Goal: Task Accomplishment & Management: Manage account settings

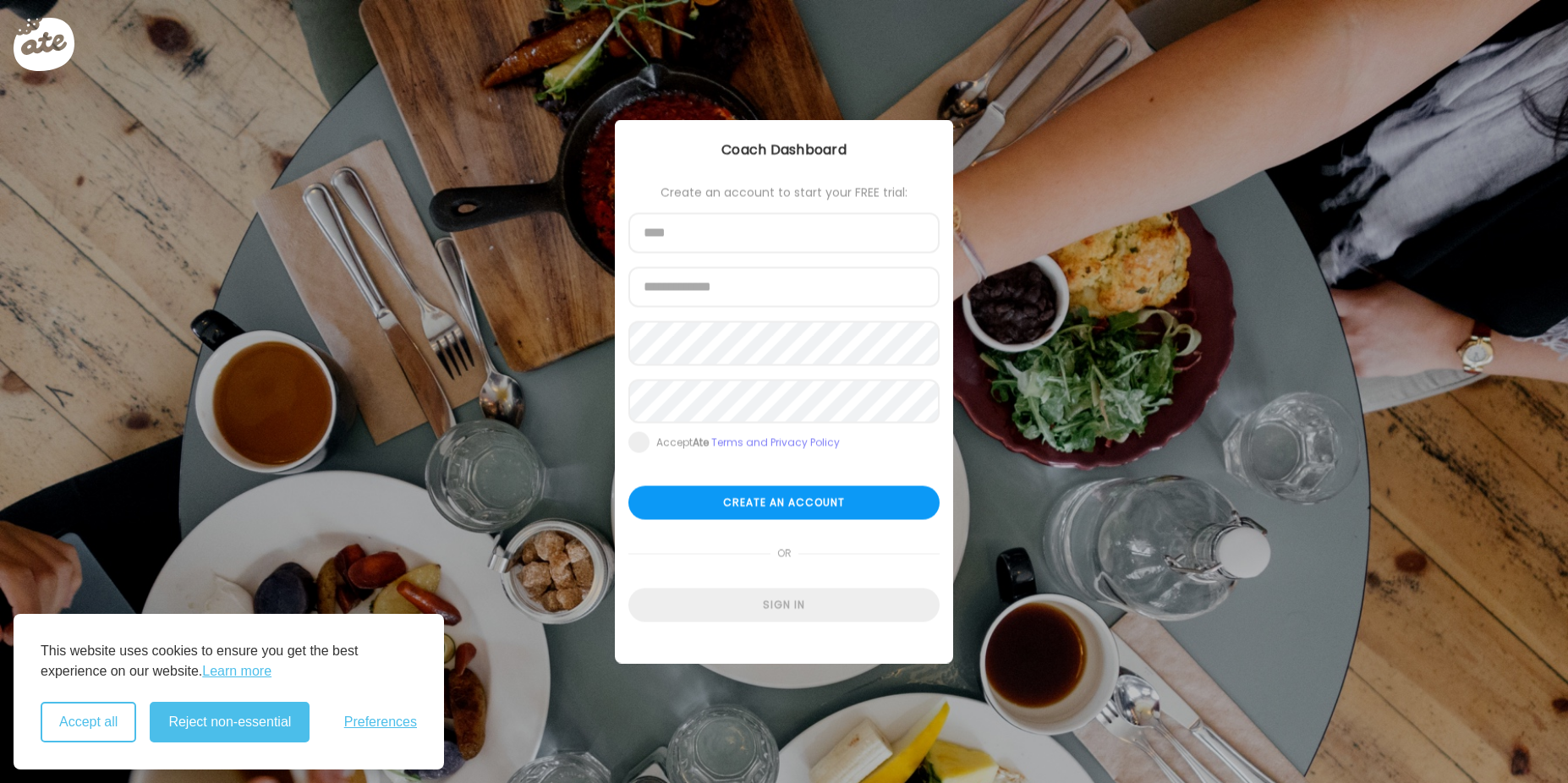
click at [74, 725] on button "Accept all" at bounding box center [88, 722] width 96 height 41
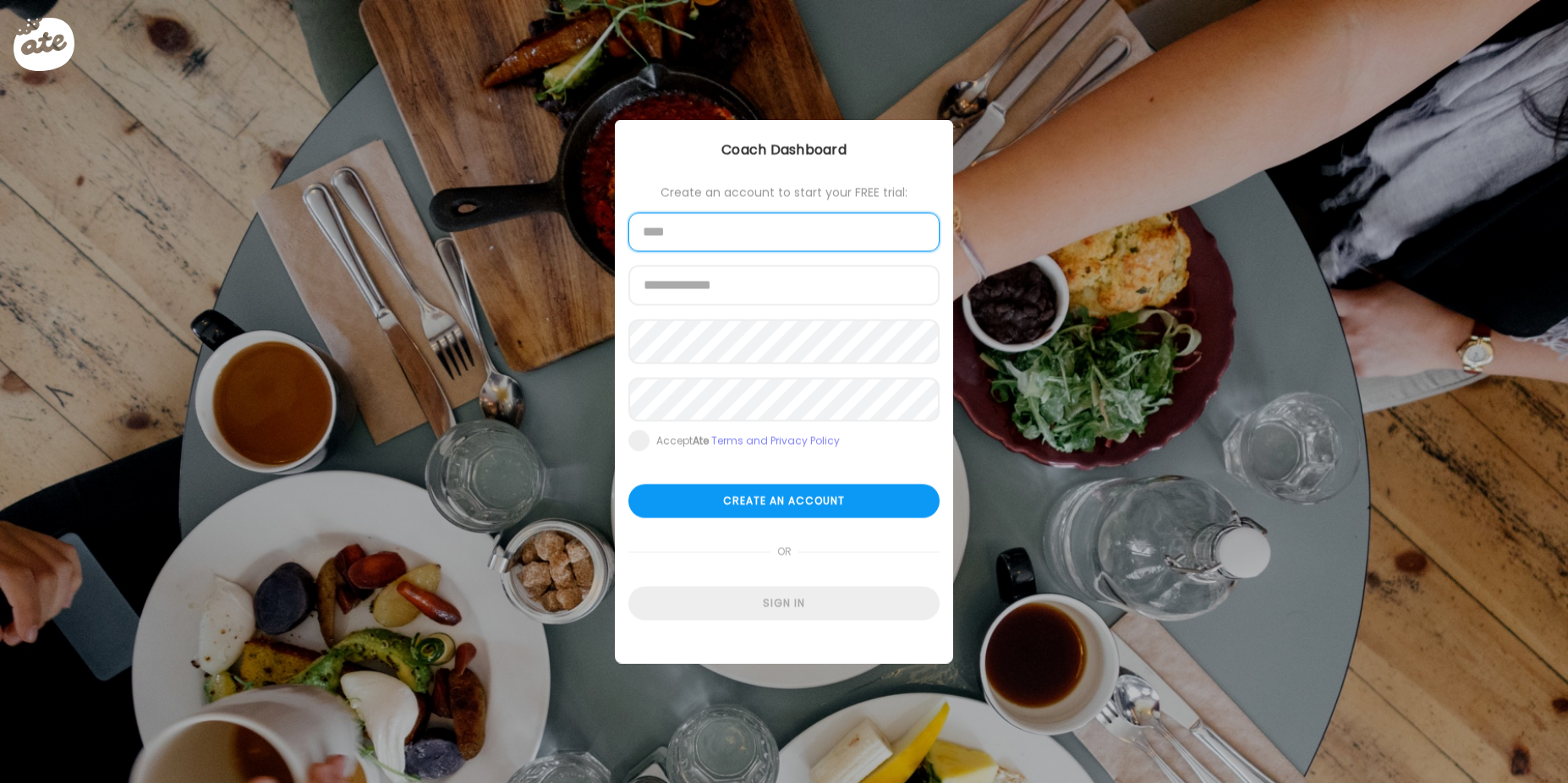
click at [674, 250] on input "text" at bounding box center [784, 232] width 312 height 39
type input "**********"
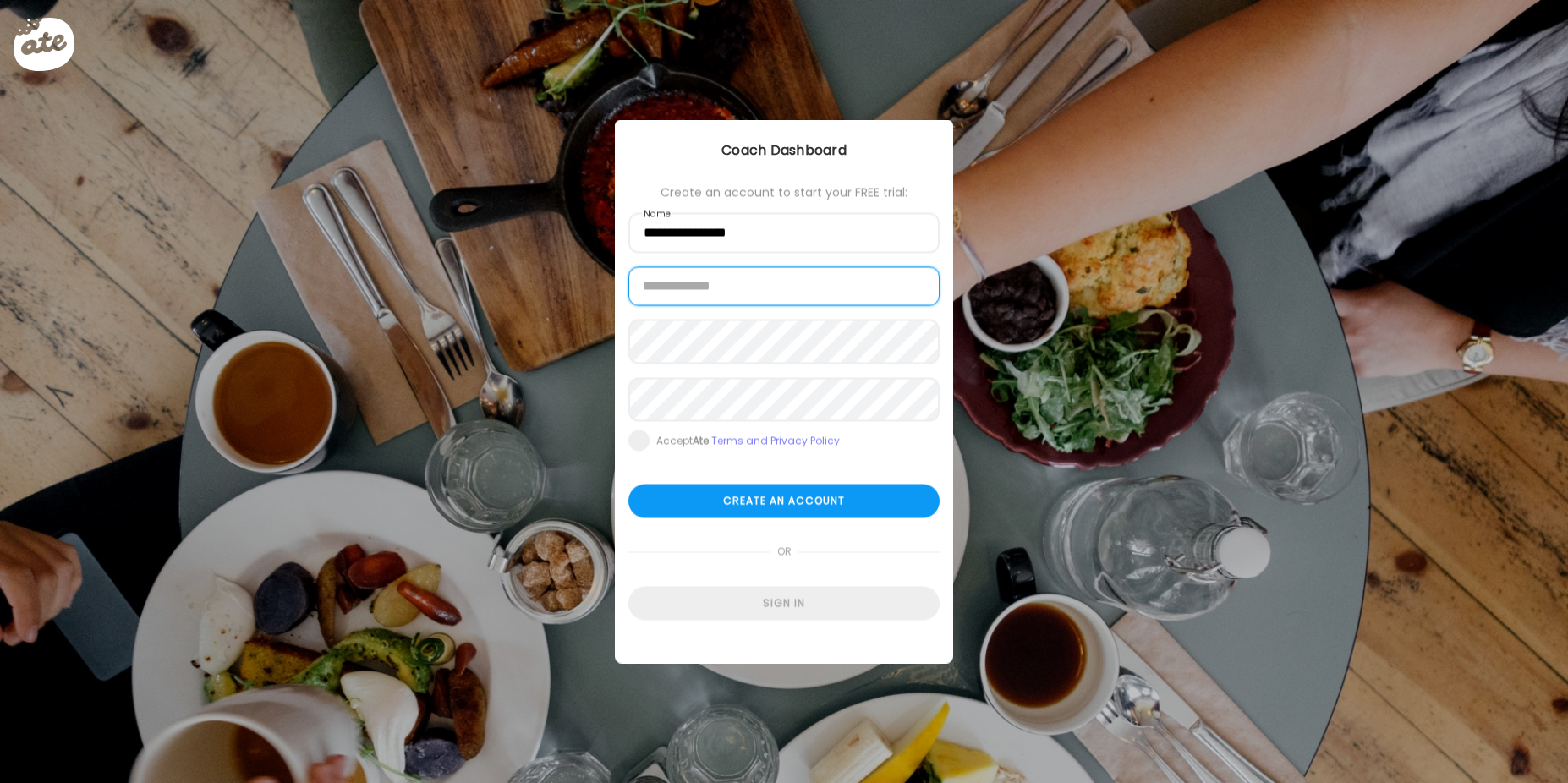
click at [699, 287] on input "email" at bounding box center [784, 286] width 312 height 39
click at [783, 288] on input "**********" at bounding box center [784, 286] width 312 height 39
type input "**********"
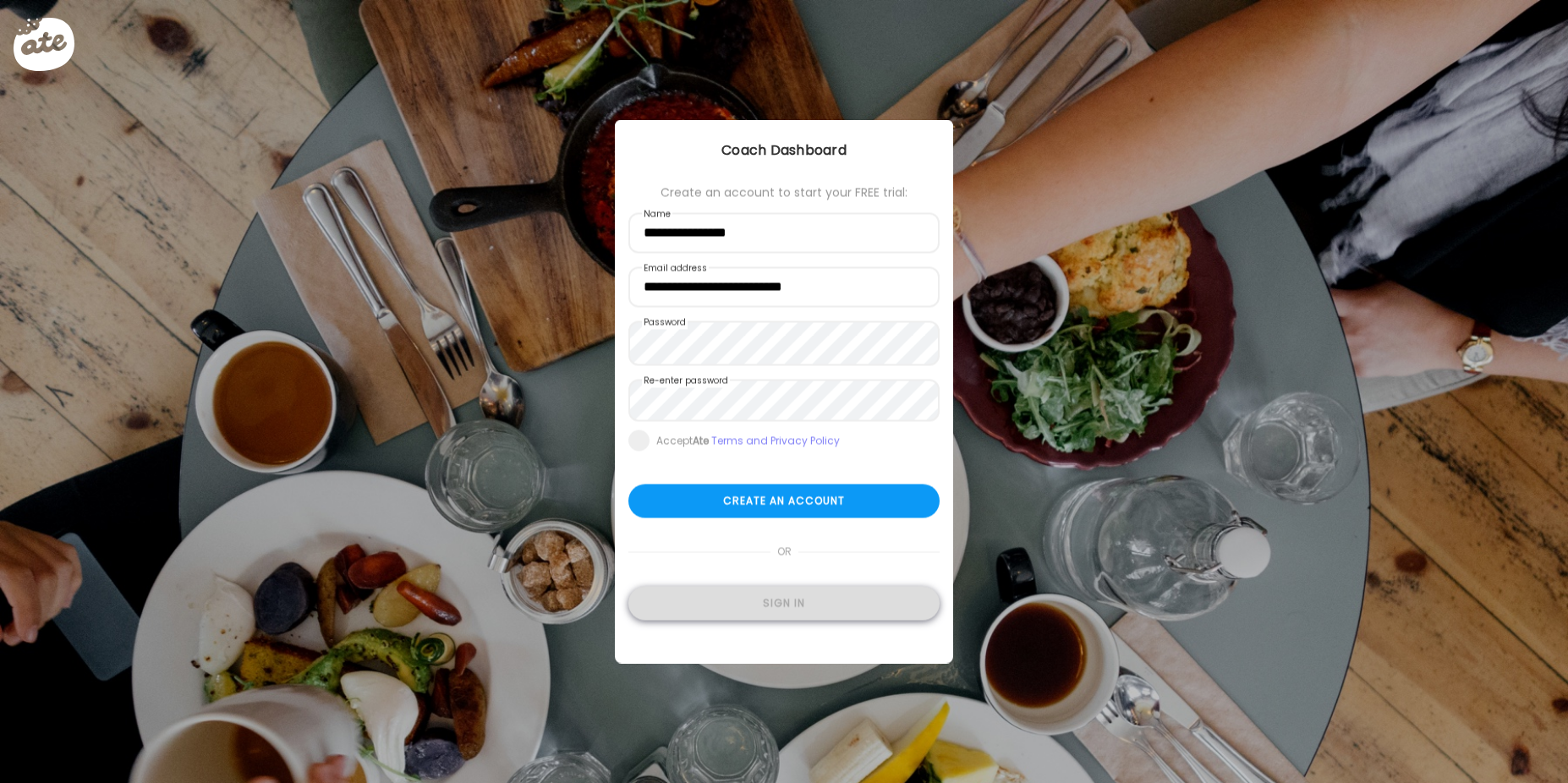
click at [784, 613] on div "Sign in" at bounding box center [784, 603] width 312 height 34
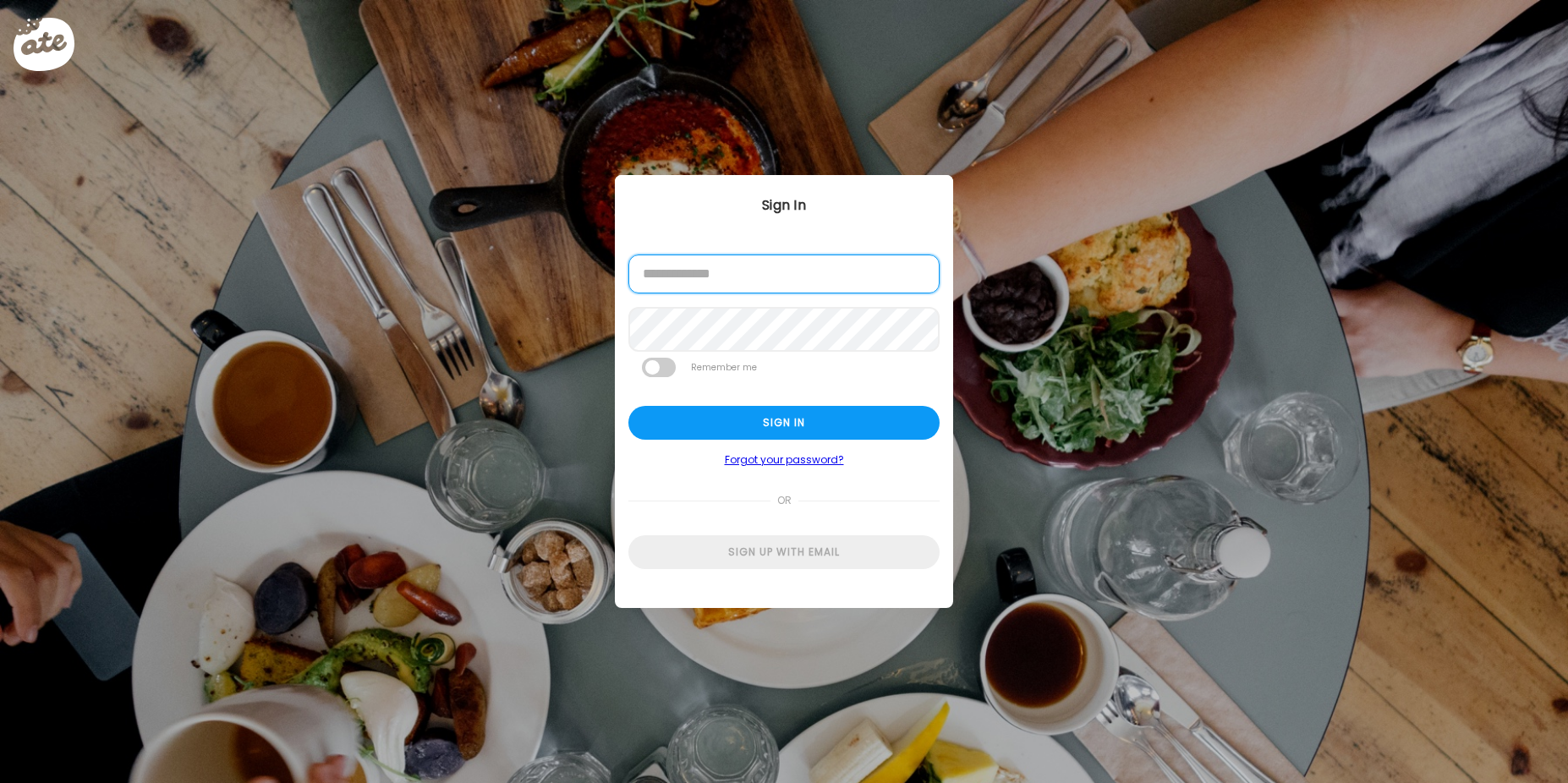
click at [755, 278] on input "email" at bounding box center [784, 274] width 312 height 39
type input "**********"
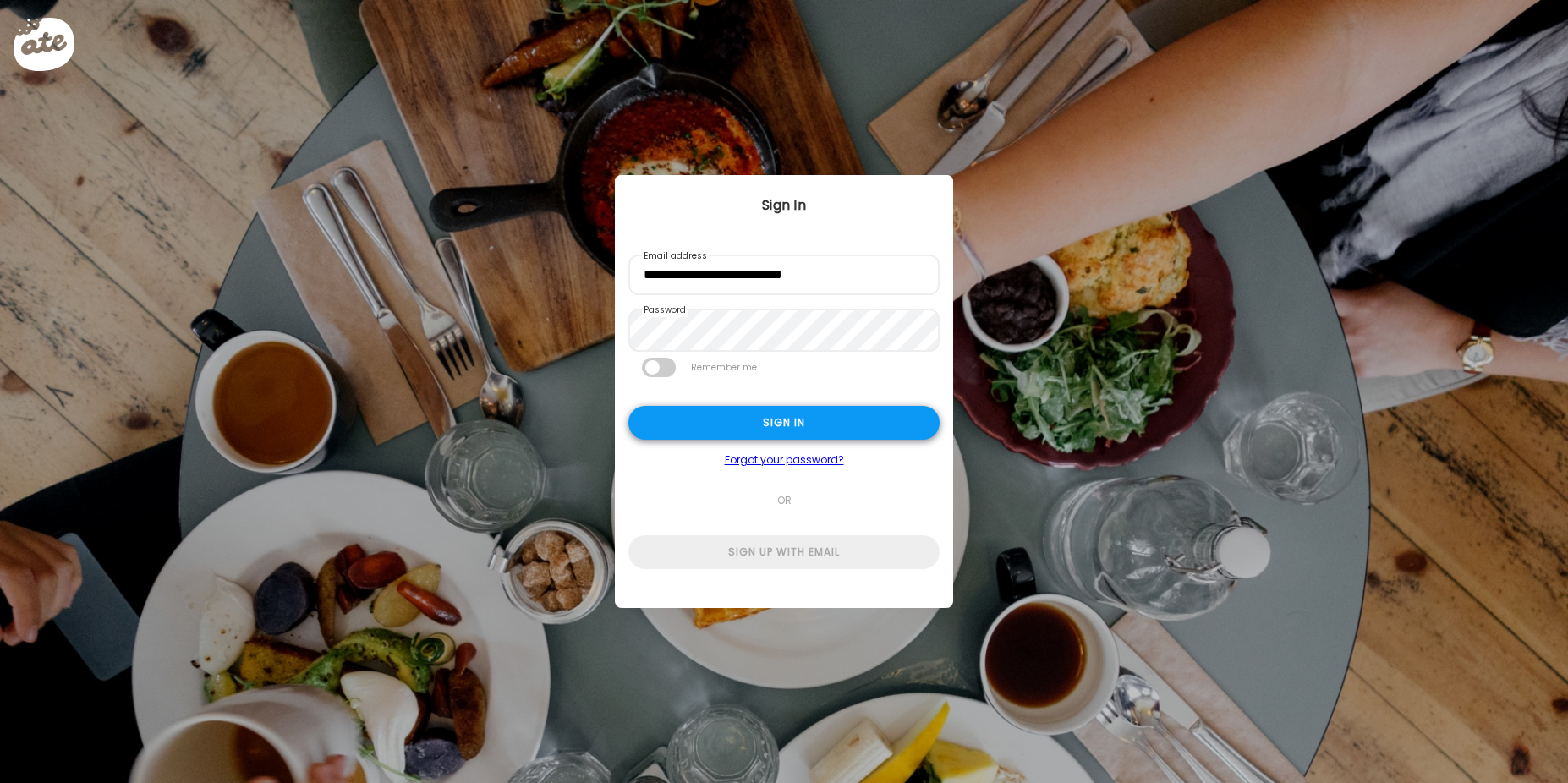
click at [764, 432] on div "Sign in" at bounding box center [784, 422] width 312 height 34
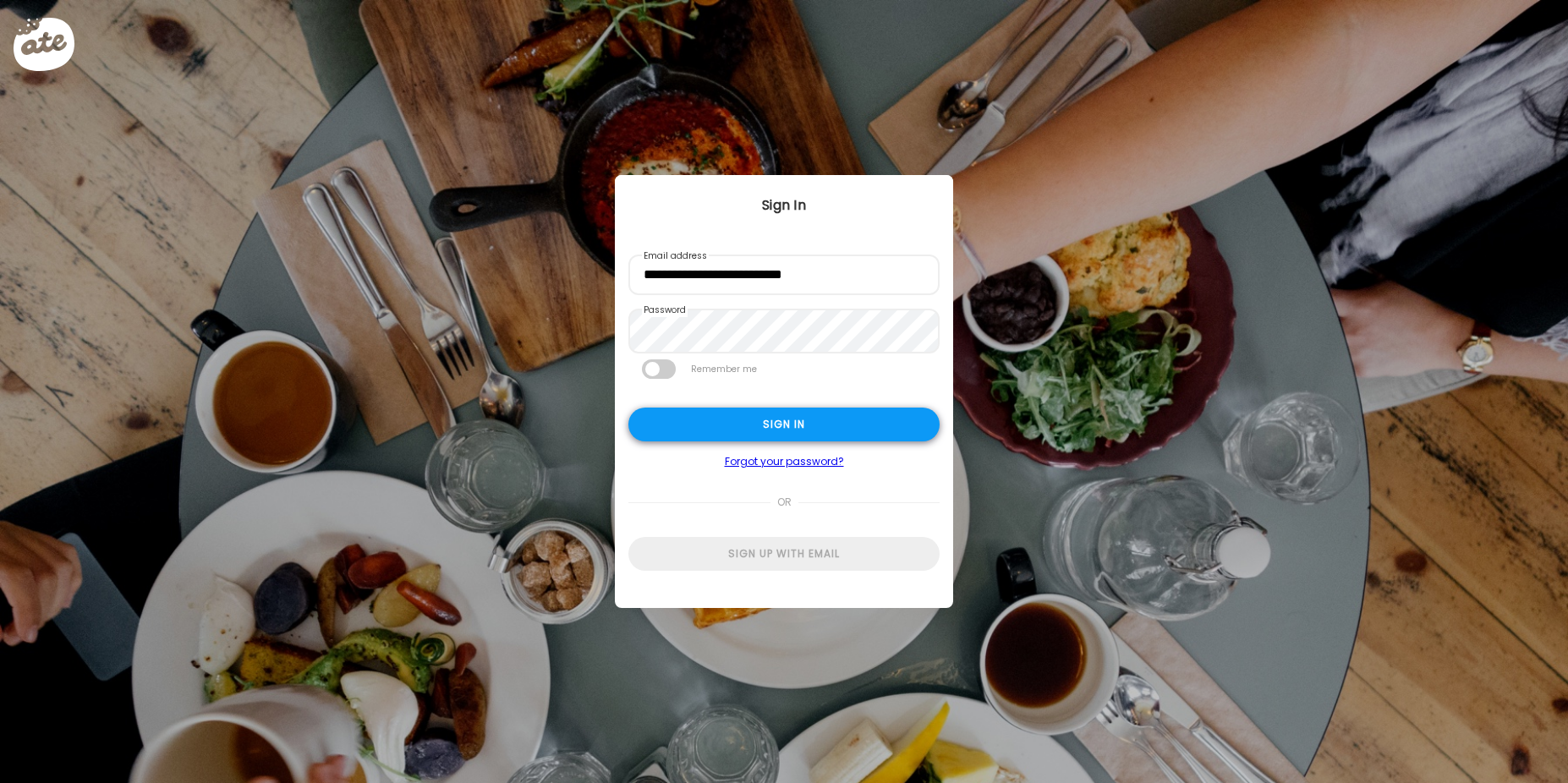
type input "**********"
type textarea "**********"
type input "**********"
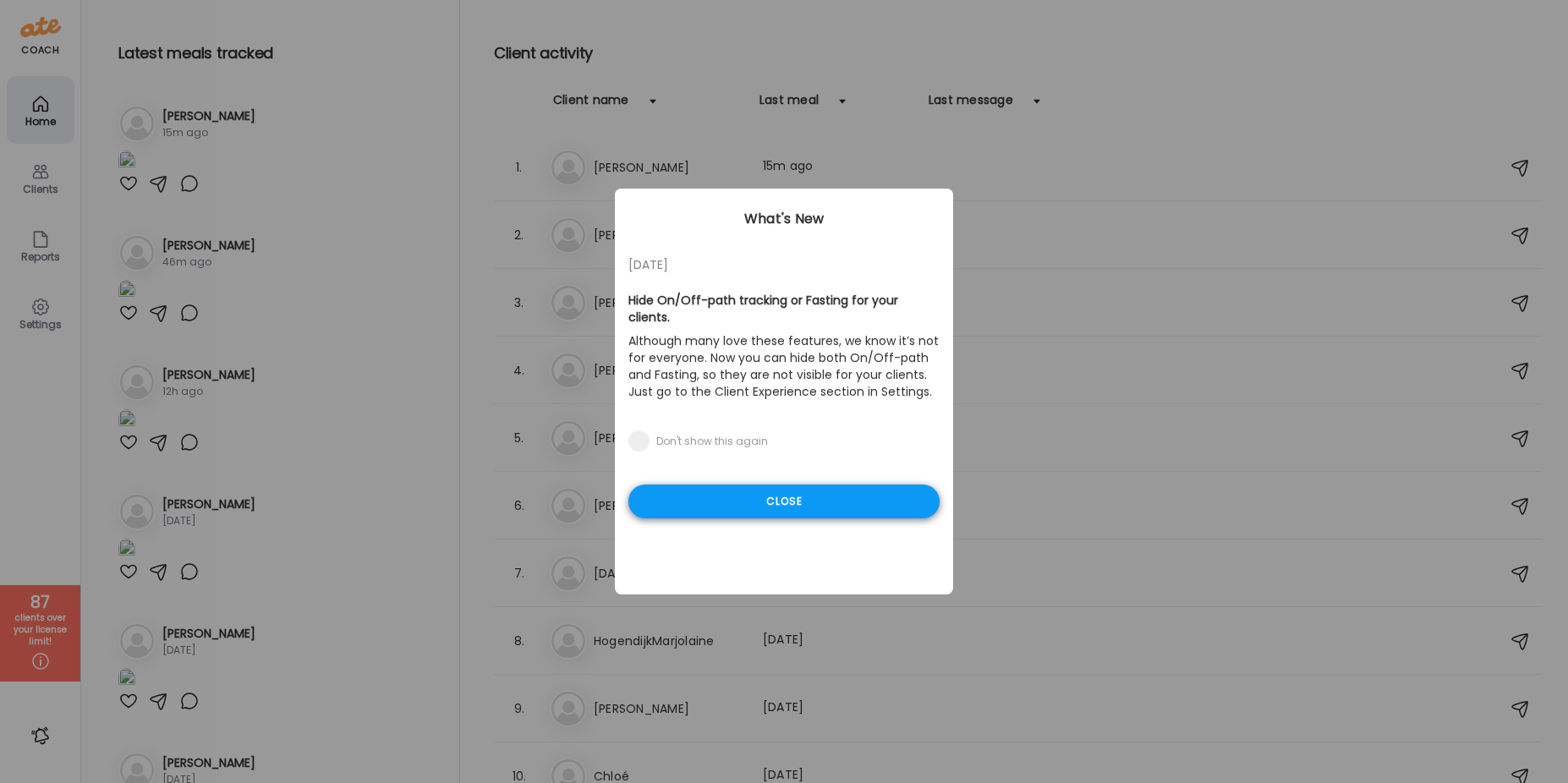
click at [800, 506] on div "Close" at bounding box center [784, 501] width 312 height 34
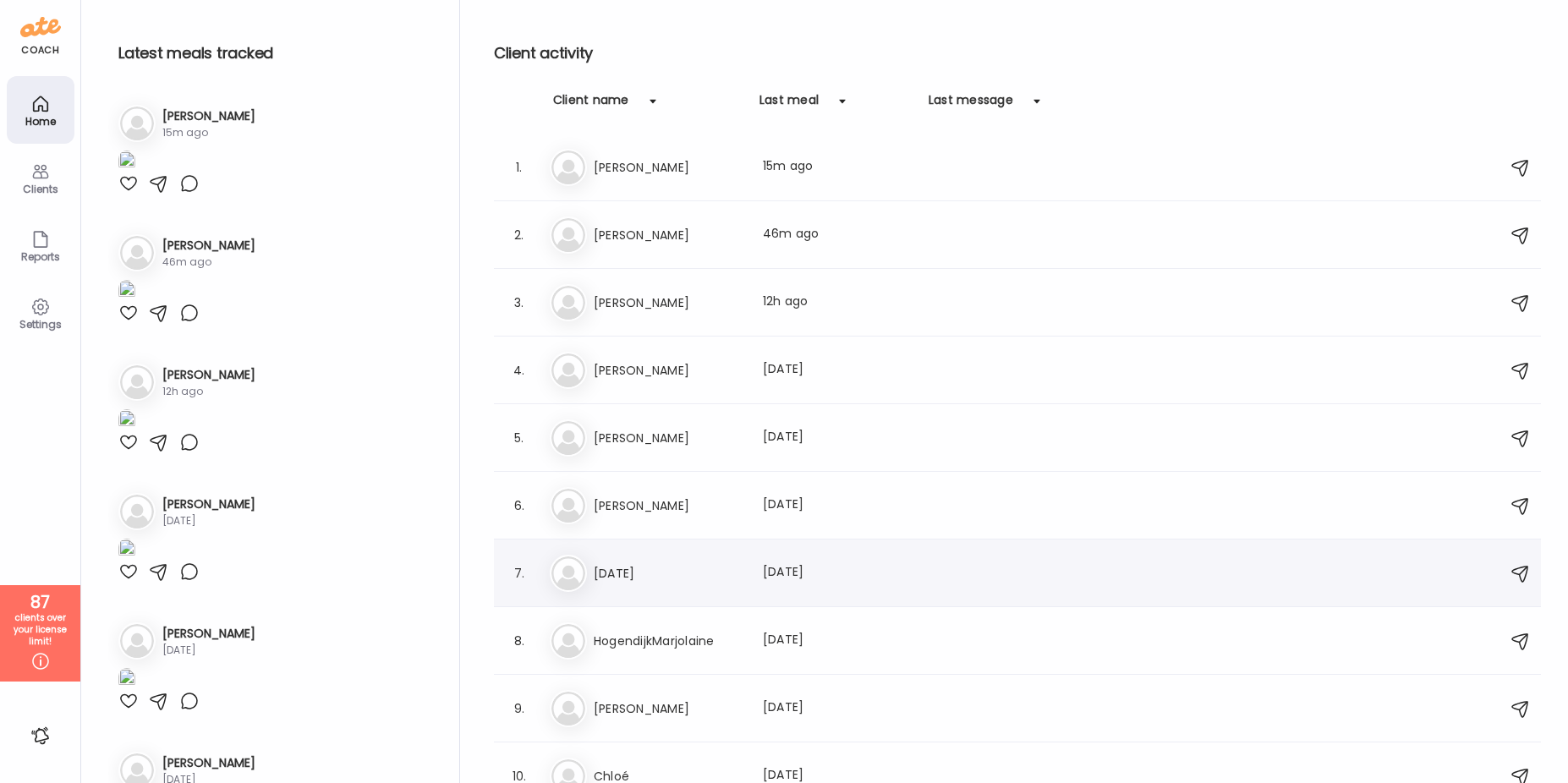
click at [660, 592] on div "7. Ju [DATE] Last meal: [DATE]" at bounding box center [1017, 573] width 1047 height 68
click at [655, 579] on h3 "[DATE]" at bounding box center [668, 573] width 149 height 20
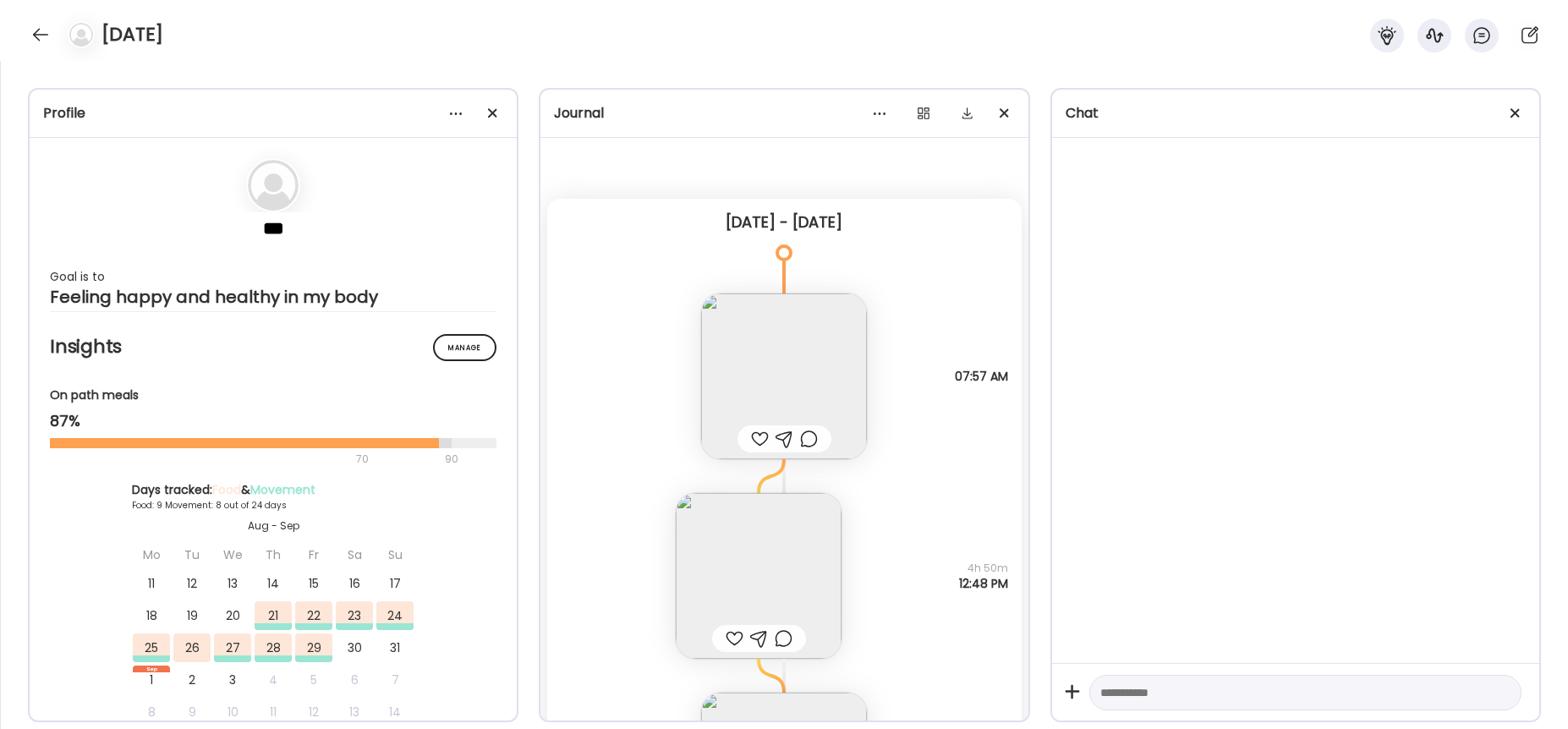
click at [797, 398] on img at bounding box center [783, 376] width 166 height 166
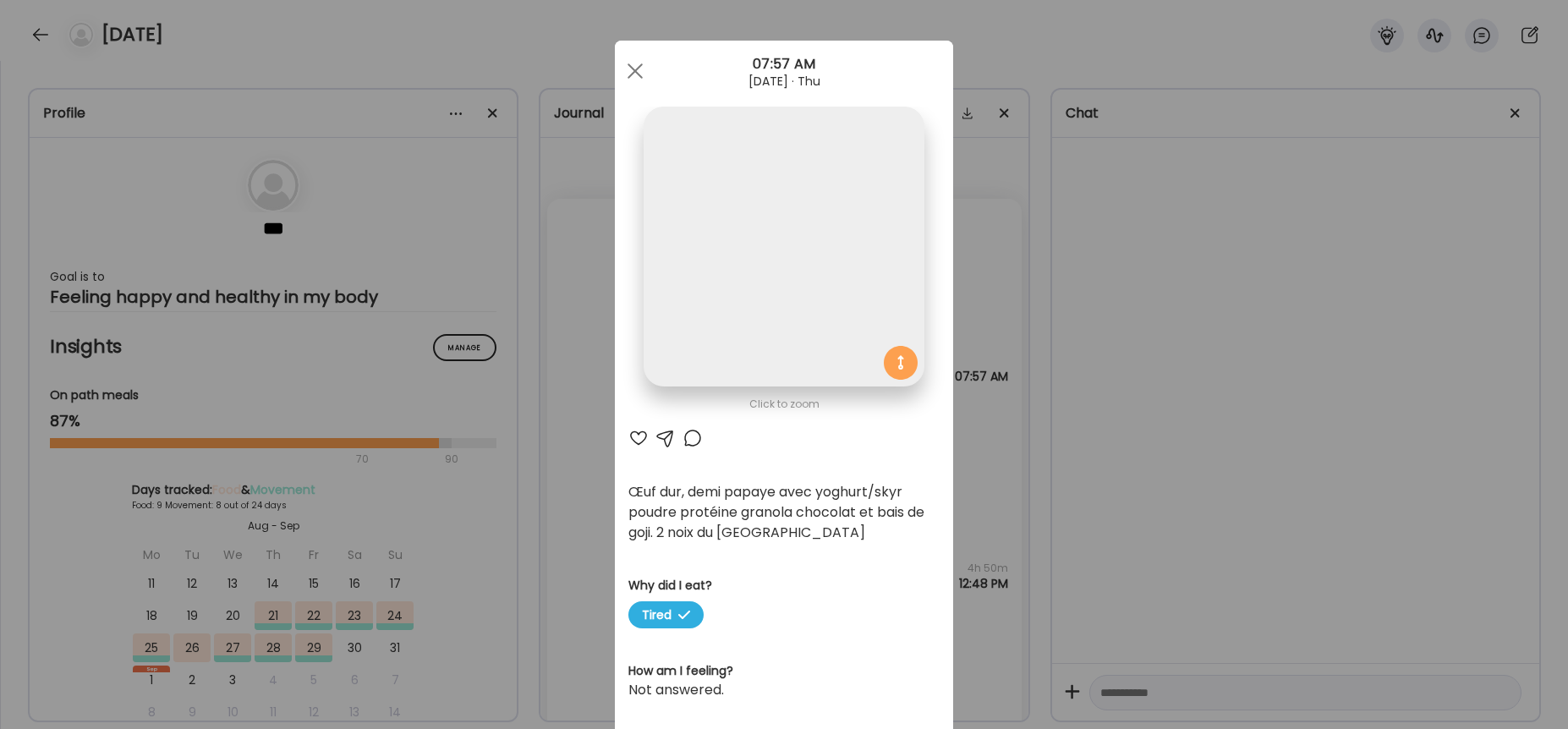
click at [727, 242] on img at bounding box center [783, 246] width 280 height 280
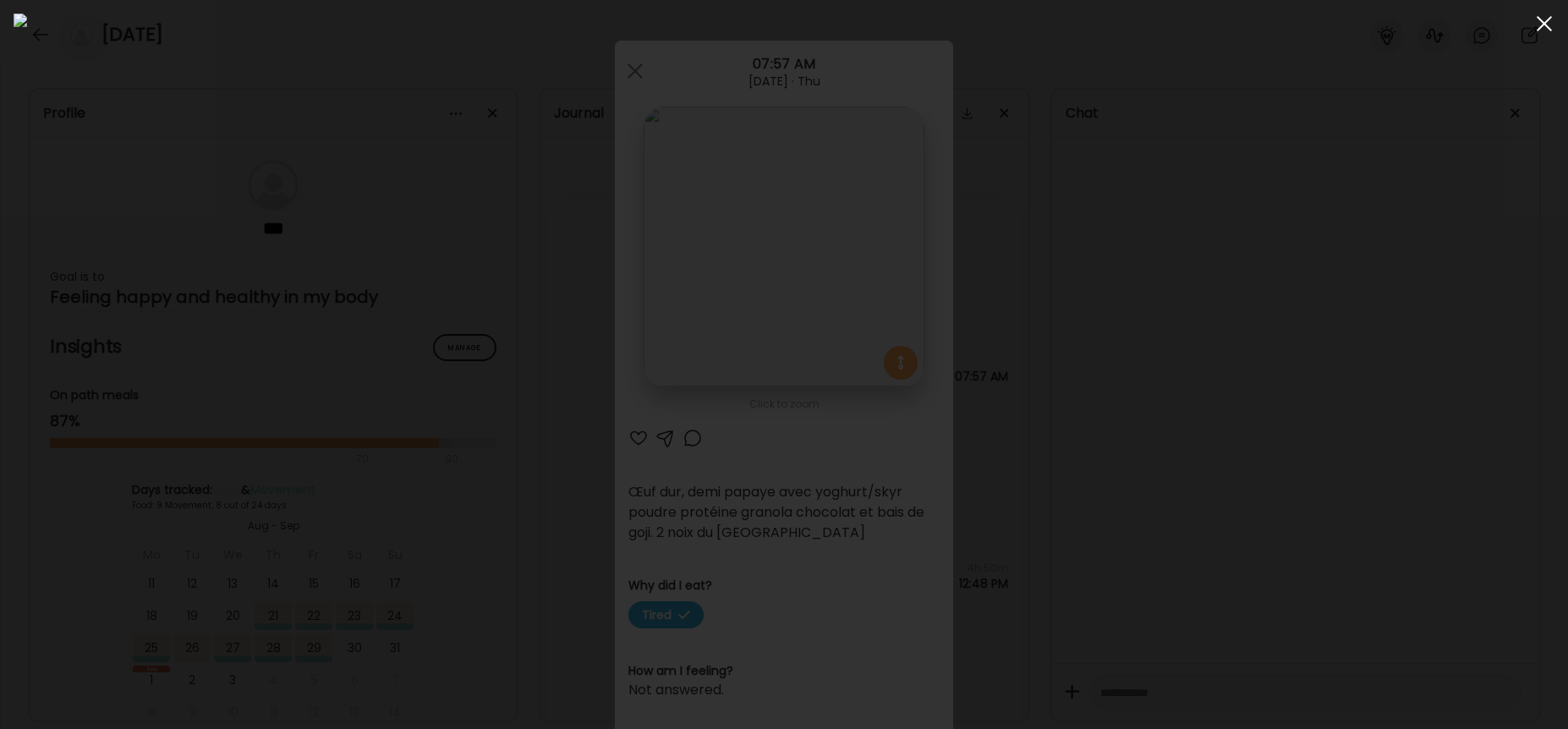
click at [1550, 26] on div at bounding box center [1544, 23] width 34 height 34
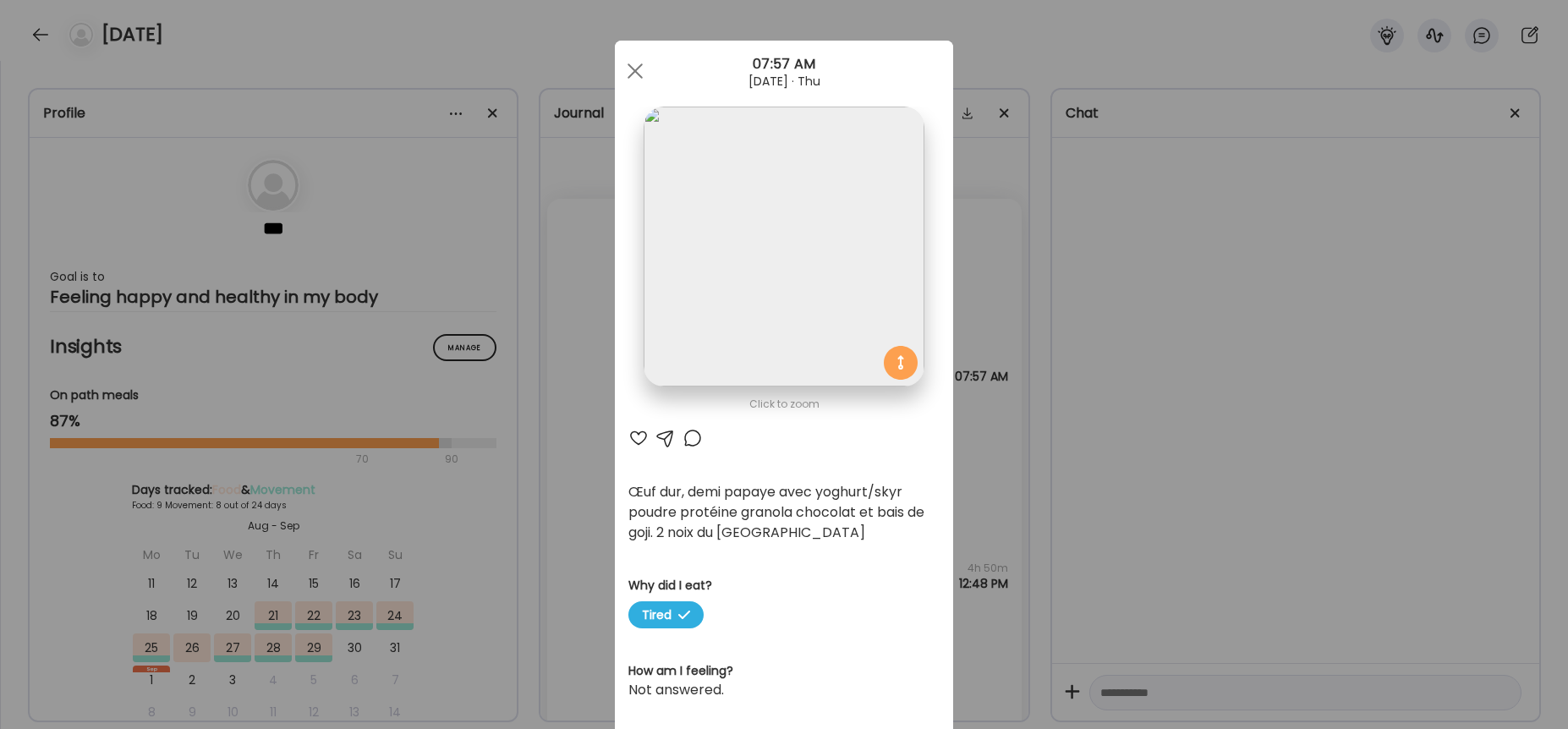
click at [729, 278] on img at bounding box center [783, 246] width 280 height 280
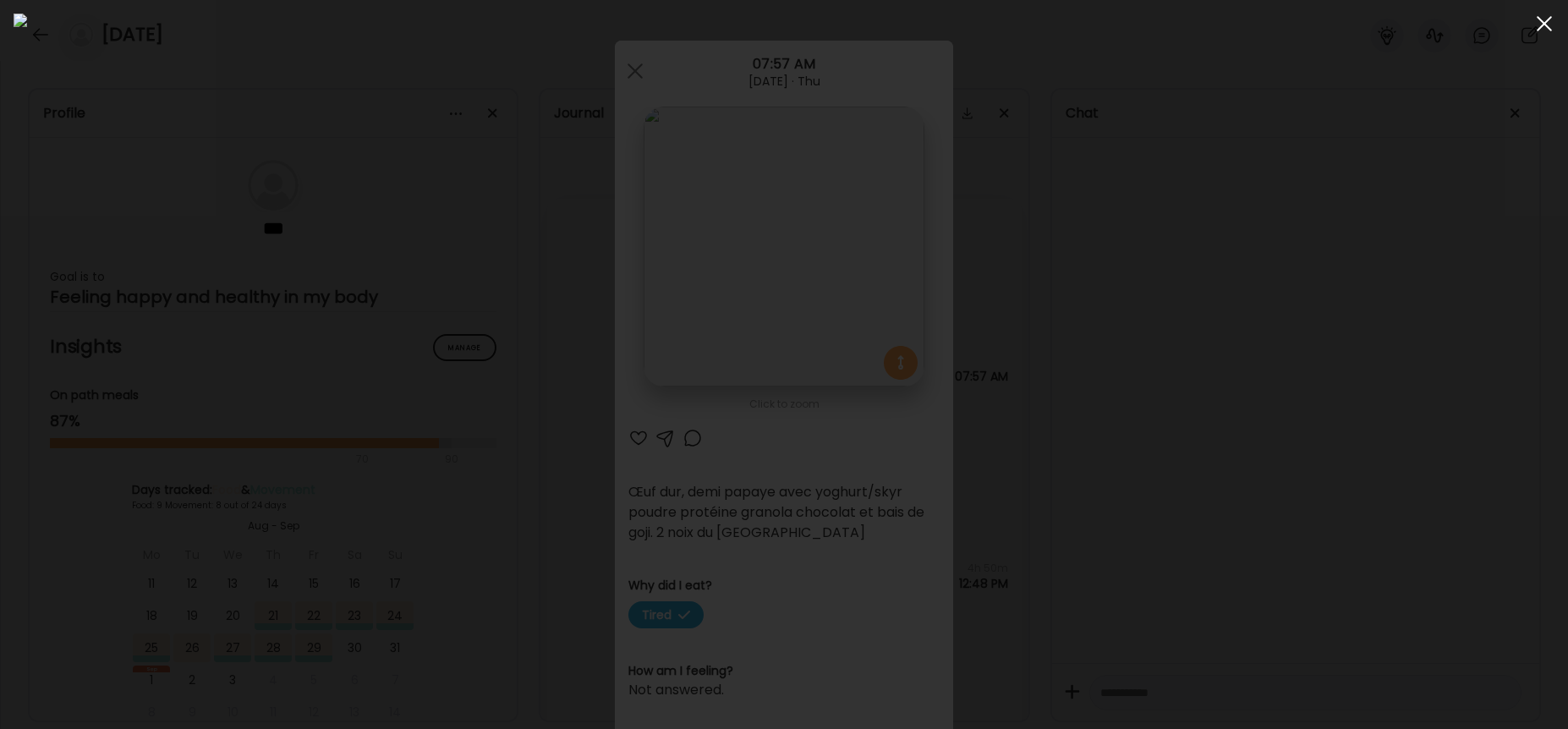
click at [1544, 21] on div at bounding box center [1544, 23] width 34 height 34
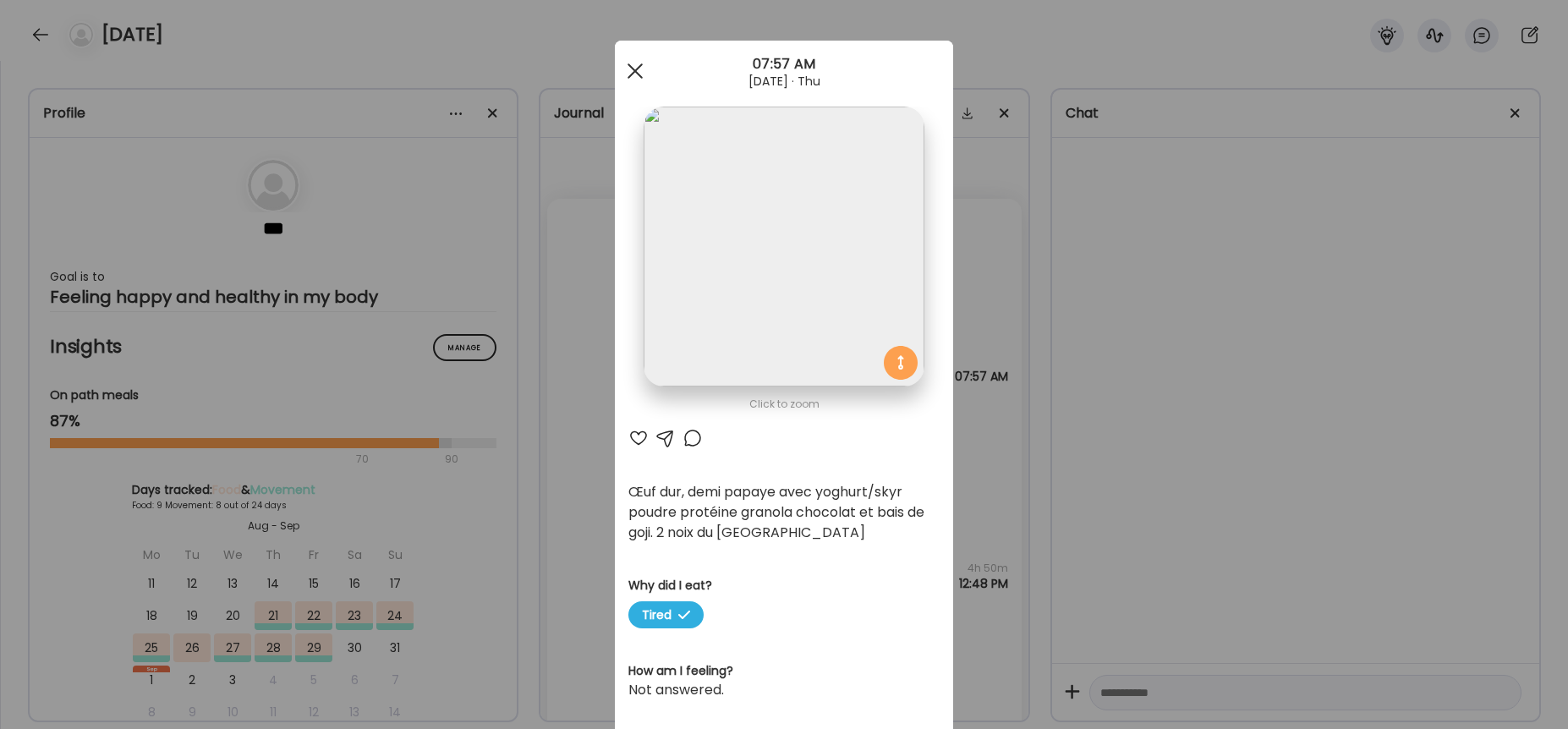
click at [630, 69] on div at bounding box center [635, 71] width 34 height 34
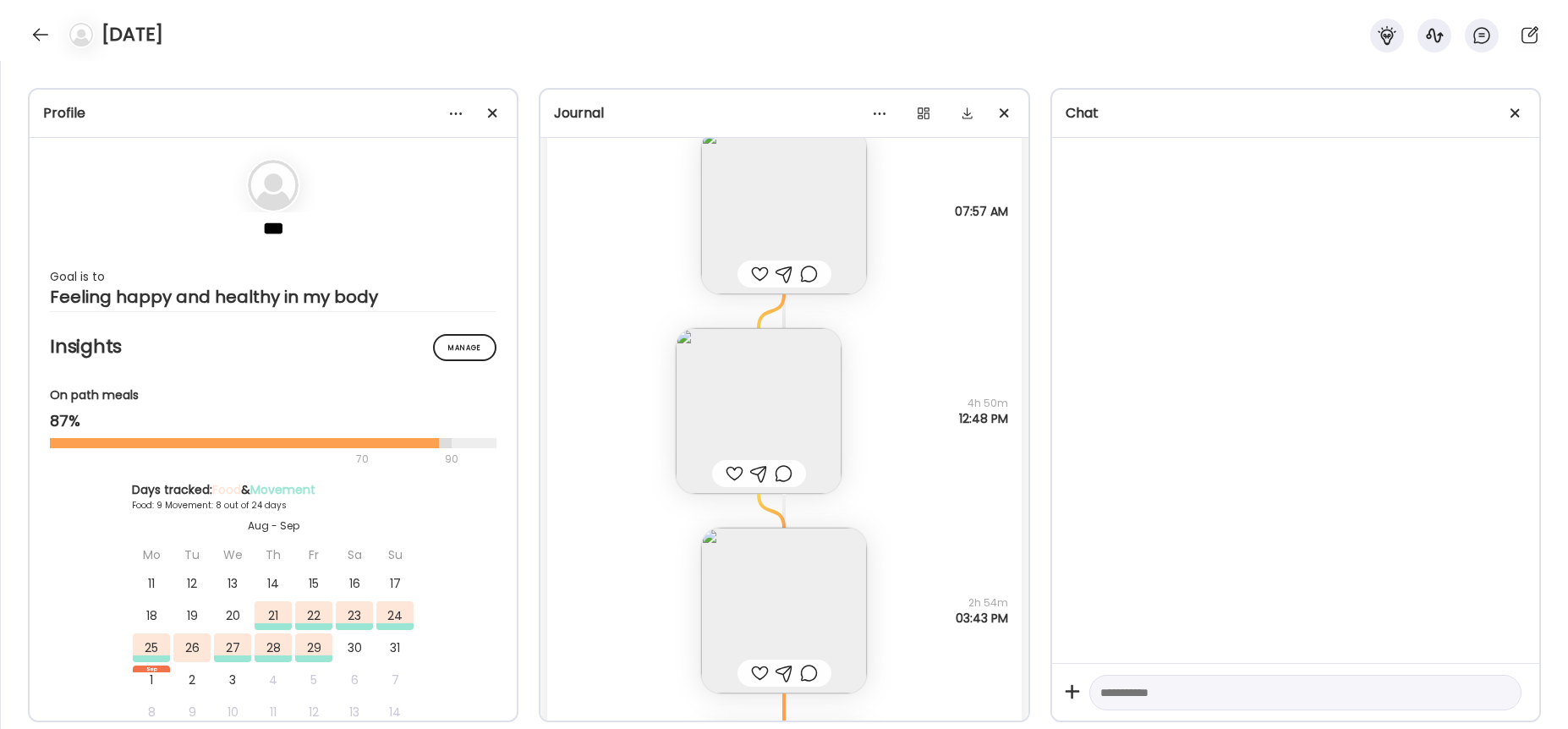
scroll to position [169, 0]
click at [740, 390] on img at bounding box center [758, 407] width 166 height 166
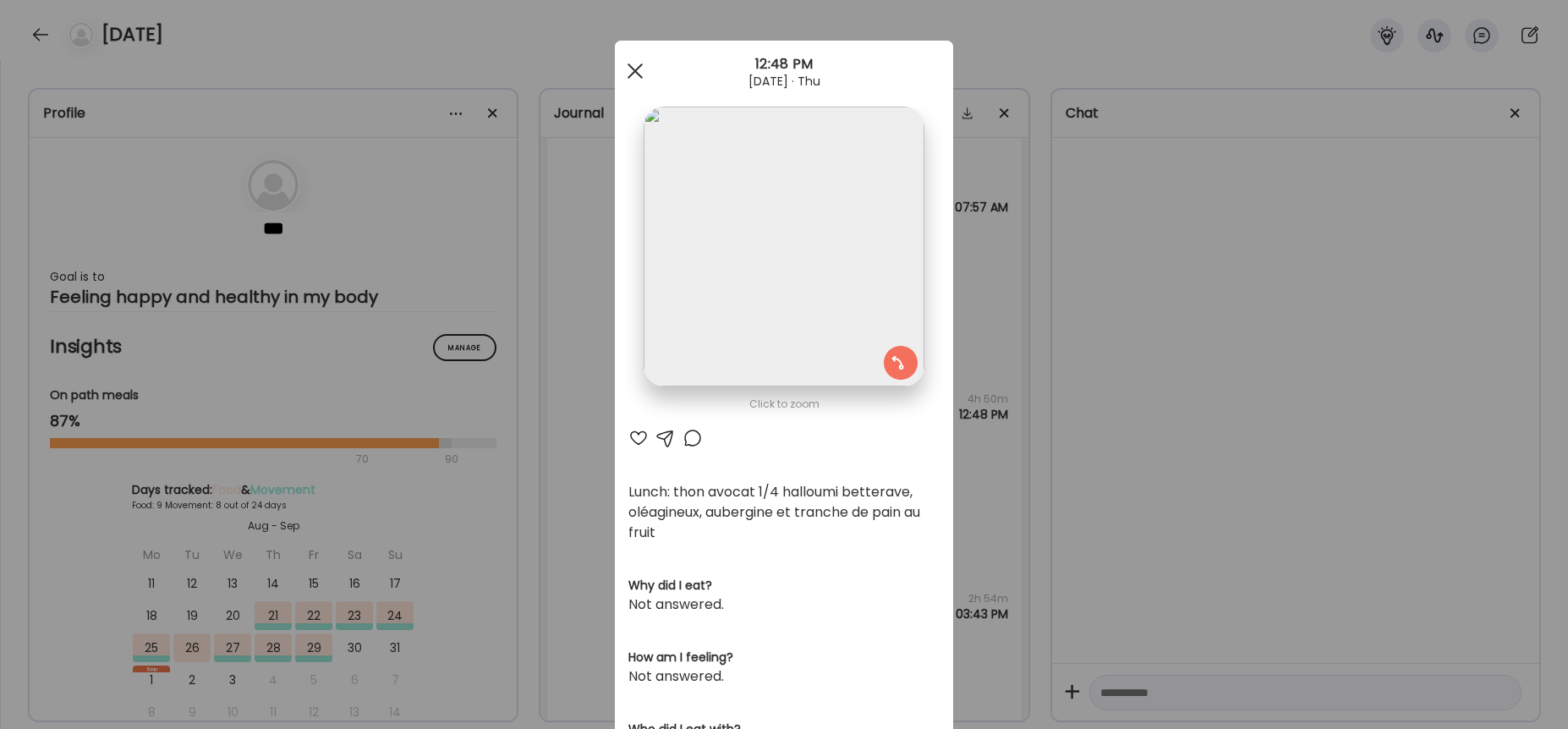
click at [620, 72] on div at bounding box center [635, 71] width 34 height 34
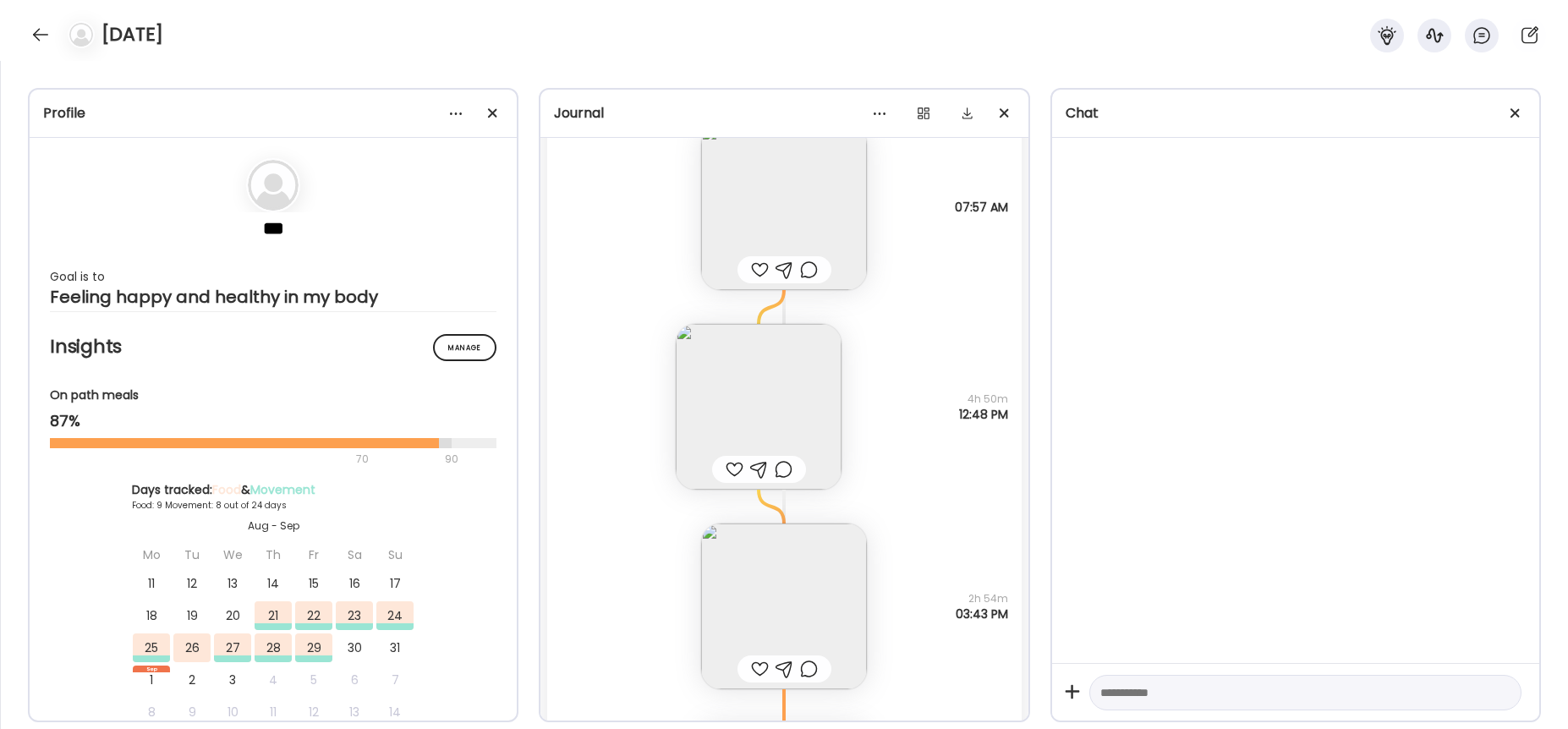
click at [753, 394] on img at bounding box center [758, 407] width 166 height 166
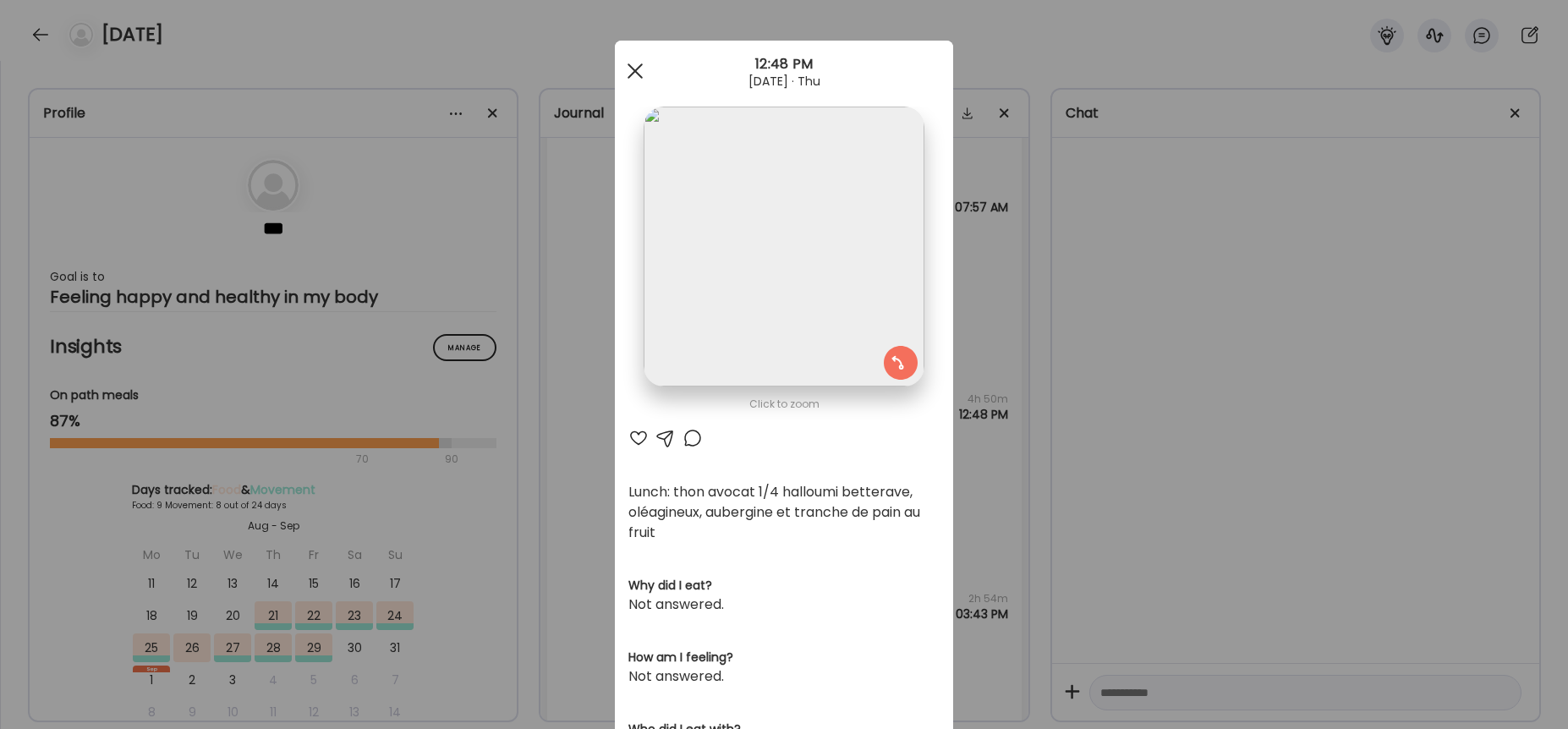
click at [632, 76] on div at bounding box center [635, 71] width 34 height 34
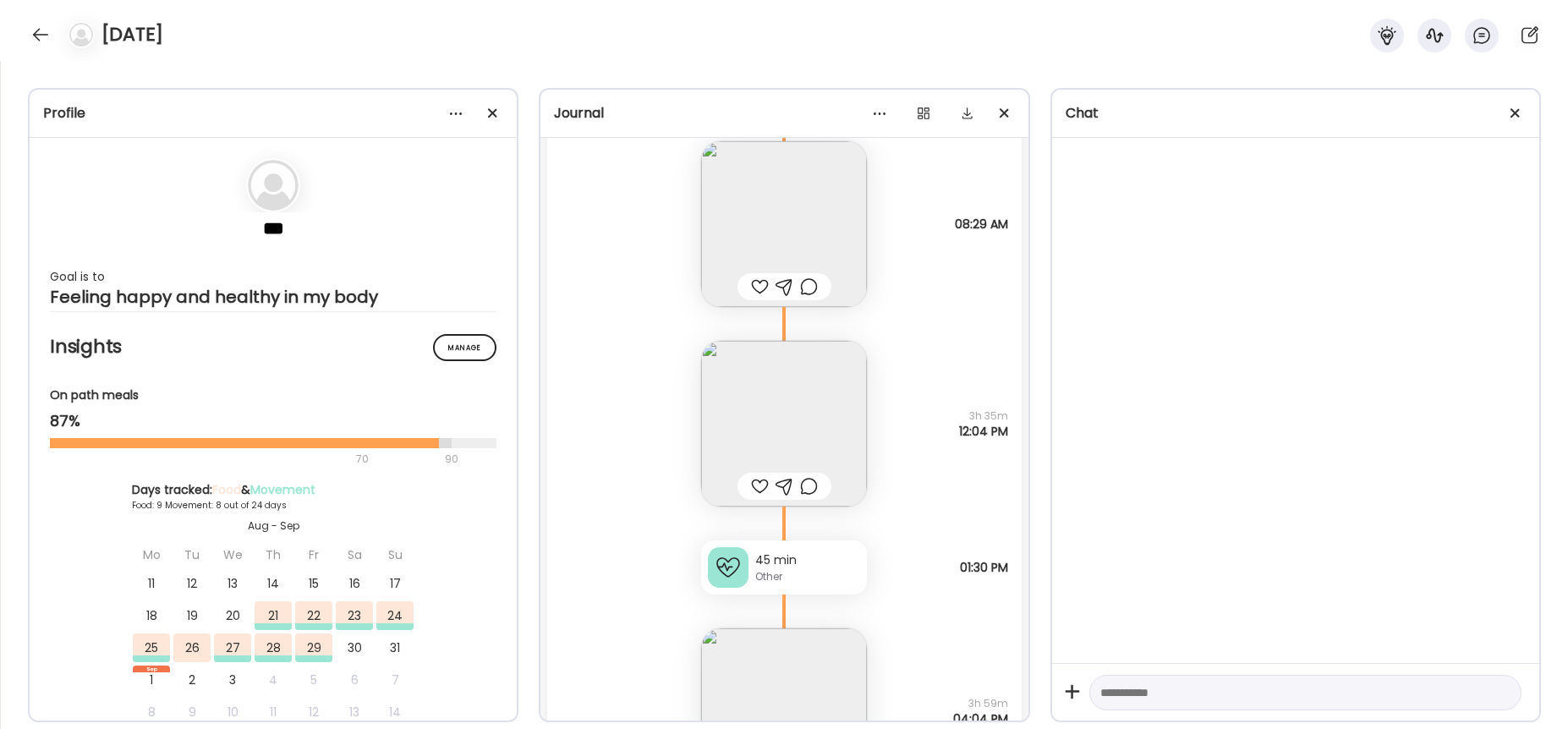
scroll to position [1617, 0]
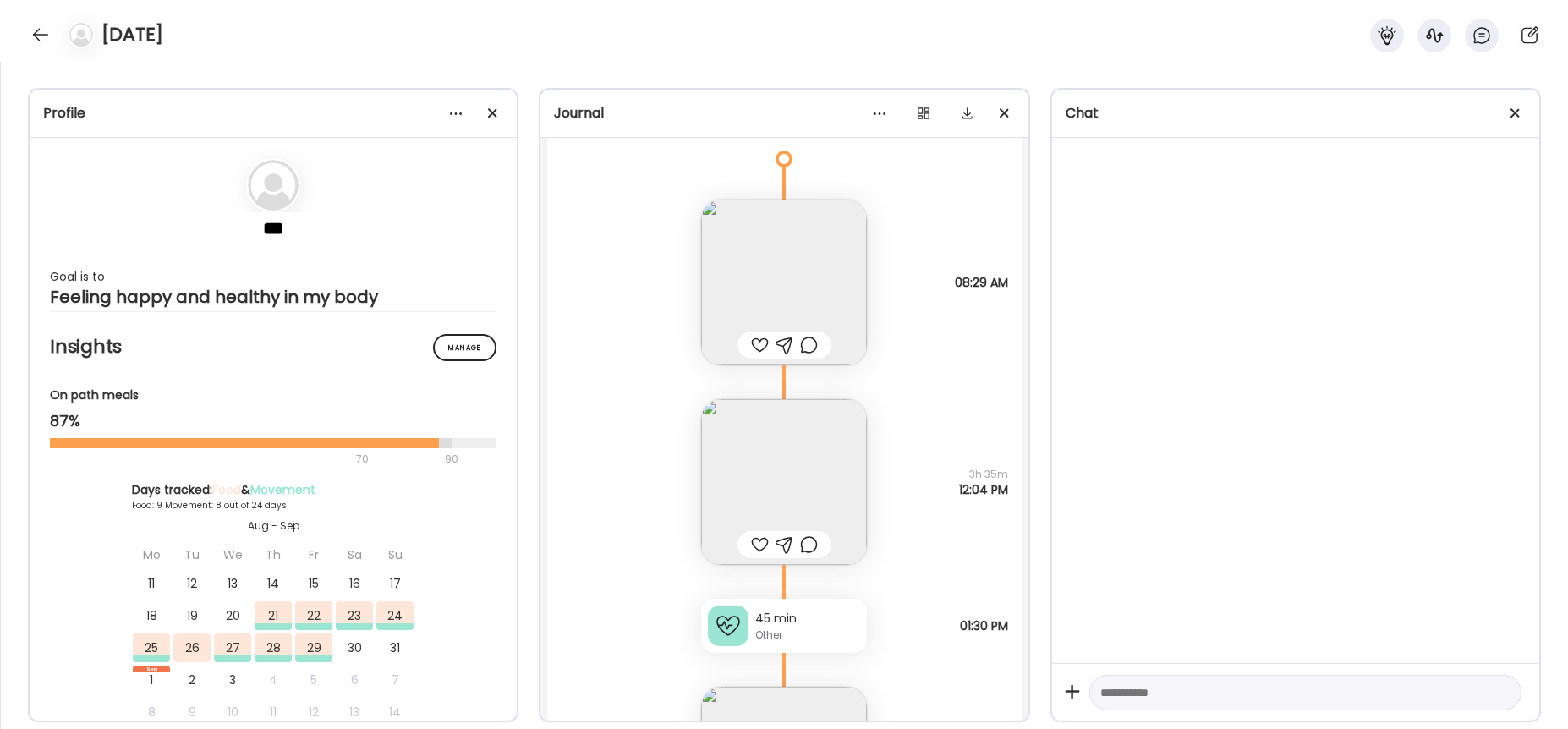
click at [817, 457] on img at bounding box center [783, 481] width 166 height 166
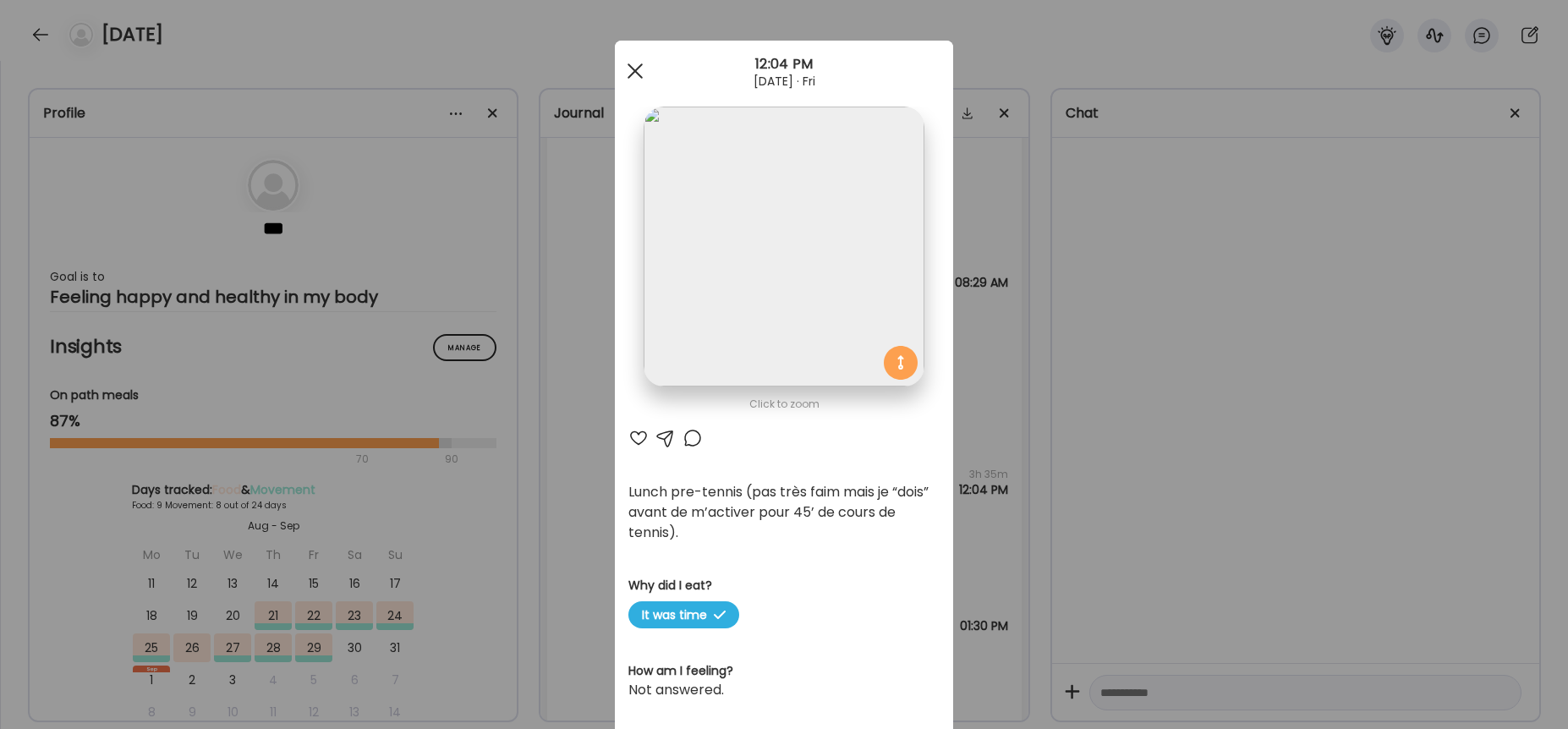
click at [636, 71] on div at bounding box center [635, 71] width 34 height 34
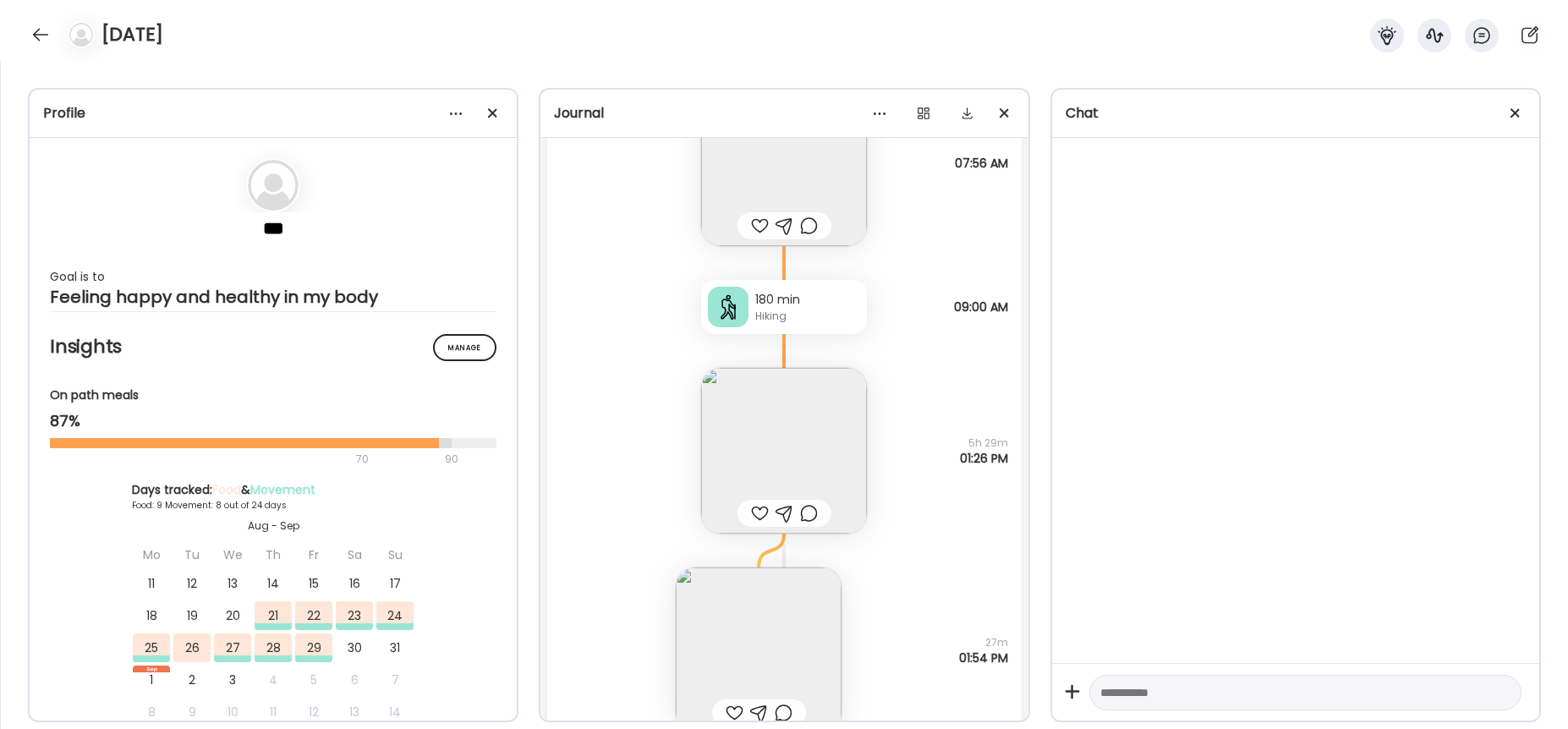
scroll to position [3161, 0]
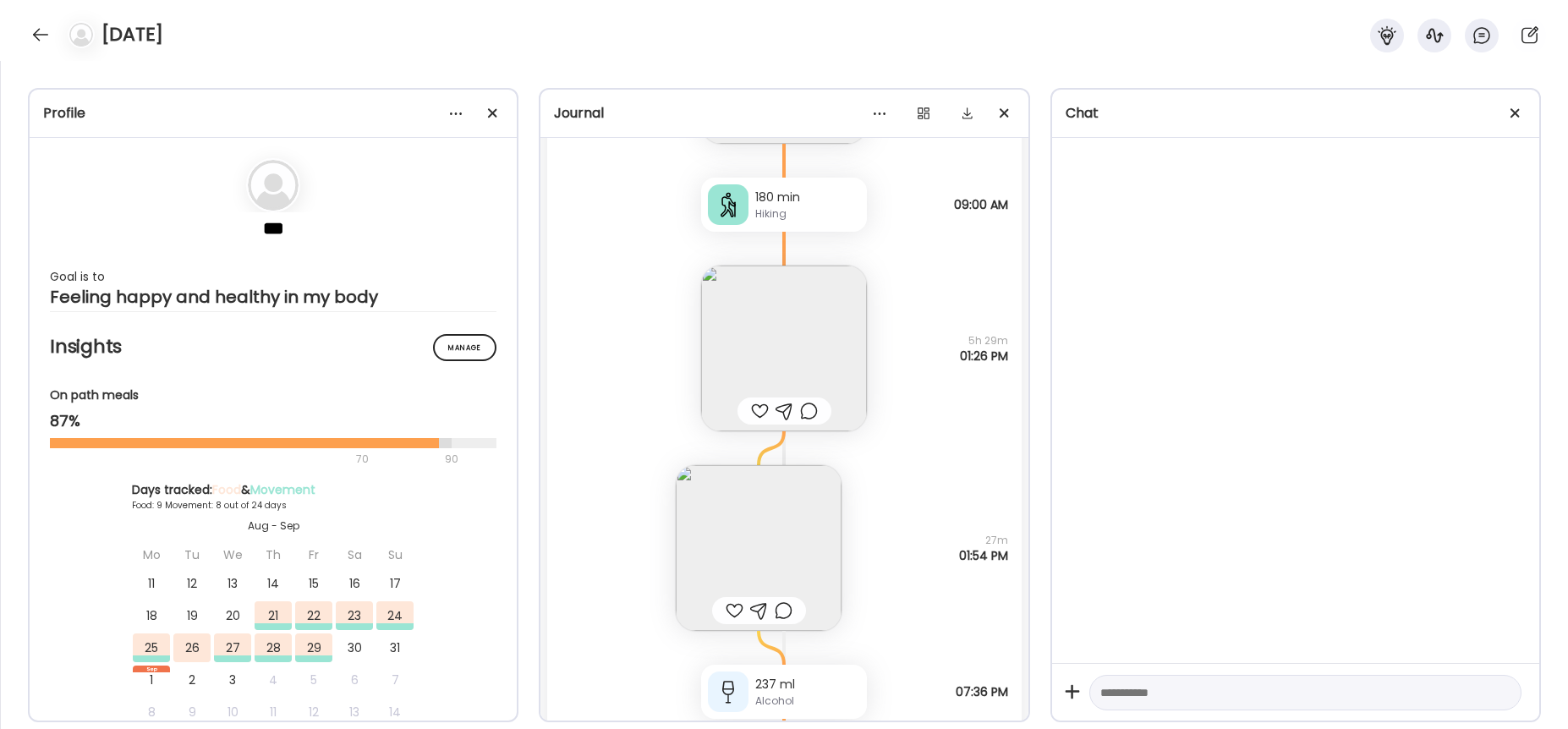
click at [804, 325] on img at bounding box center [783, 348] width 166 height 166
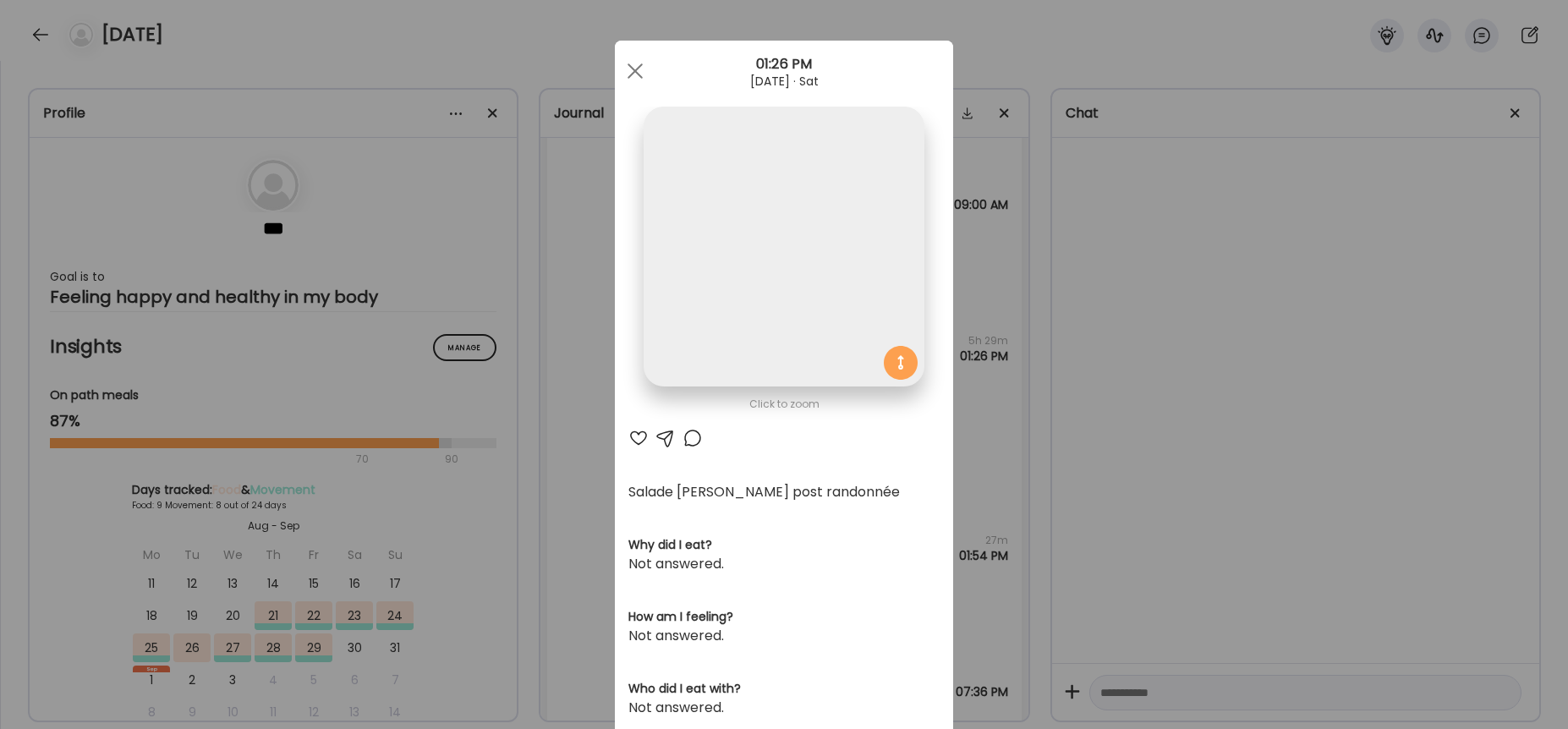
click at [763, 236] on img at bounding box center [783, 246] width 280 height 280
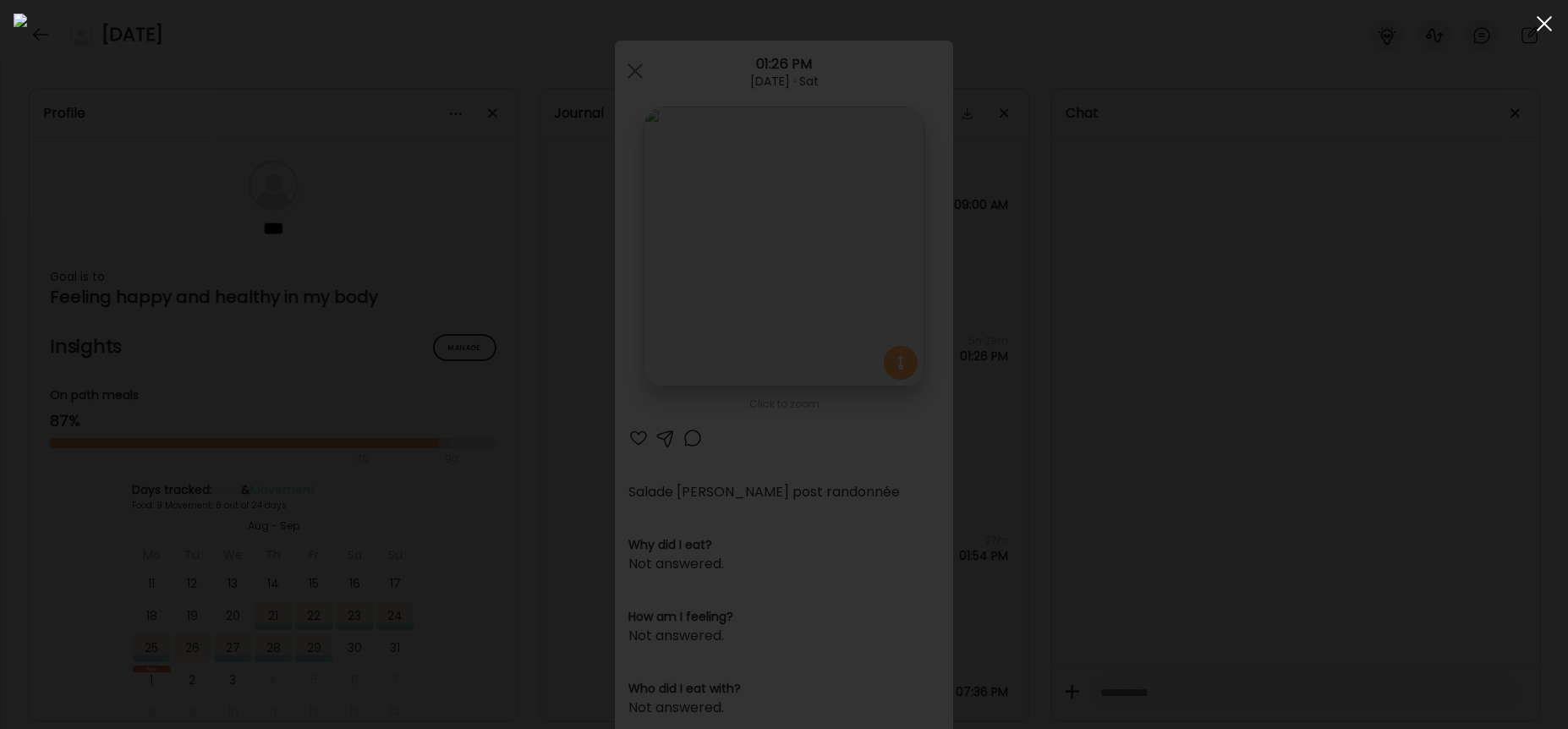
click at [1549, 21] on div at bounding box center [1544, 23] width 34 height 34
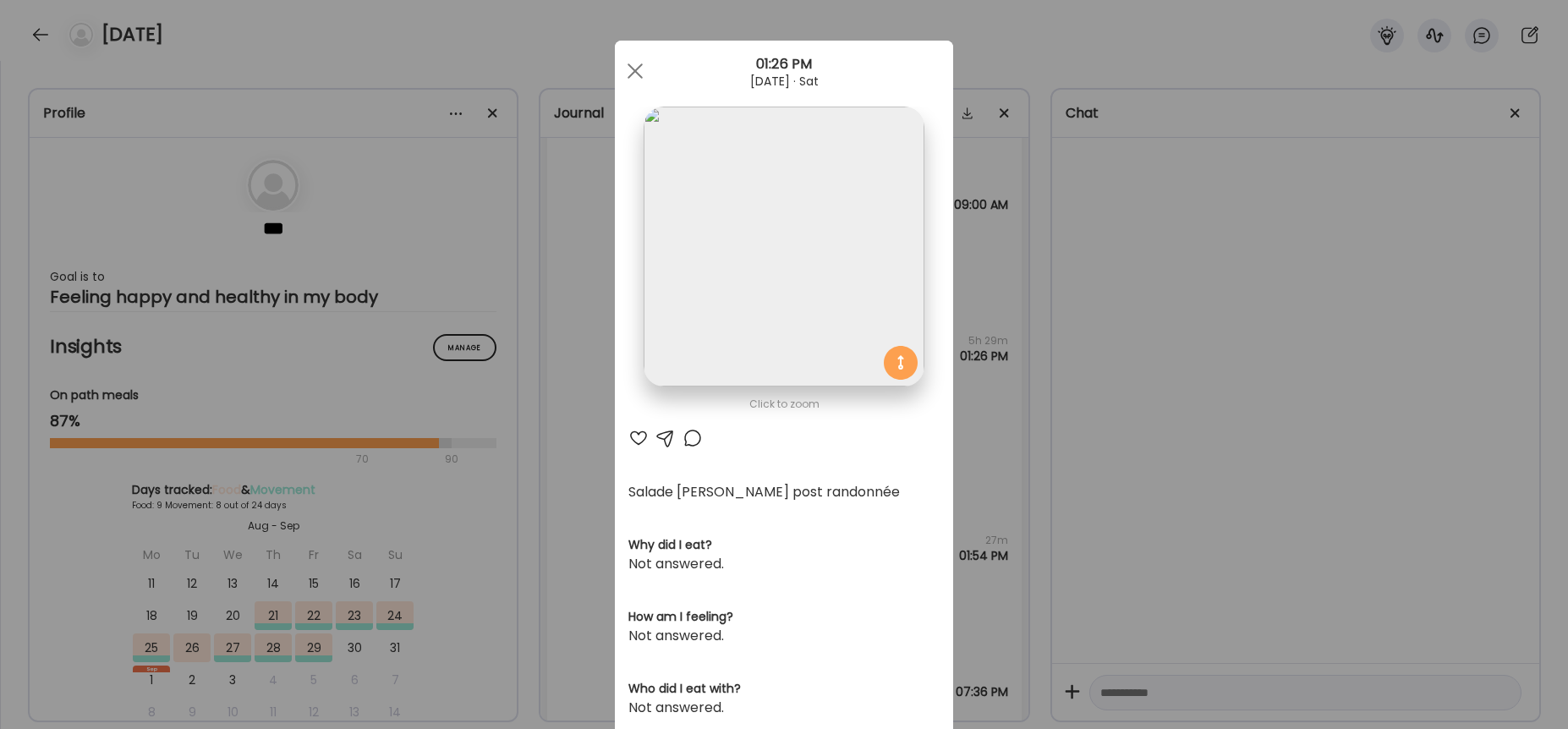
click at [761, 292] on img at bounding box center [783, 246] width 280 height 280
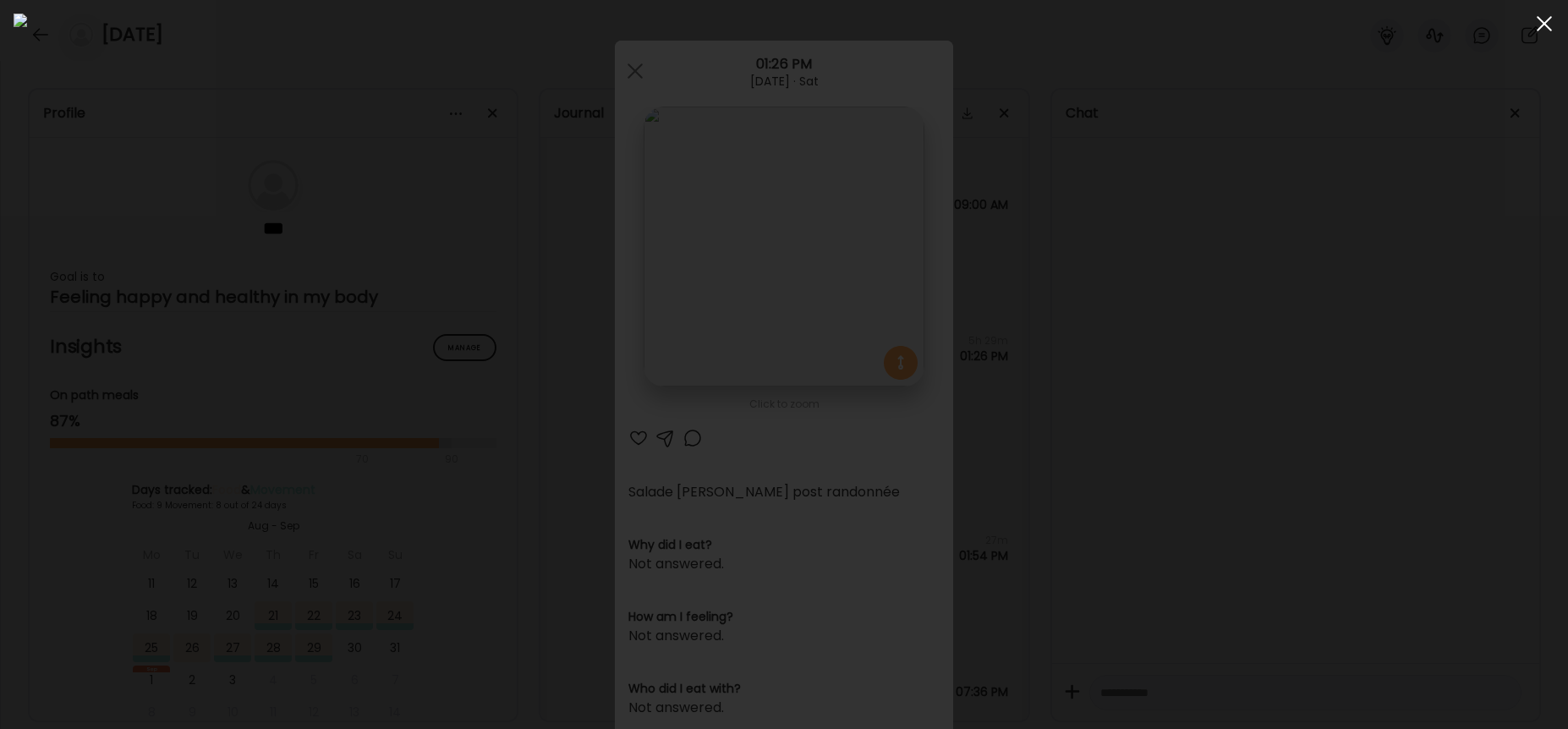
click at [1551, 27] on div at bounding box center [1544, 23] width 34 height 34
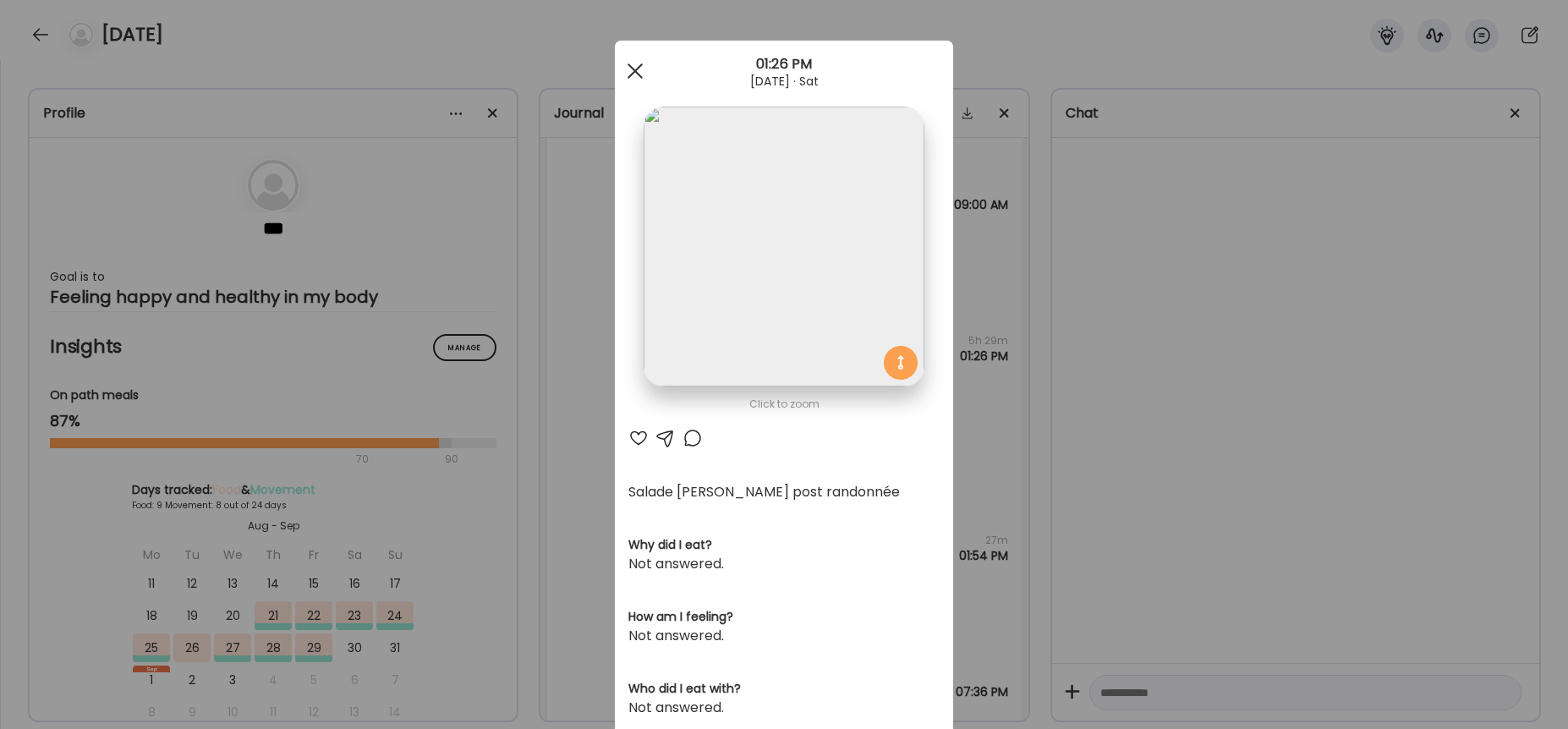
click at [632, 72] on div at bounding box center [635, 71] width 34 height 34
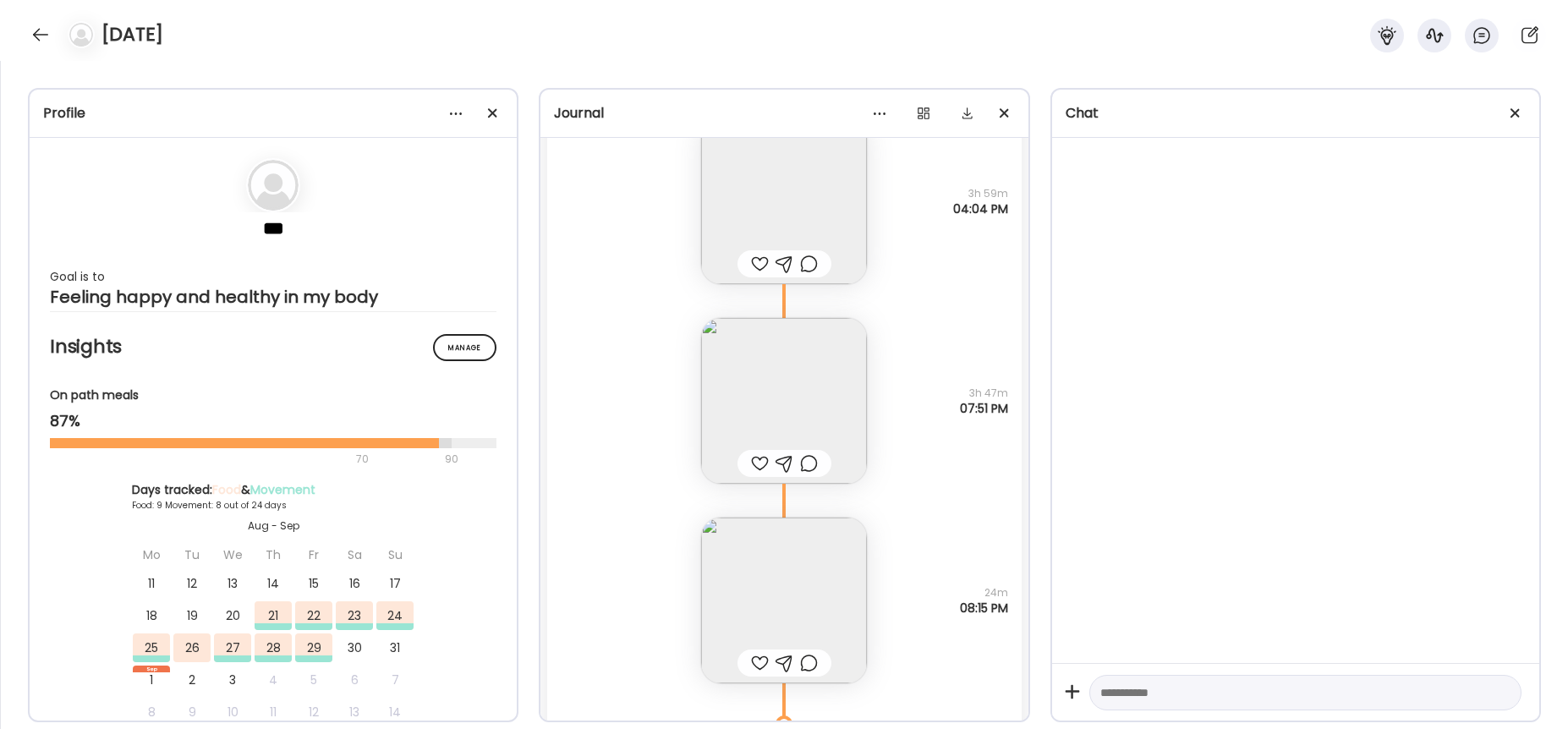
scroll to position [2447, 0]
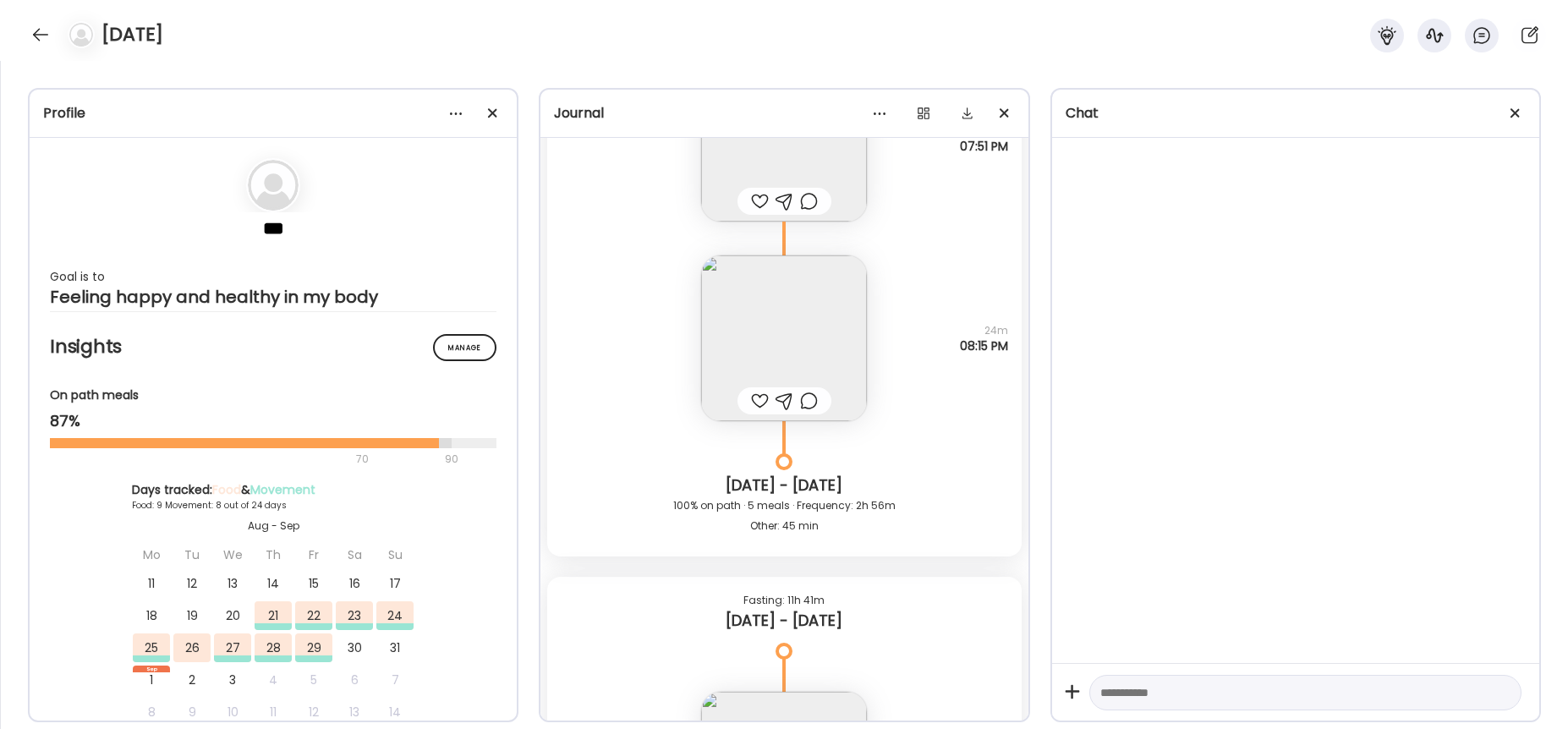
click at [810, 305] on img at bounding box center [783, 338] width 166 height 166
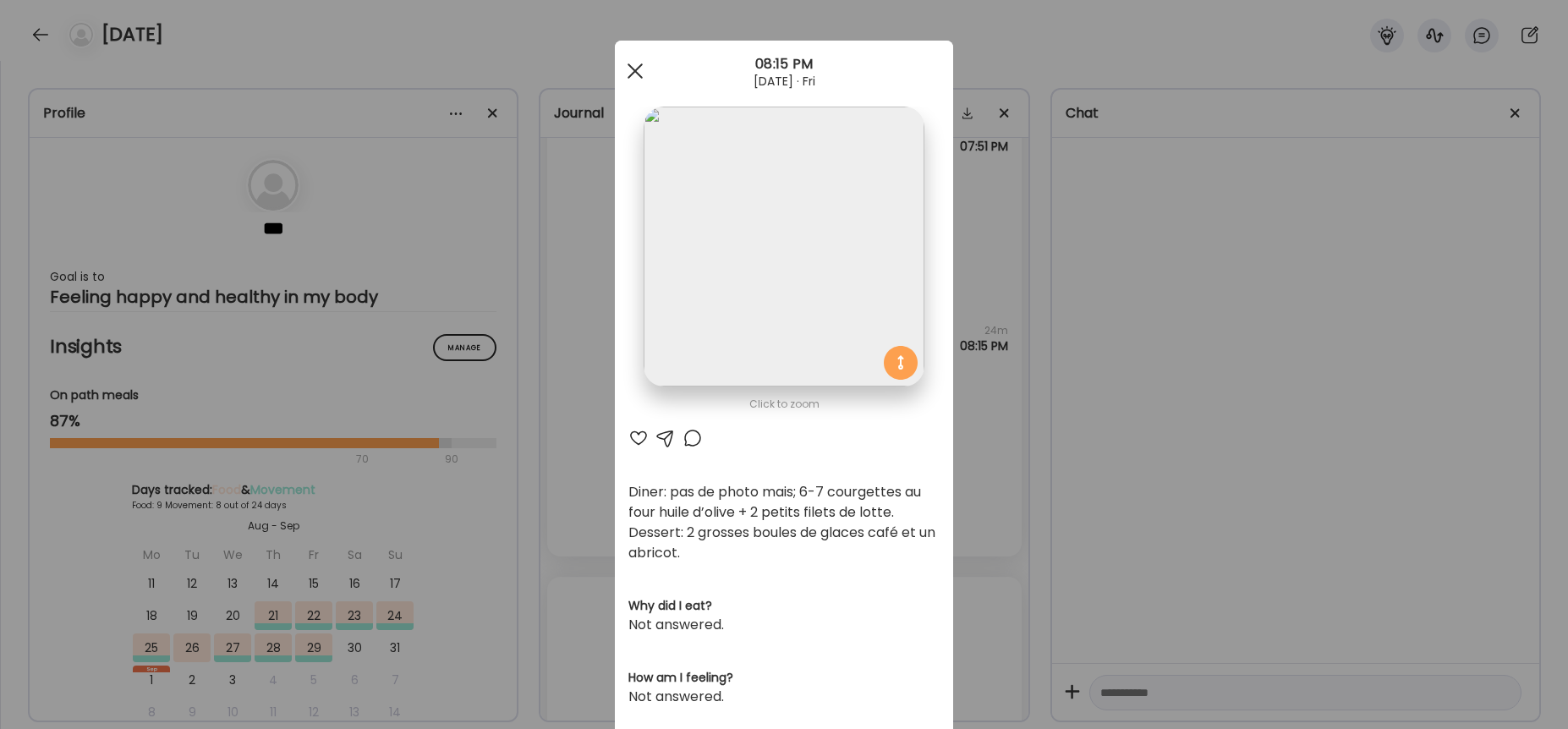
click at [633, 71] on div at bounding box center [635, 71] width 34 height 34
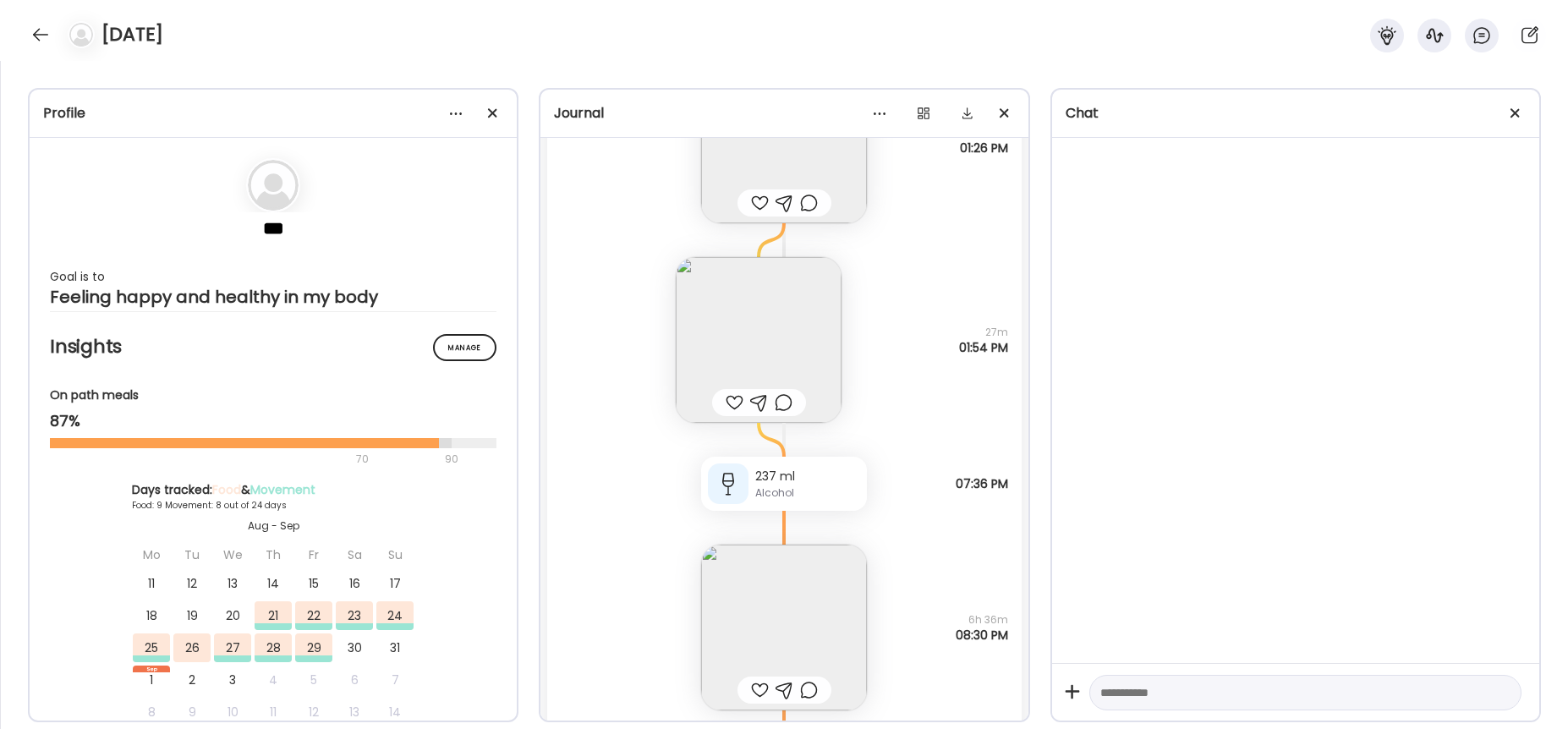
scroll to position [3517, 0]
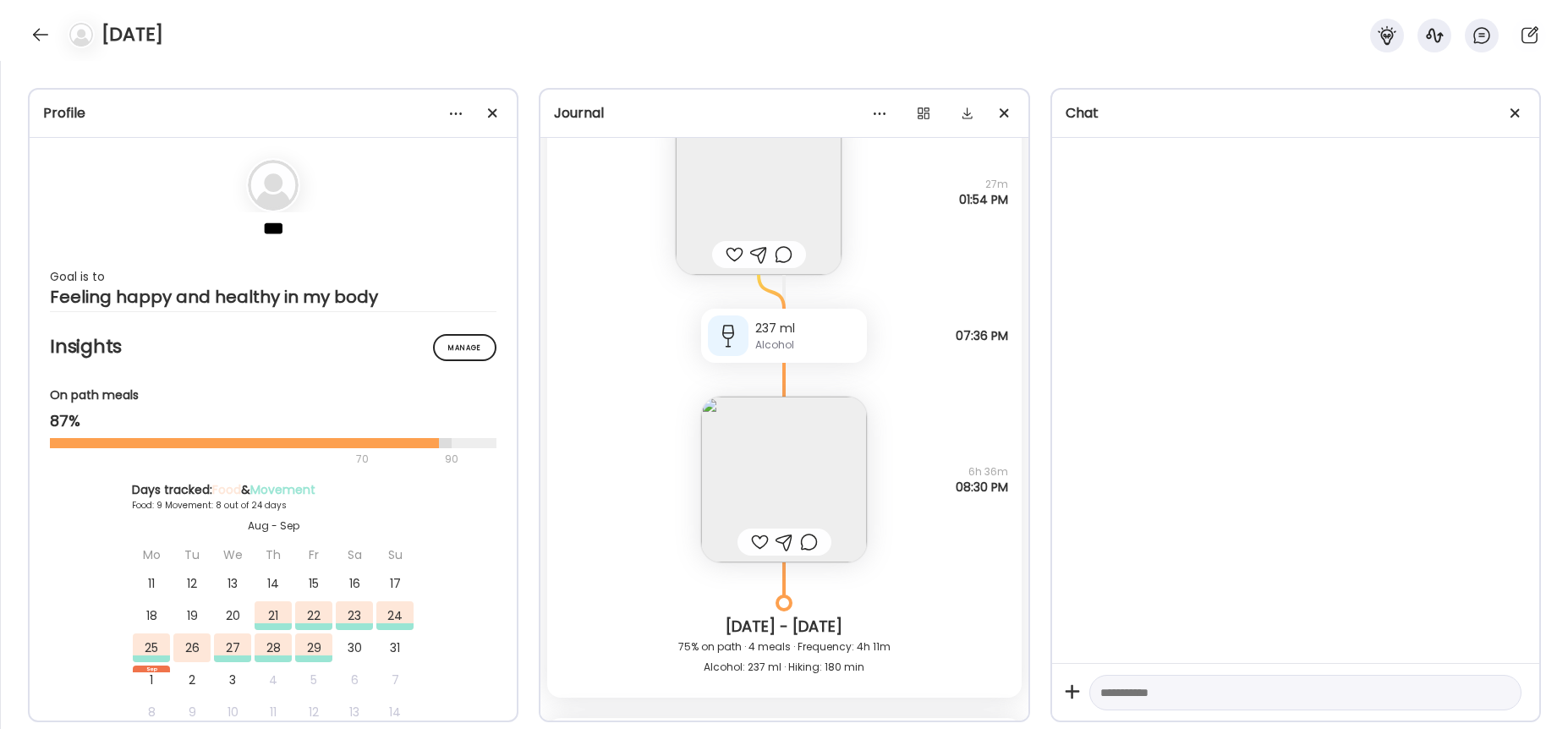
click at [769, 484] on img at bounding box center [783, 479] width 166 height 166
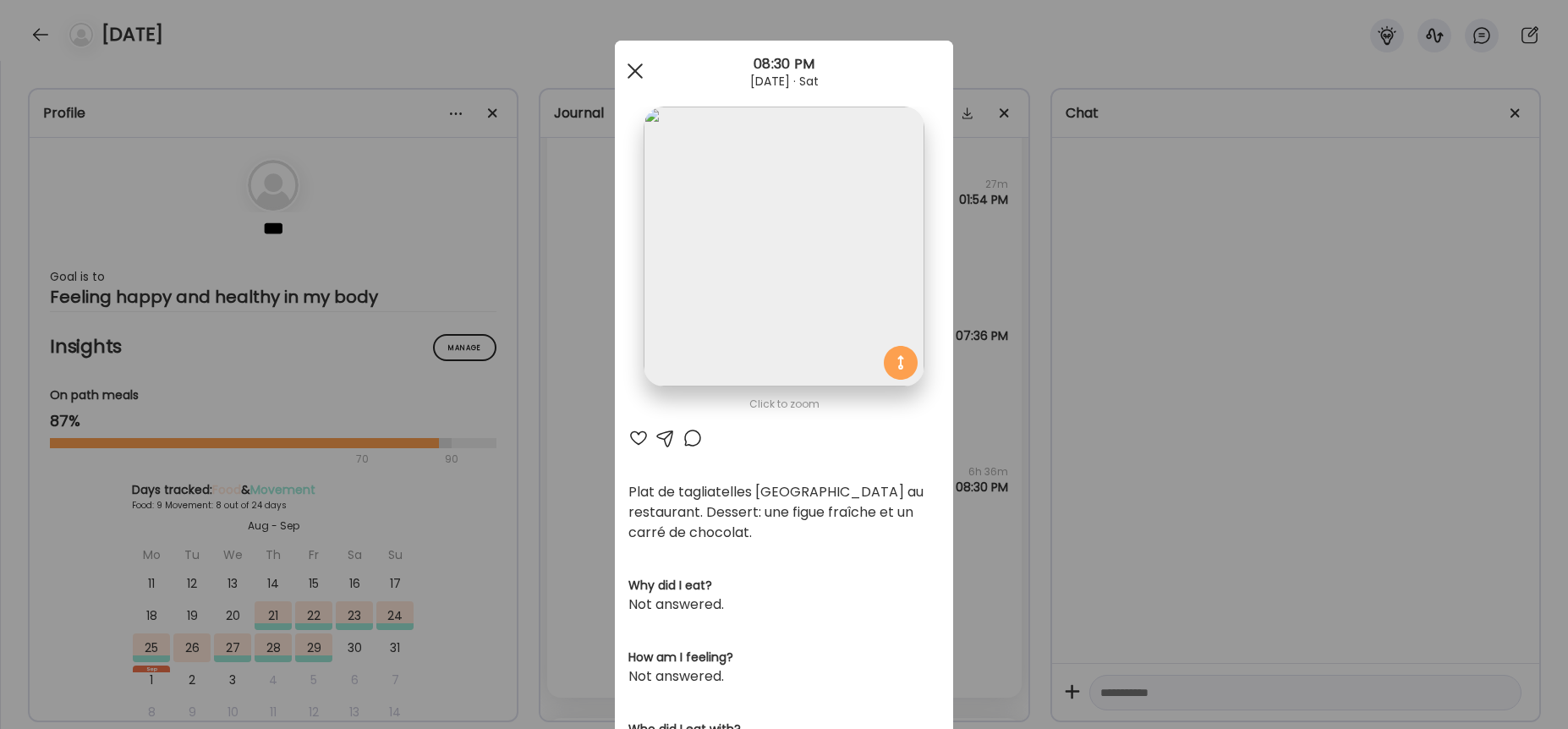
click at [626, 66] on div at bounding box center [635, 71] width 34 height 34
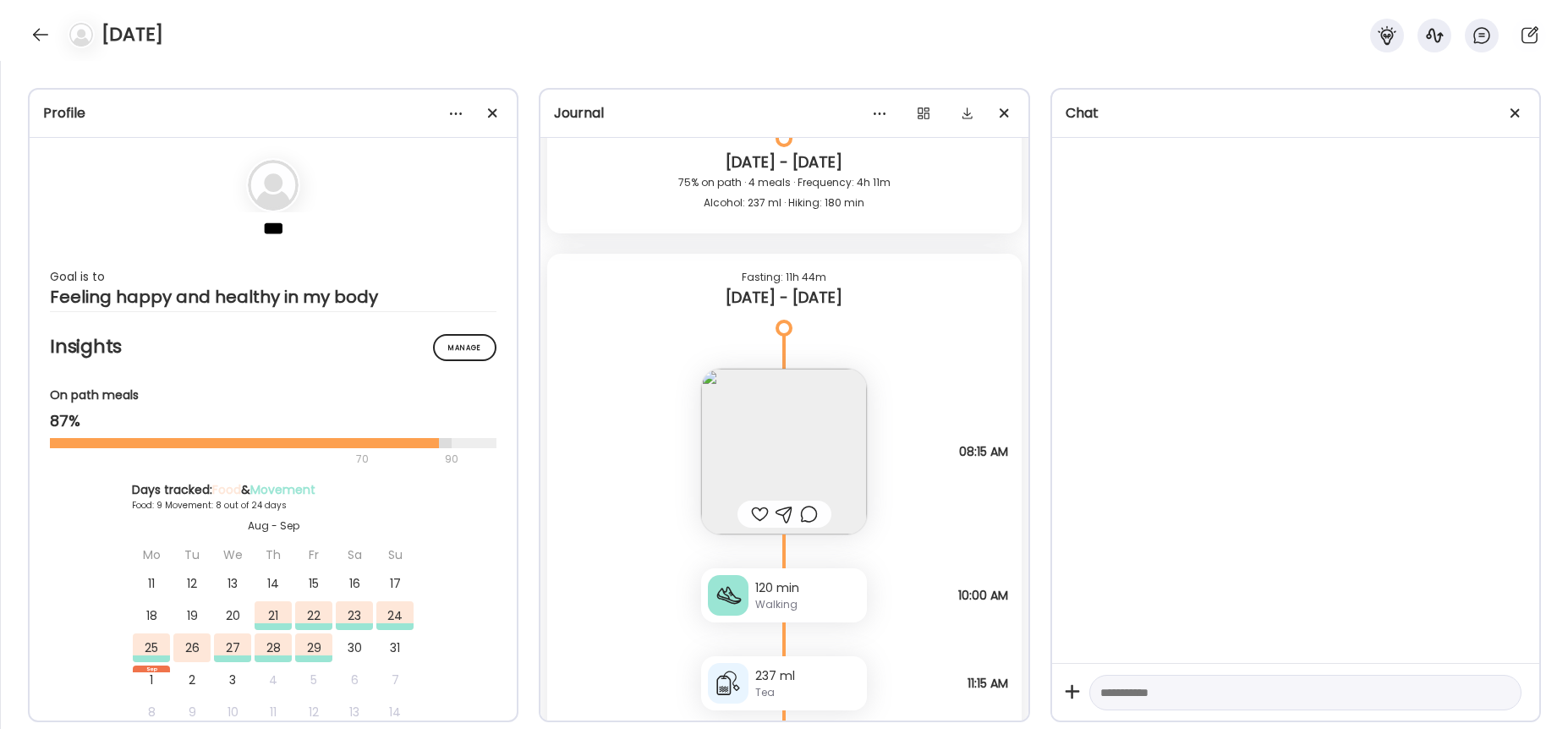
scroll to position [3987, 0]
click at [786, 450] on img at bounding box center [783, 446] width 166 height 166
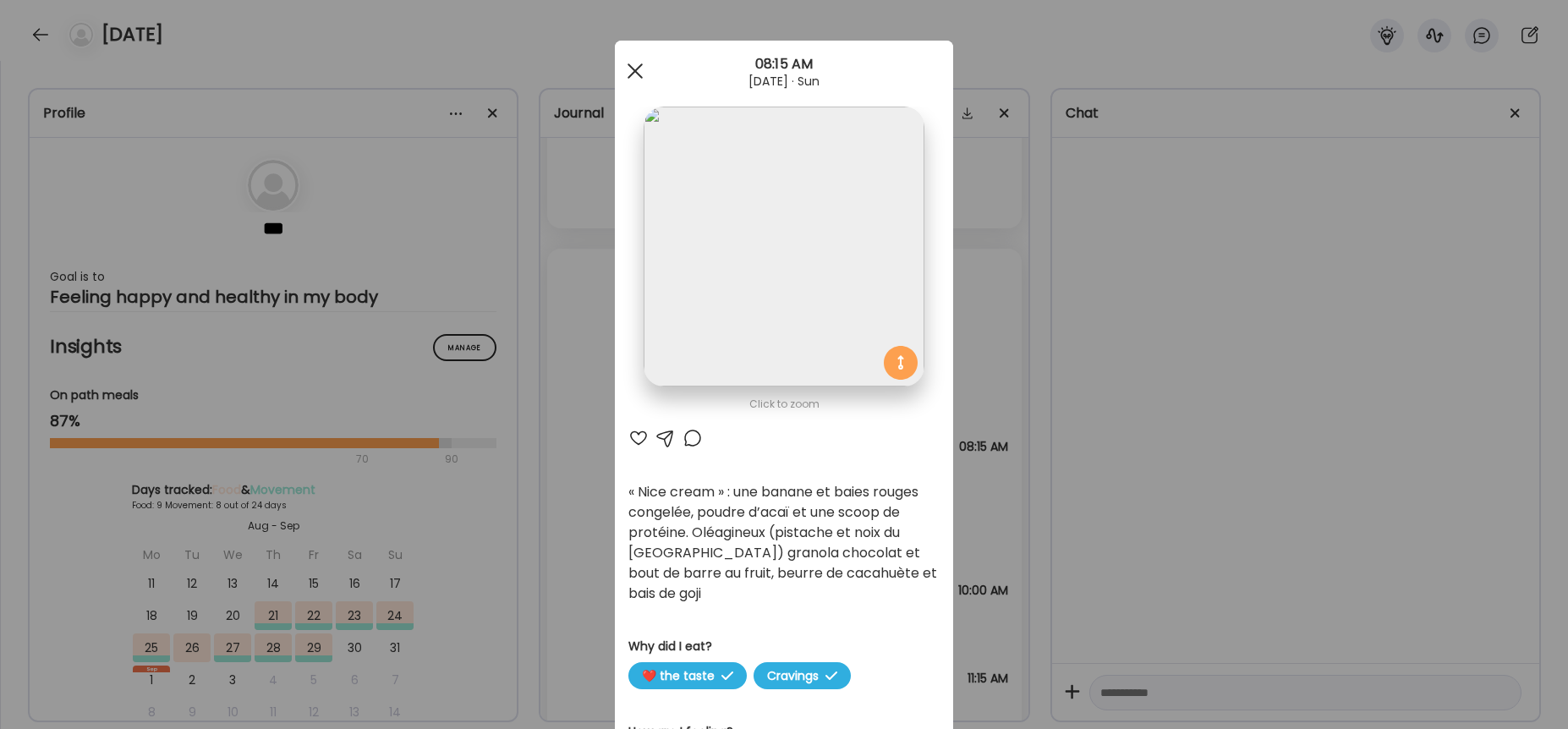
click at [640, 76] on div at bounding box center [635, 71] width 34 height 34
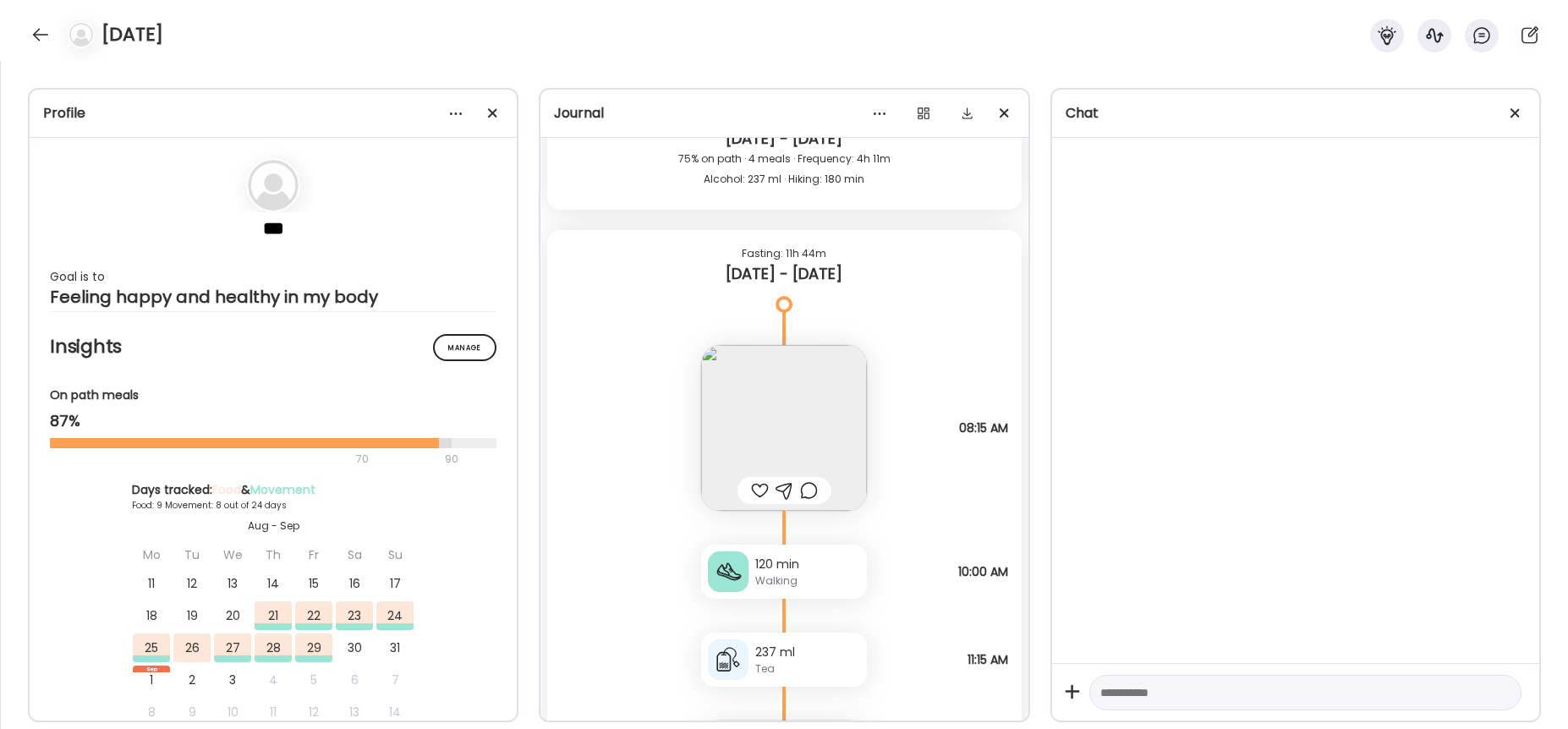
scroll to position [4008, 0]
click at [796, 576] on div "Walking" at bounding box center [807, 579] width 105 height 15
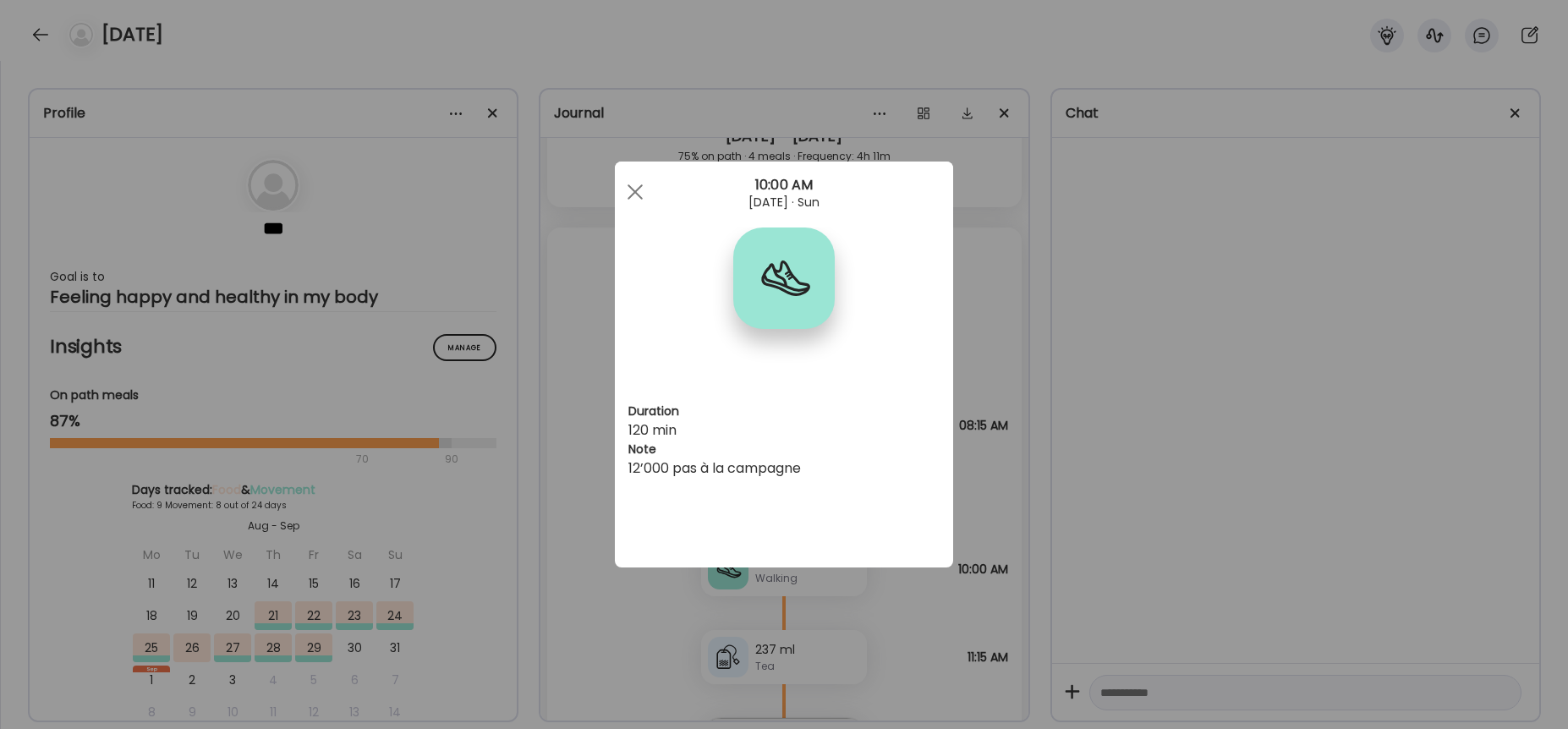
drag, startPoint x: 638, startPoint y: 197, endPoint x: 648, endPoint y: 212, distance: 18.0
click at [638, 197] on div at bounding box center [635, 192] width 34 height 34
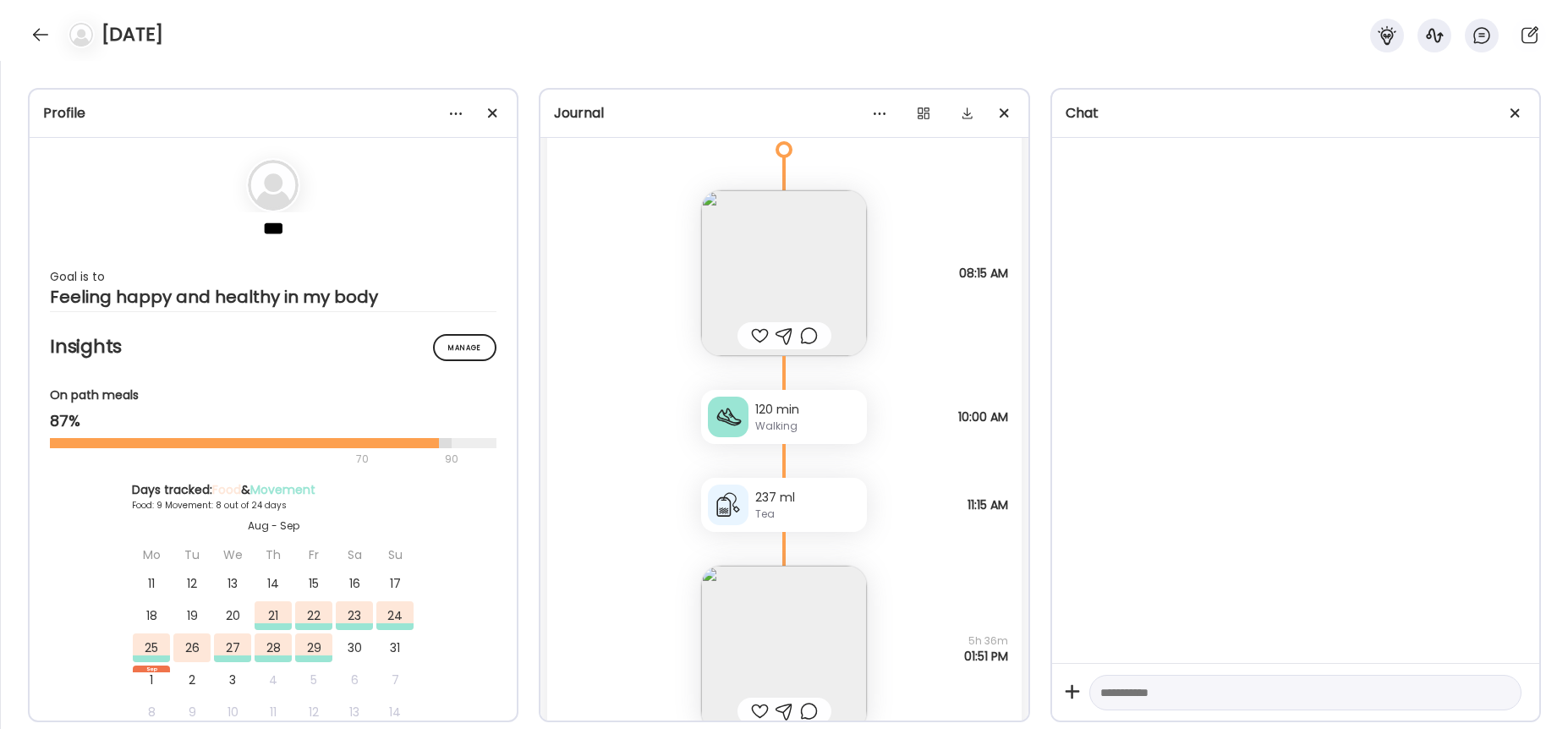
scroll to position [4219, 0]
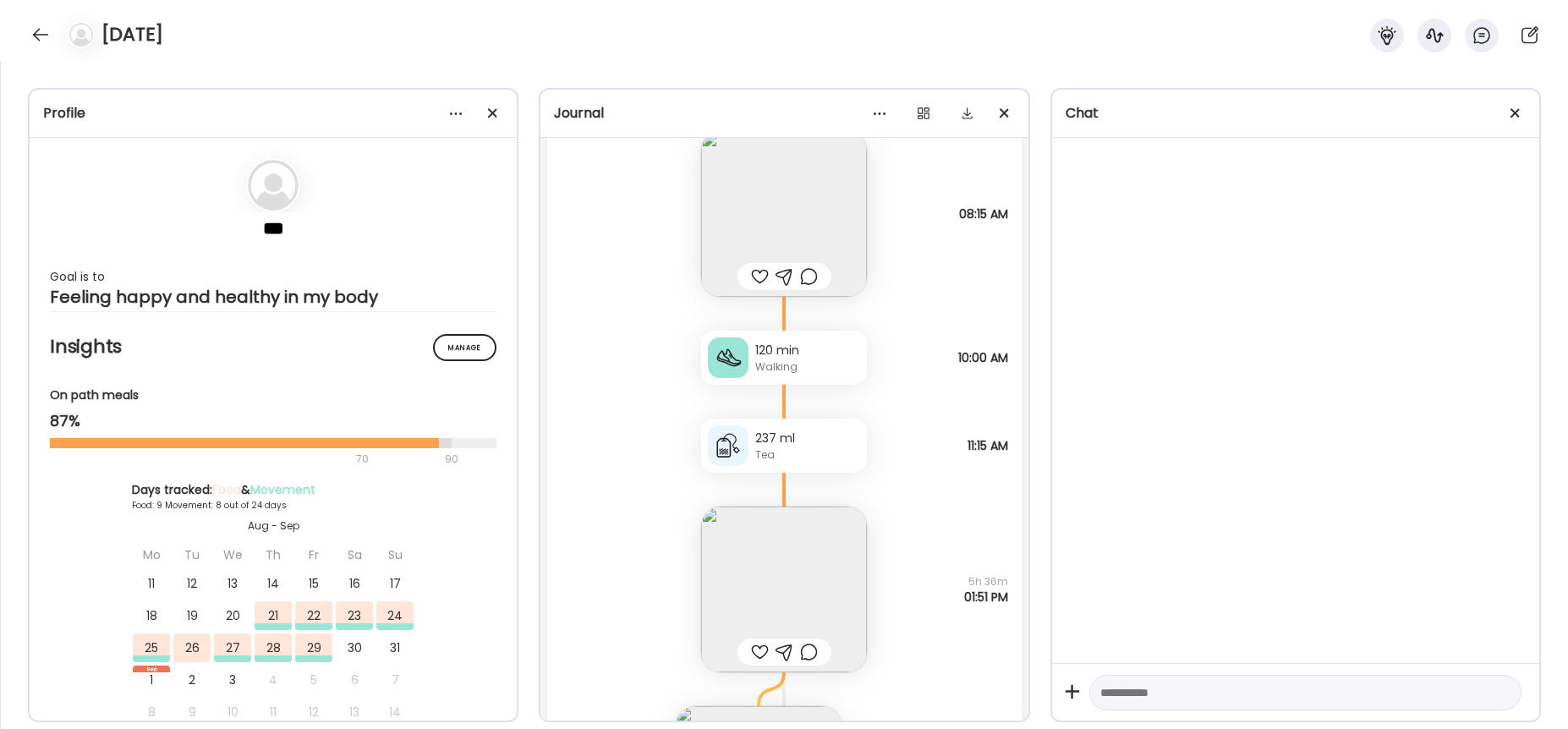
click at [803, 592] on img at bounding box center [783, 589] width 166 height 166
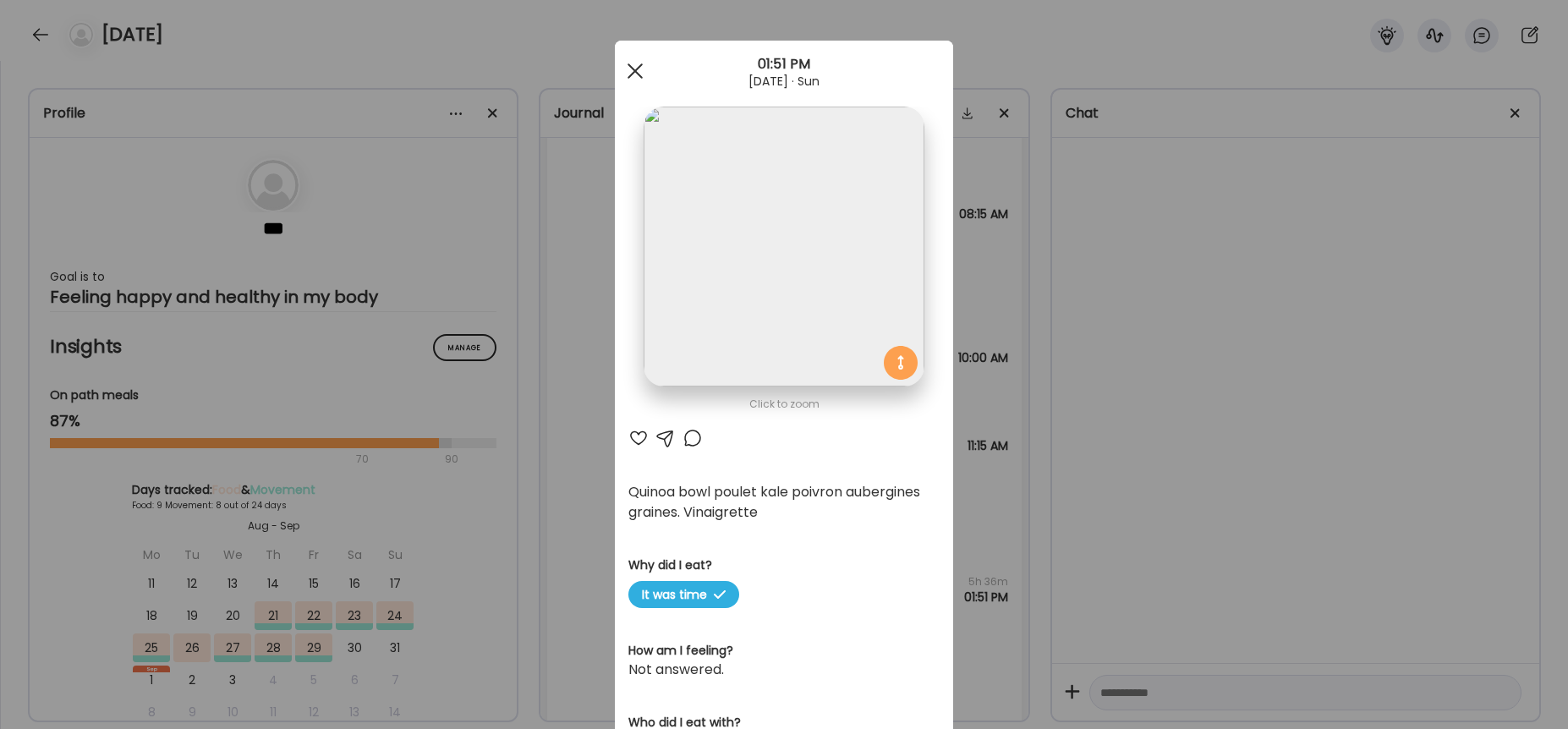
click at [635, 74] on div at bounding box center [635, 71] width 34 height 34
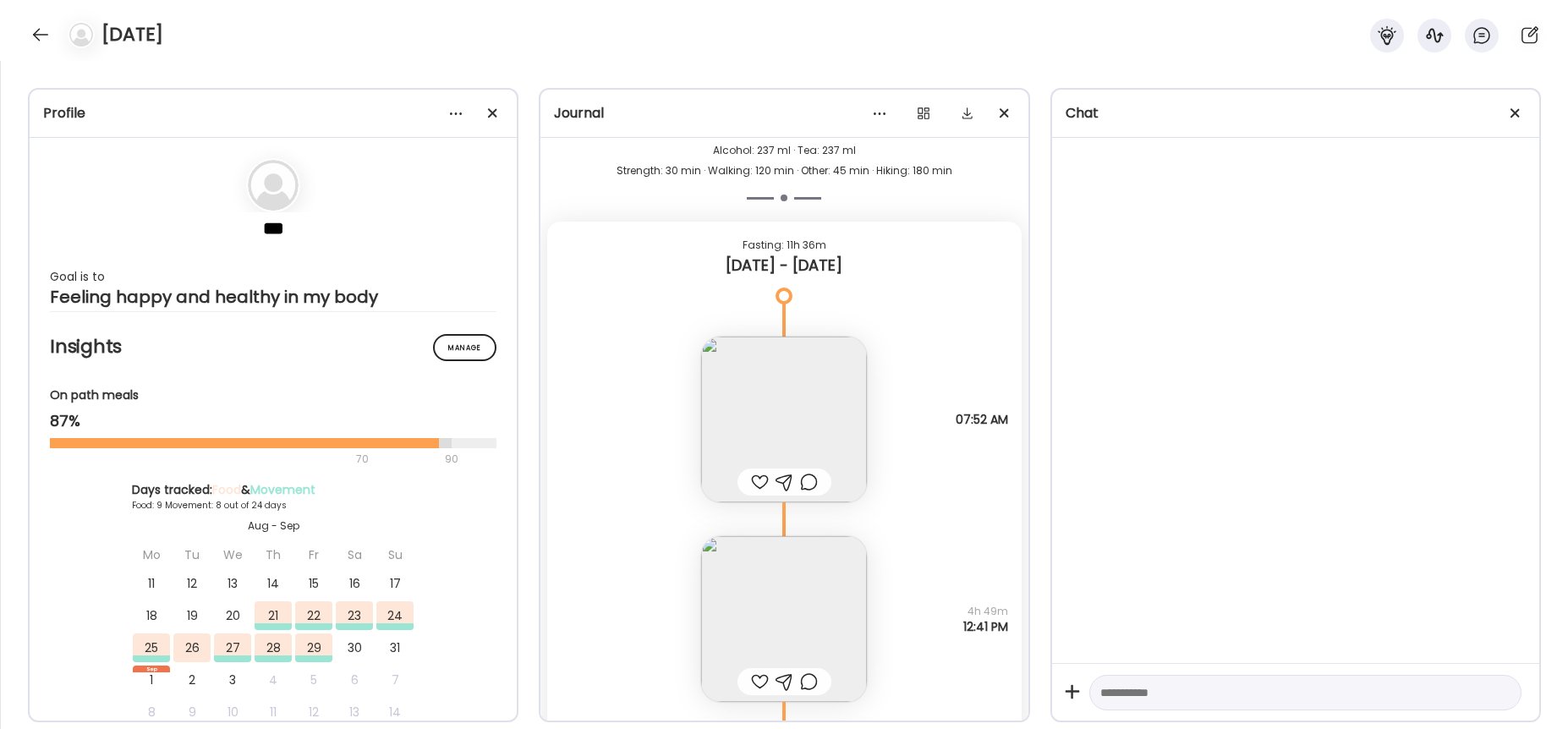
scroll to position [5243, 0]
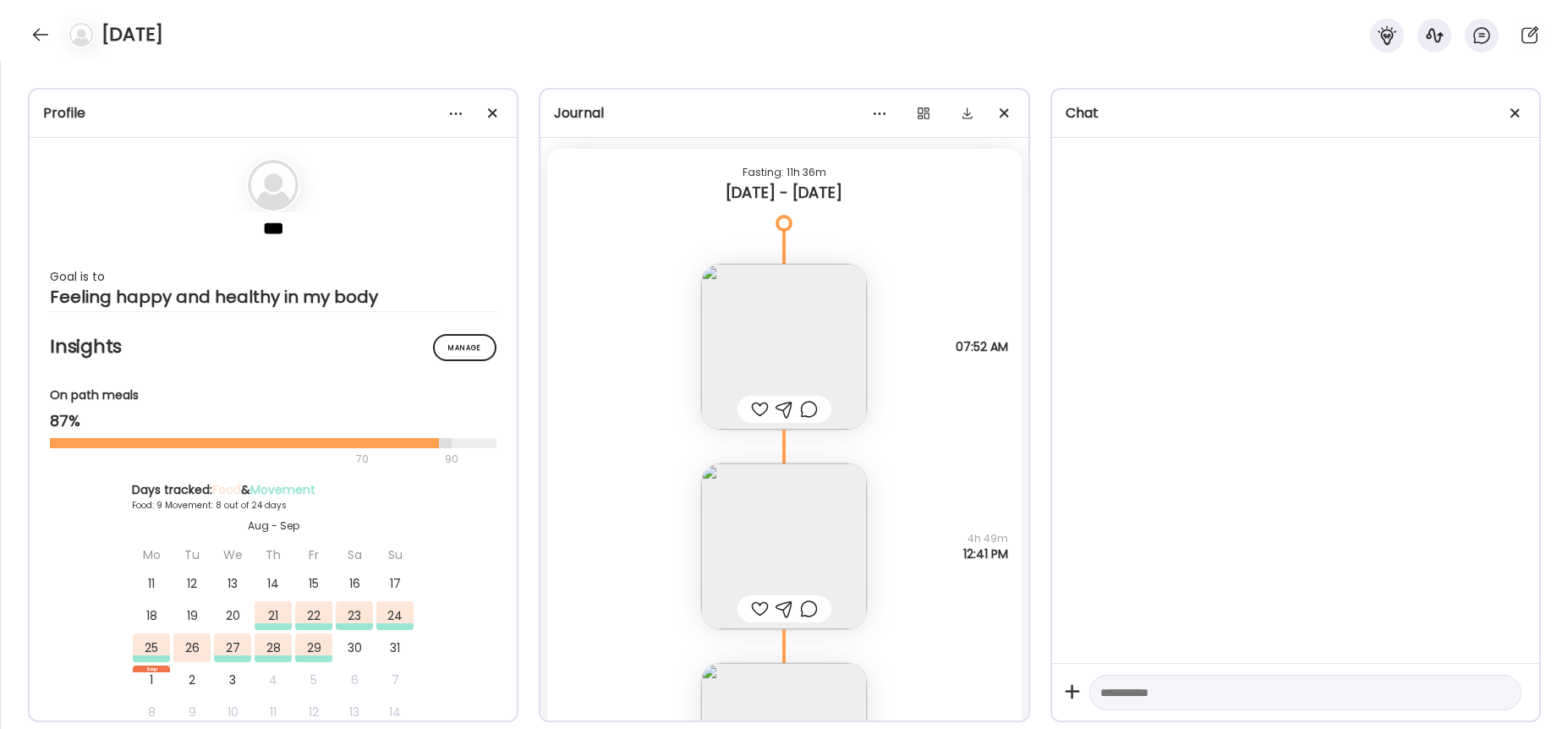
click at [776, 346] on img at bounding box center [783, 347] width 166 height 166
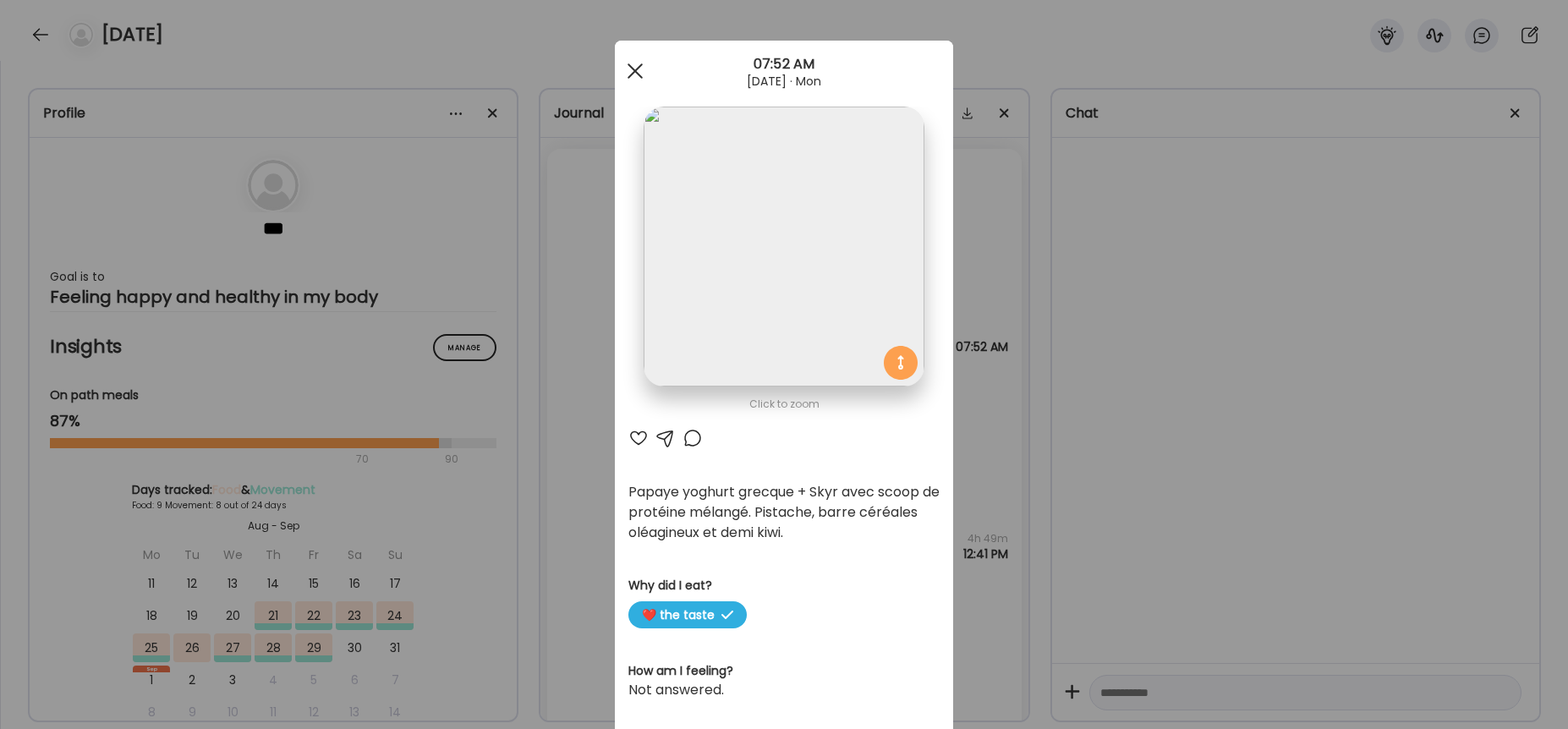
click at [627, 77] on div at bounding box center [635, 71] width 34 height 34
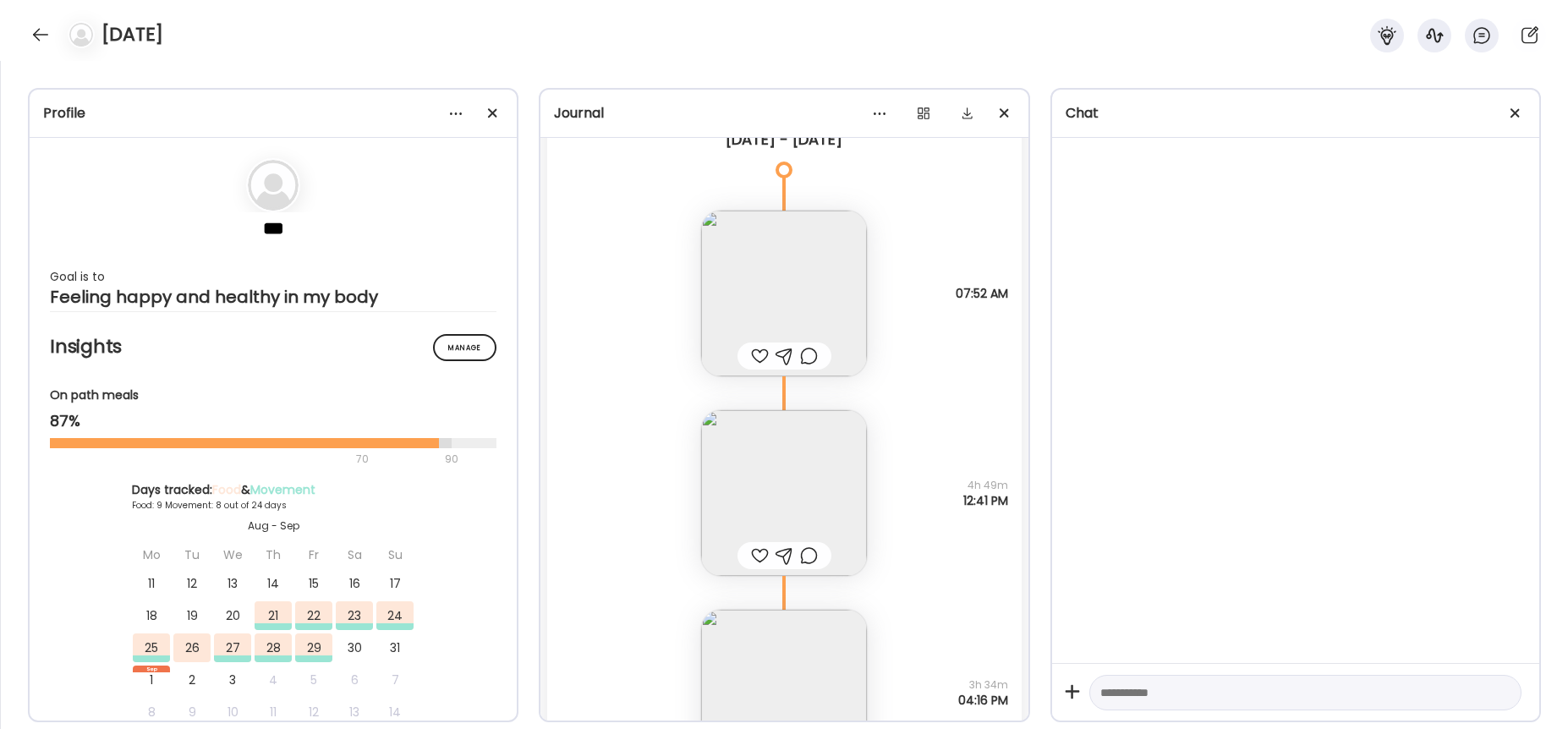
scroll to position [5311, 0]
click at [798, 497] on img at bounding box center [783, 478] width 166 height 166
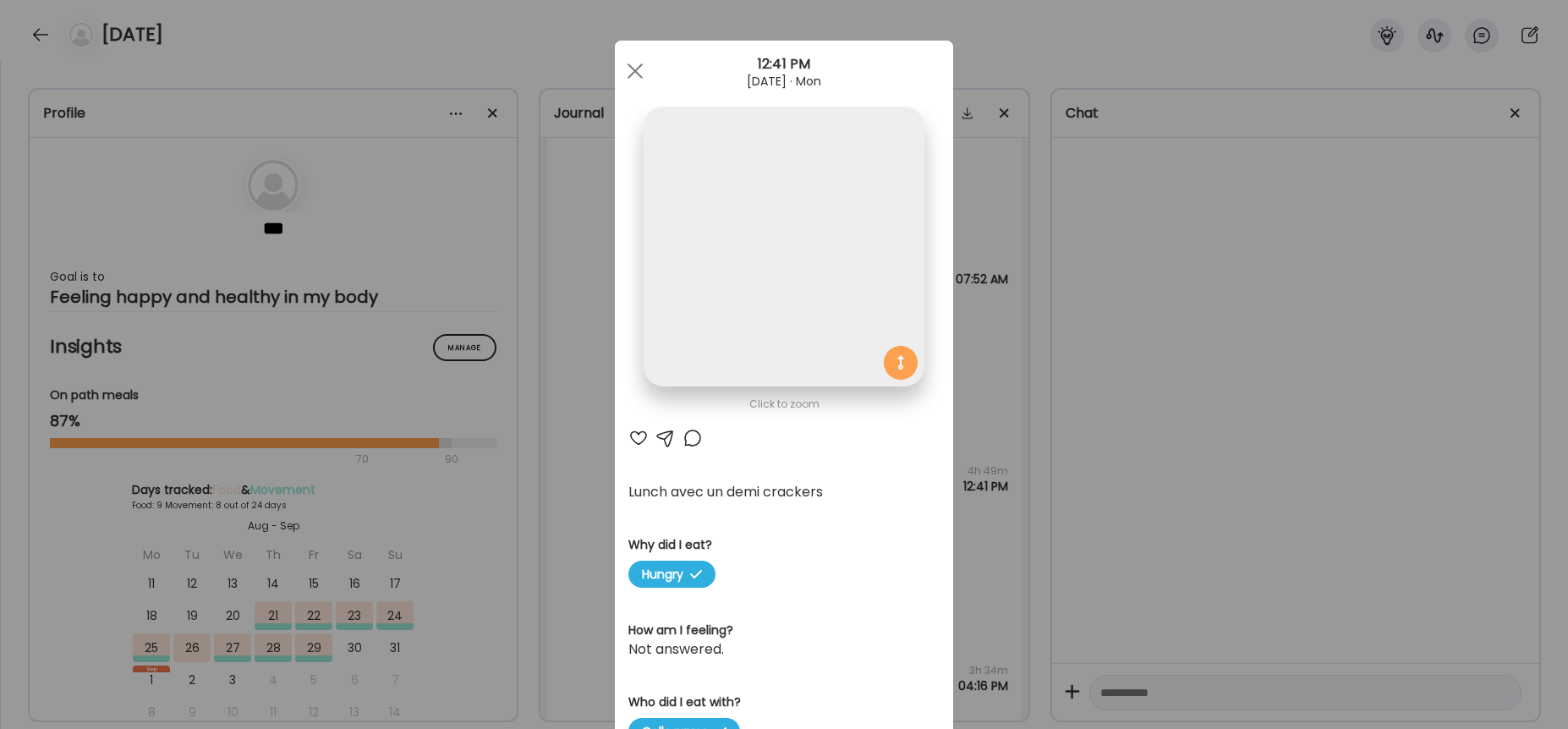
click at [787, 291] on img at bounding box center [783, 246] width 280 height 280
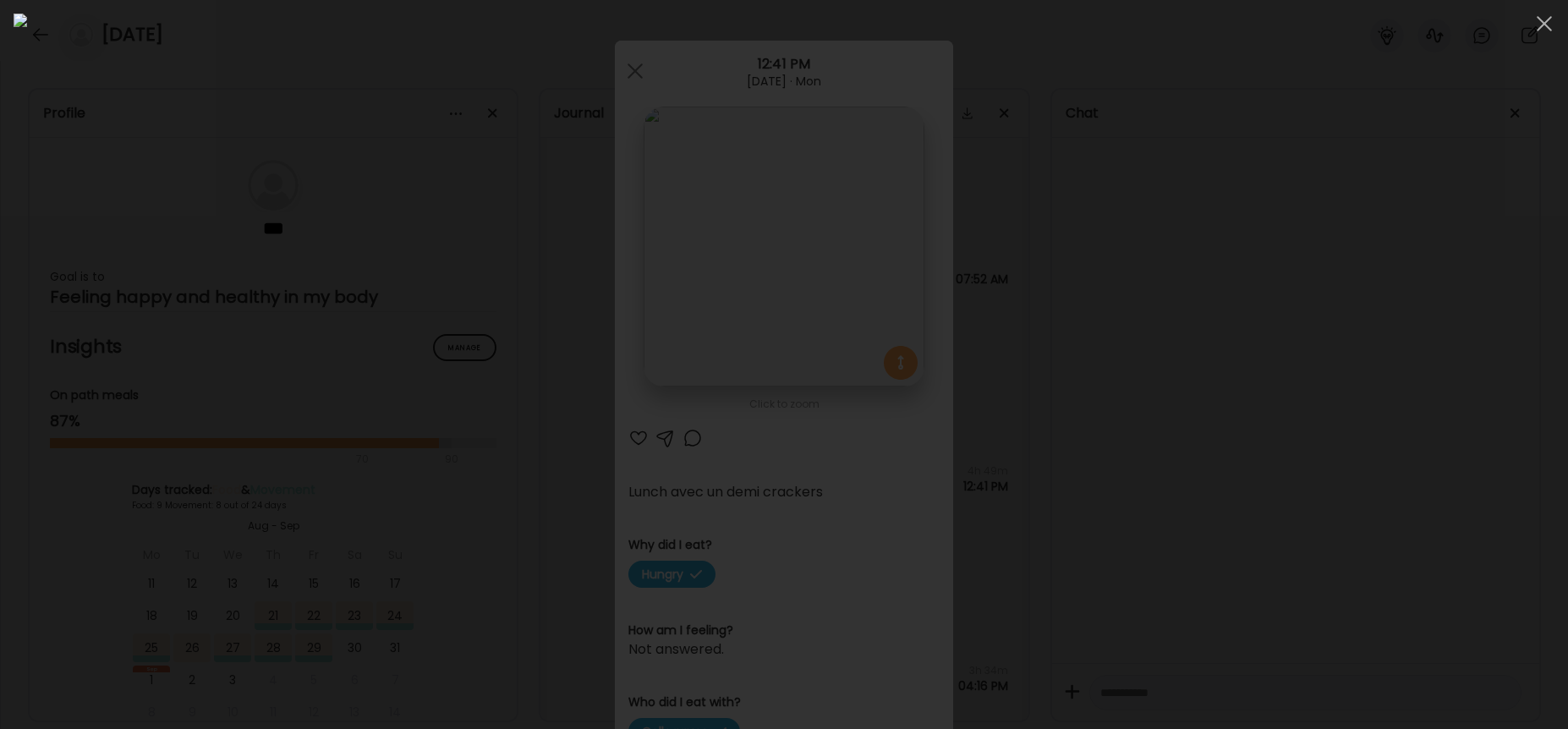
click at [1538, 21] on div at bounding box center [1544, 23] width 34 height 34
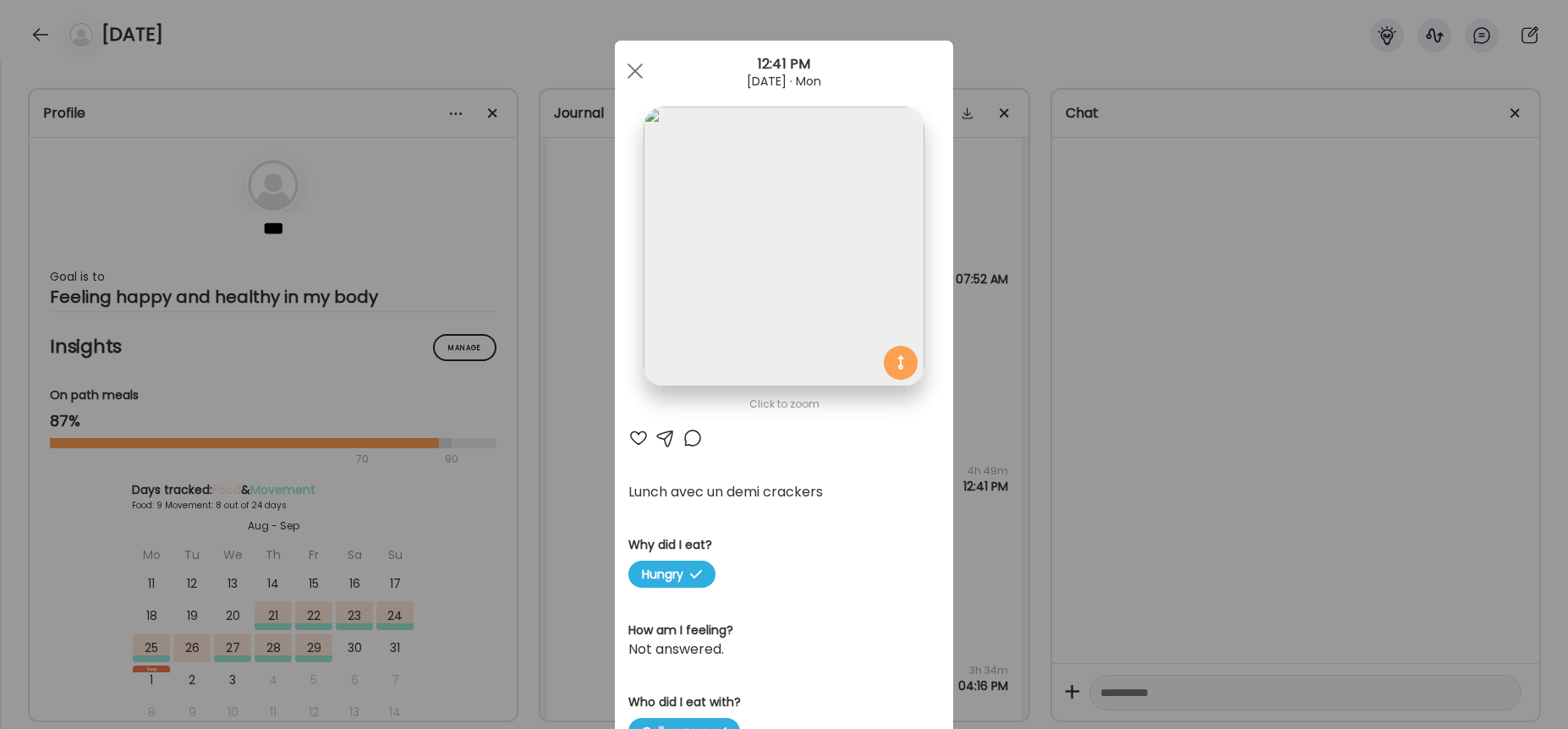
click at [849, 258] on img at bounding box center [783, 246] width 280 height 280
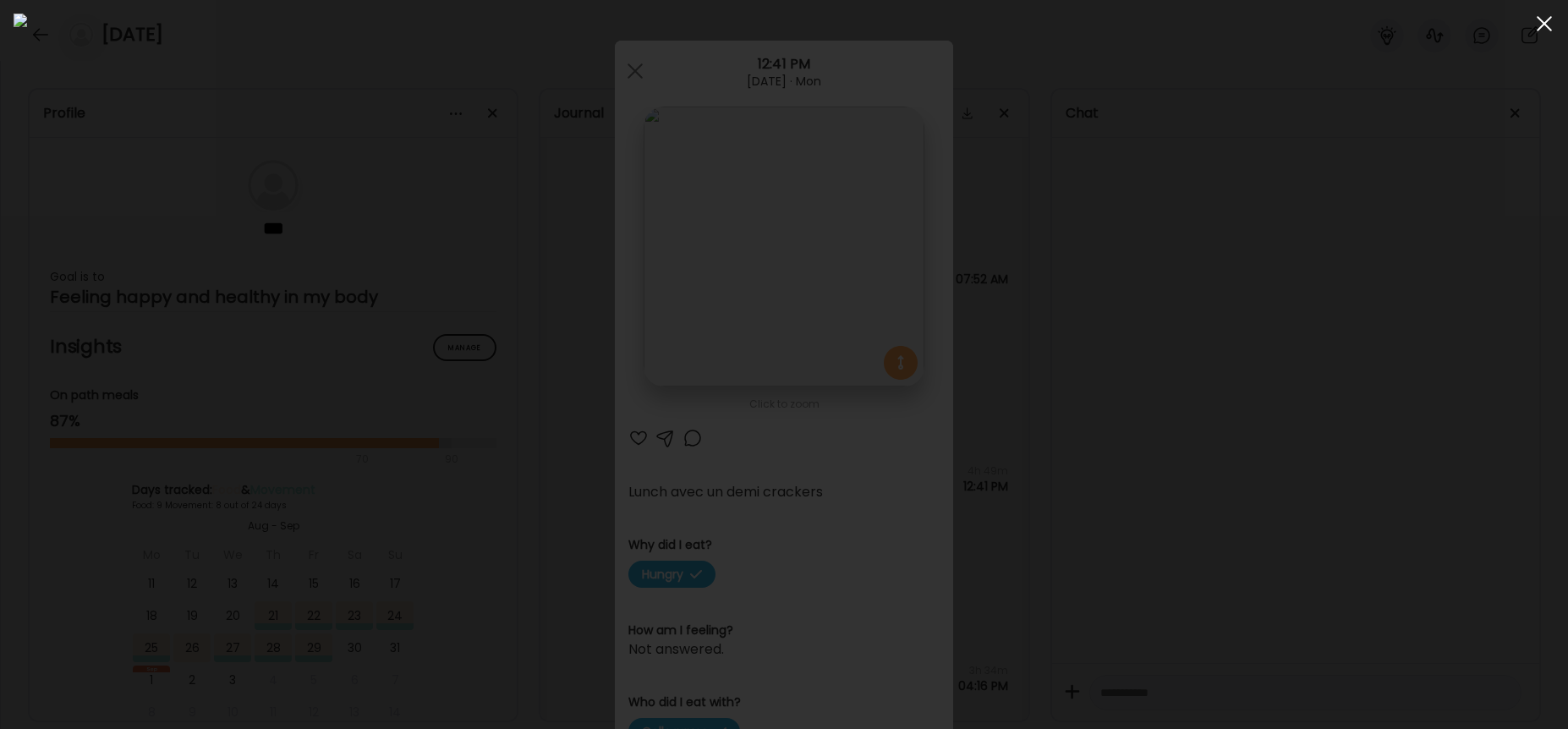
click at [1552, 28] on div at bounding box center [1544, 23] width 34 height 34
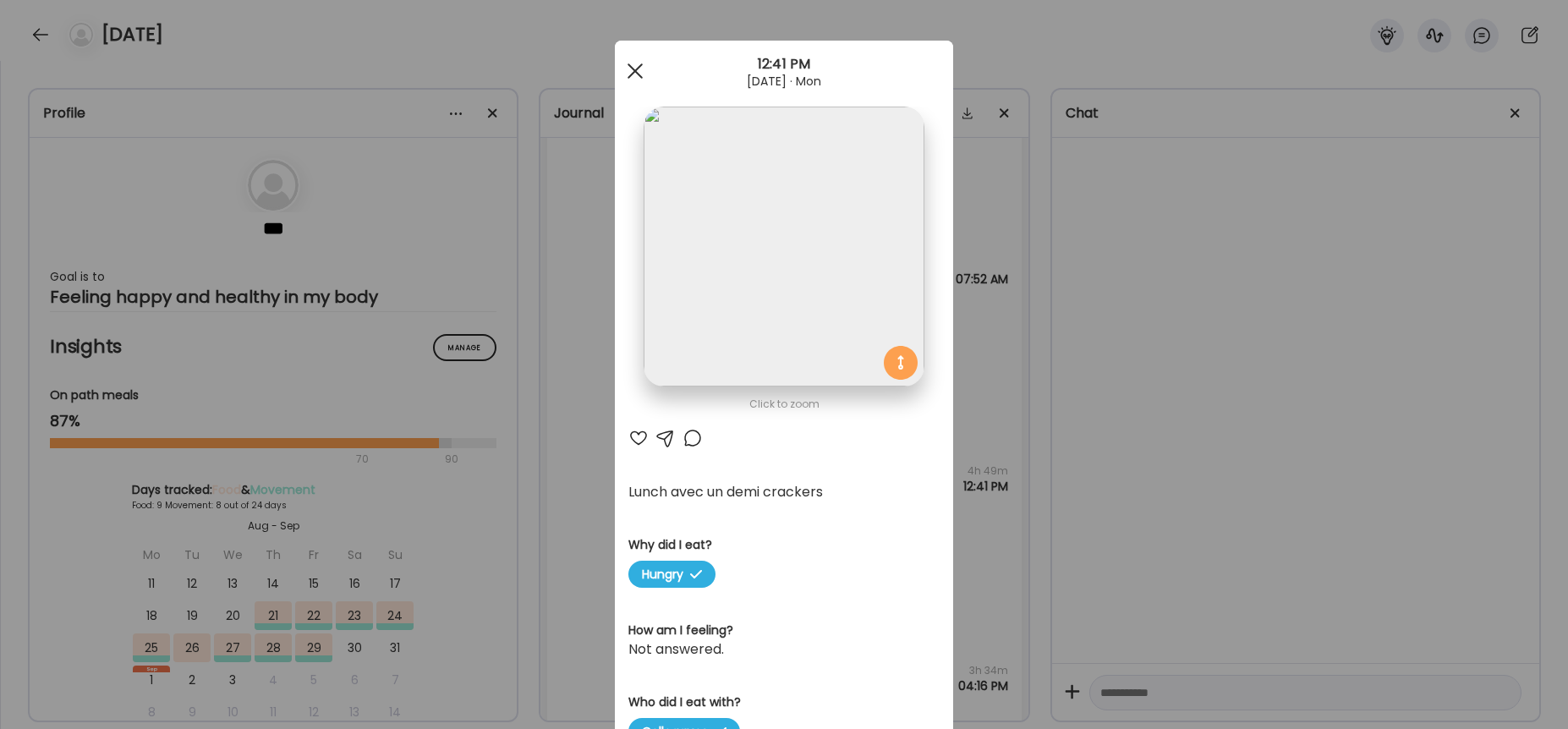
click at [640, 78] on div at bounding box center [635, 71] width 34 height 34
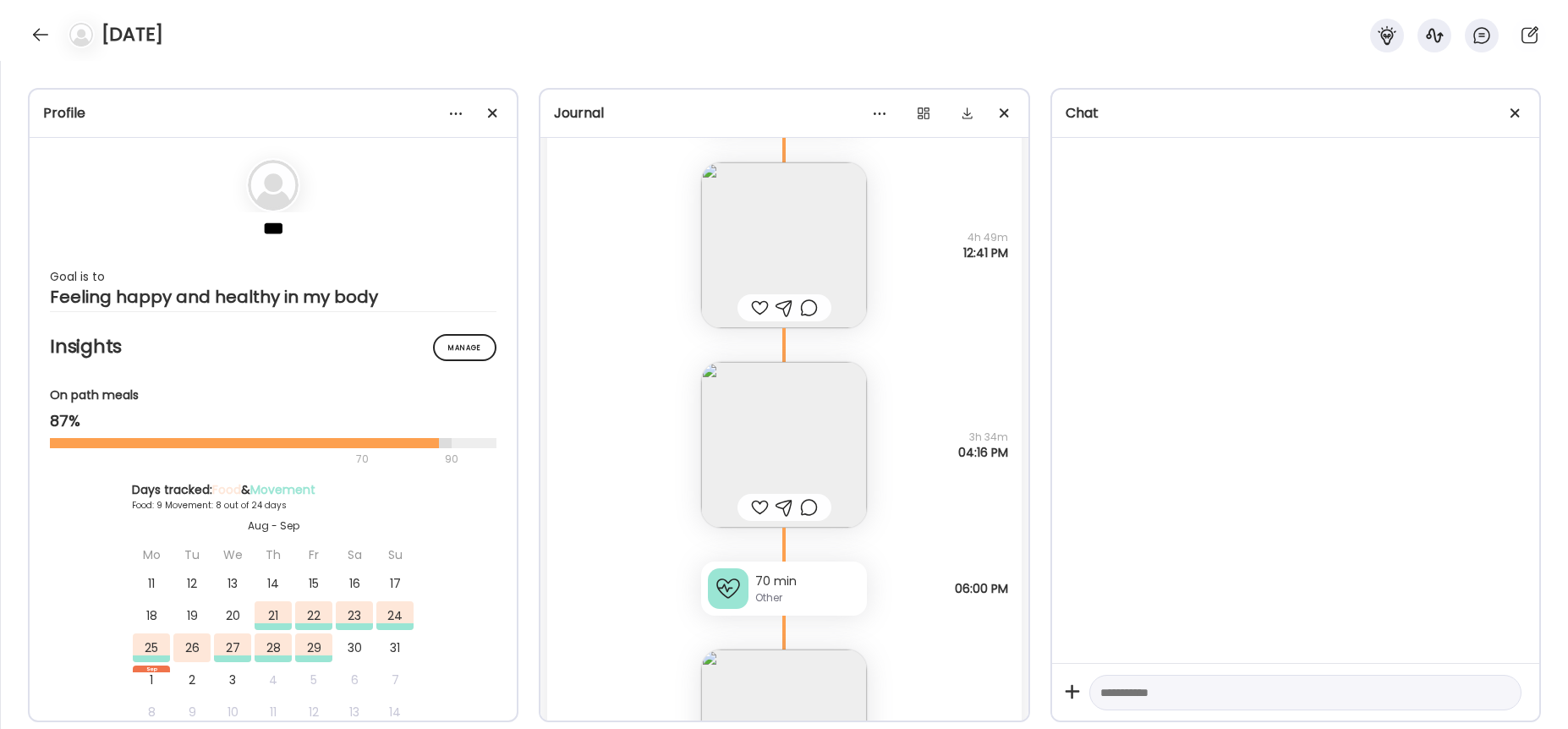
scroll to position [5557, 0]
click at [827, 602] on div "70 min Other" at bounding box center [783, 577] width 166 height 54
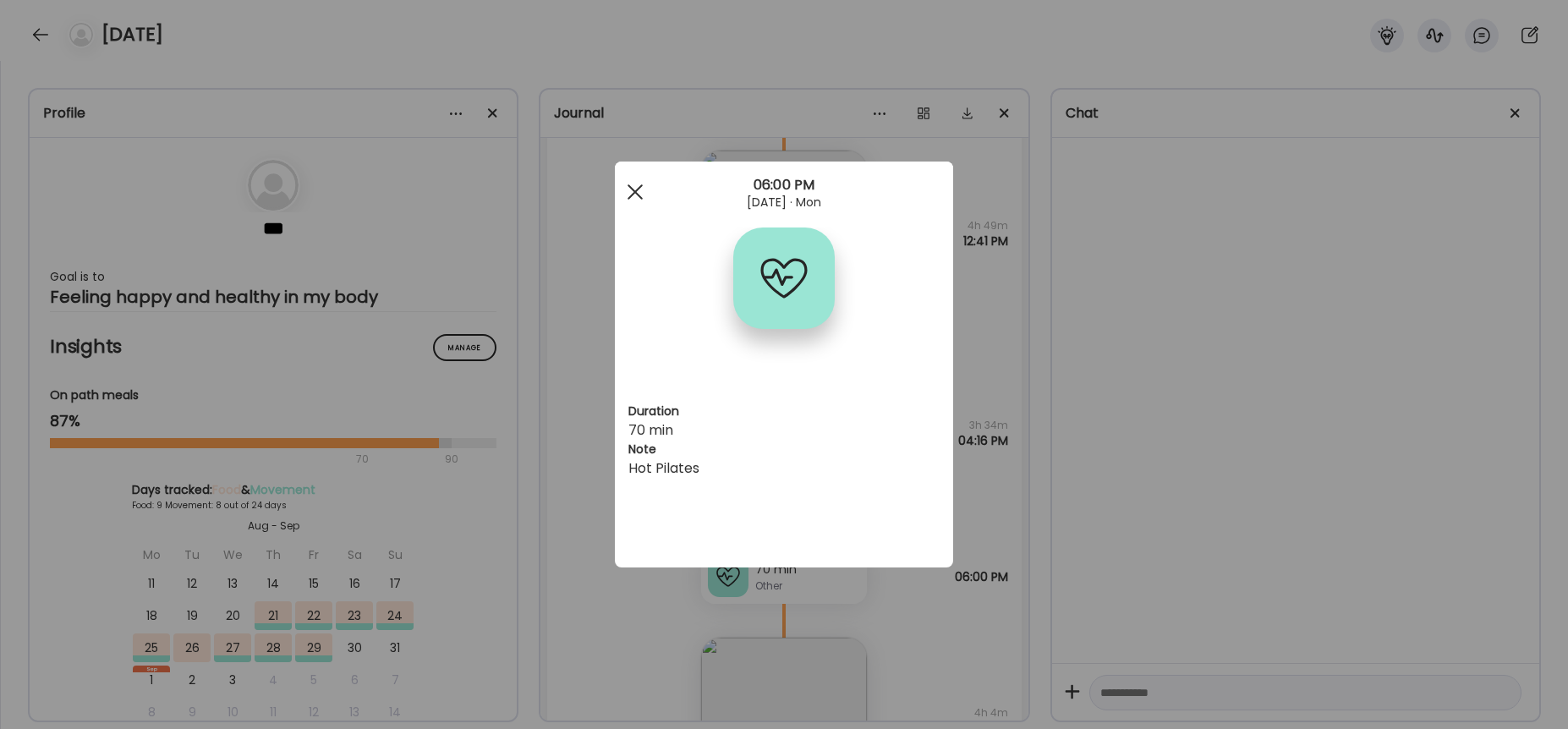
click at [643, 198] on div at bounding box center [635, 192] width 34 height 34
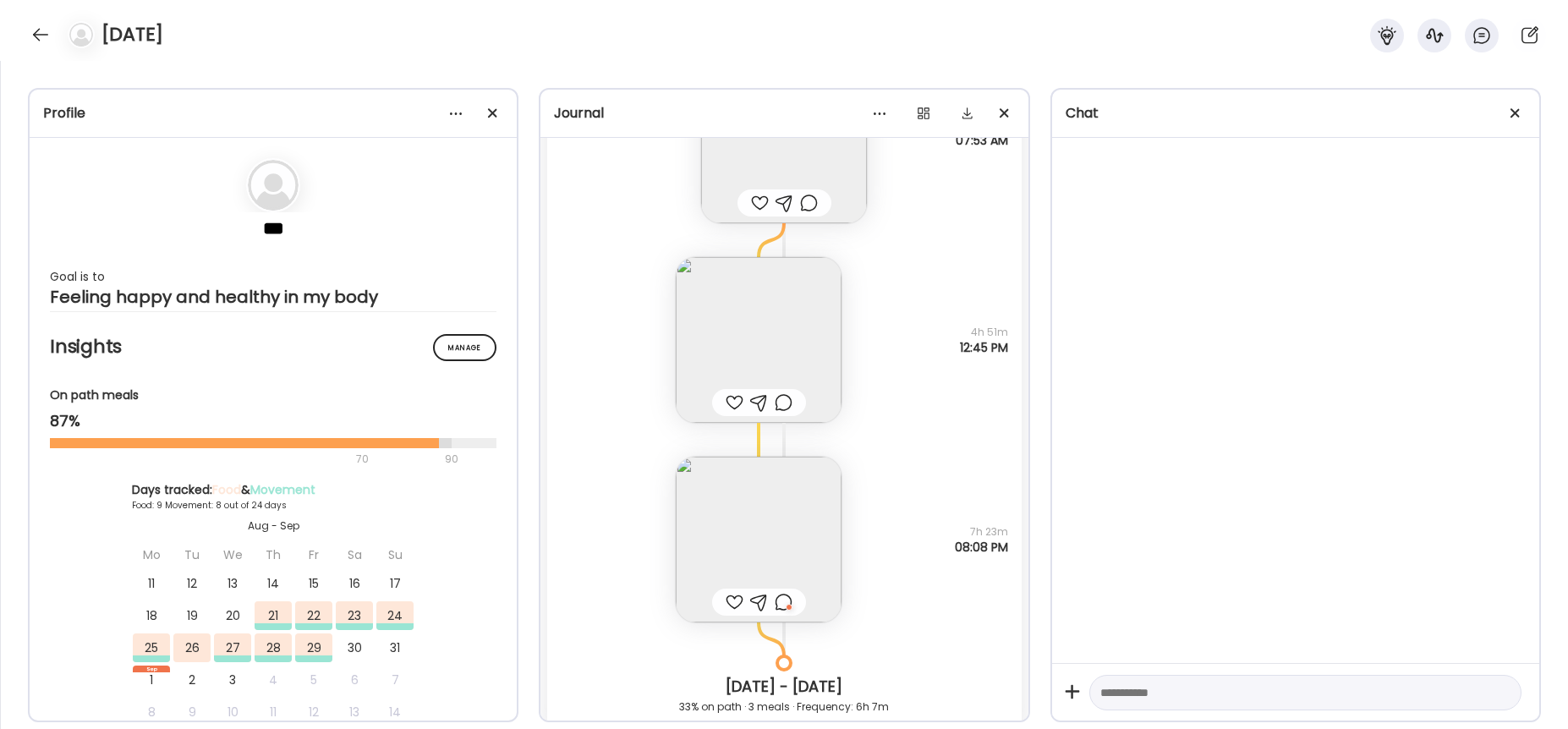
scroll to position [6818, 0]
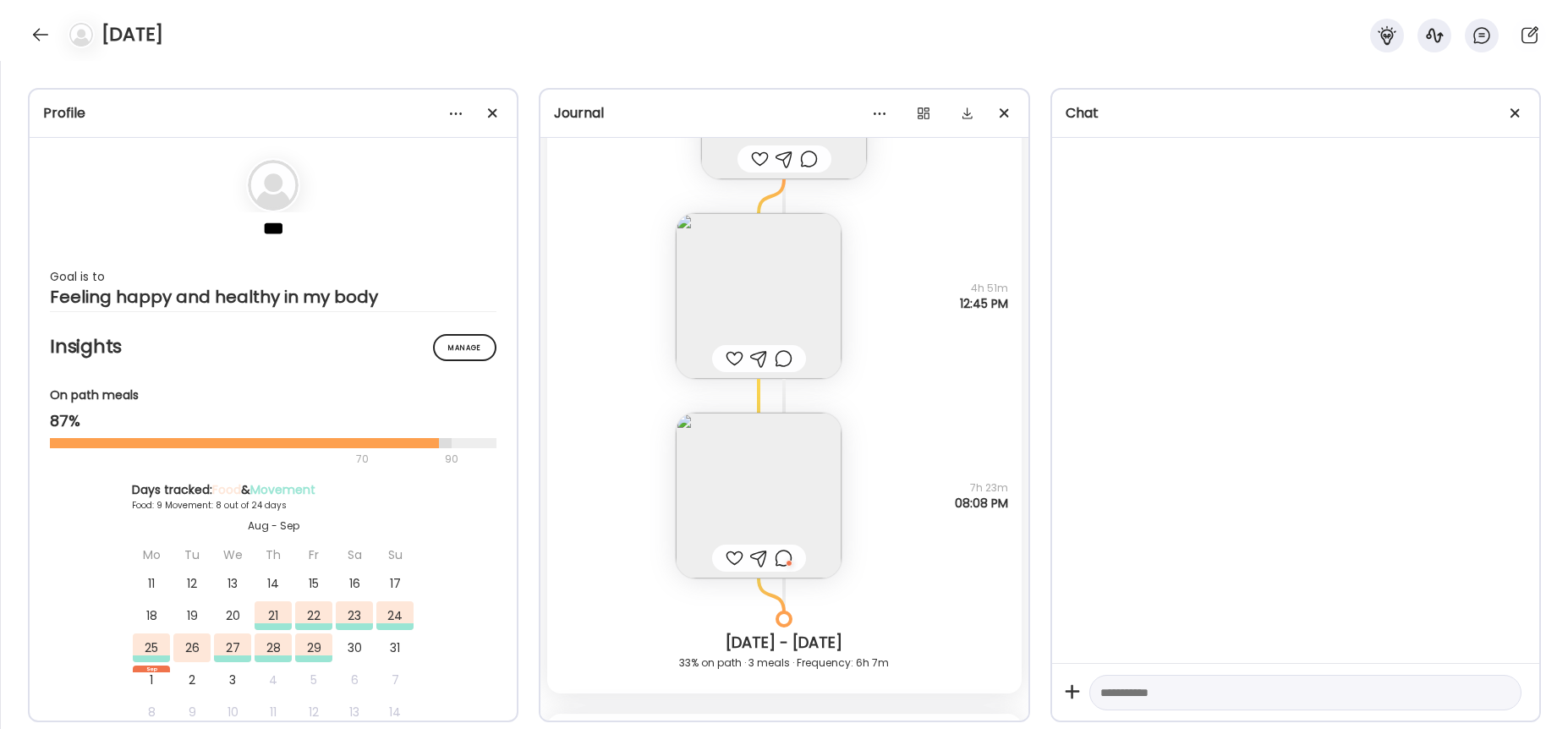
click at [779, 509] on img at bounding box center [758, 495] width 166 height 166
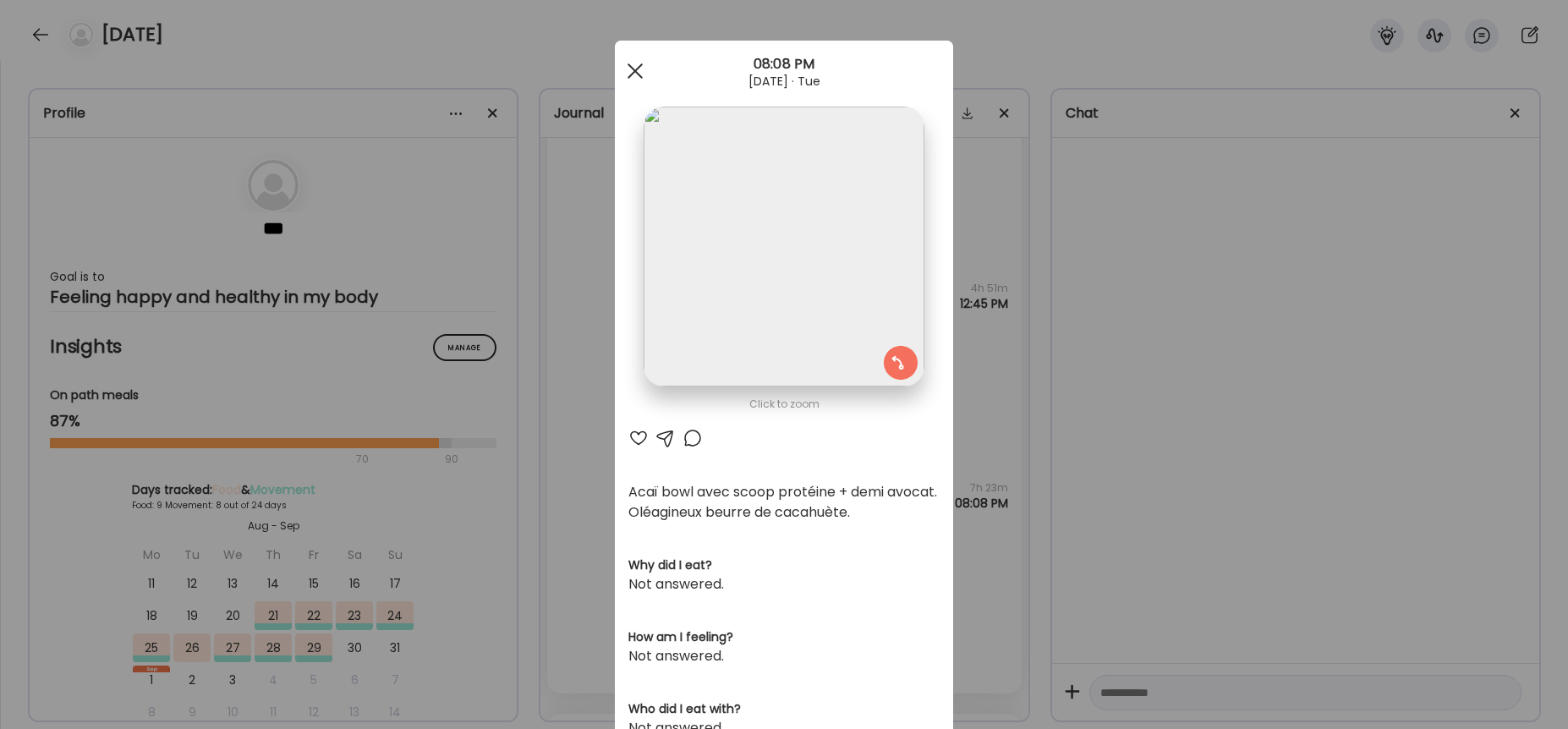
click at [626, 67] on div at bounding box center [635, 71] width 34 height 34
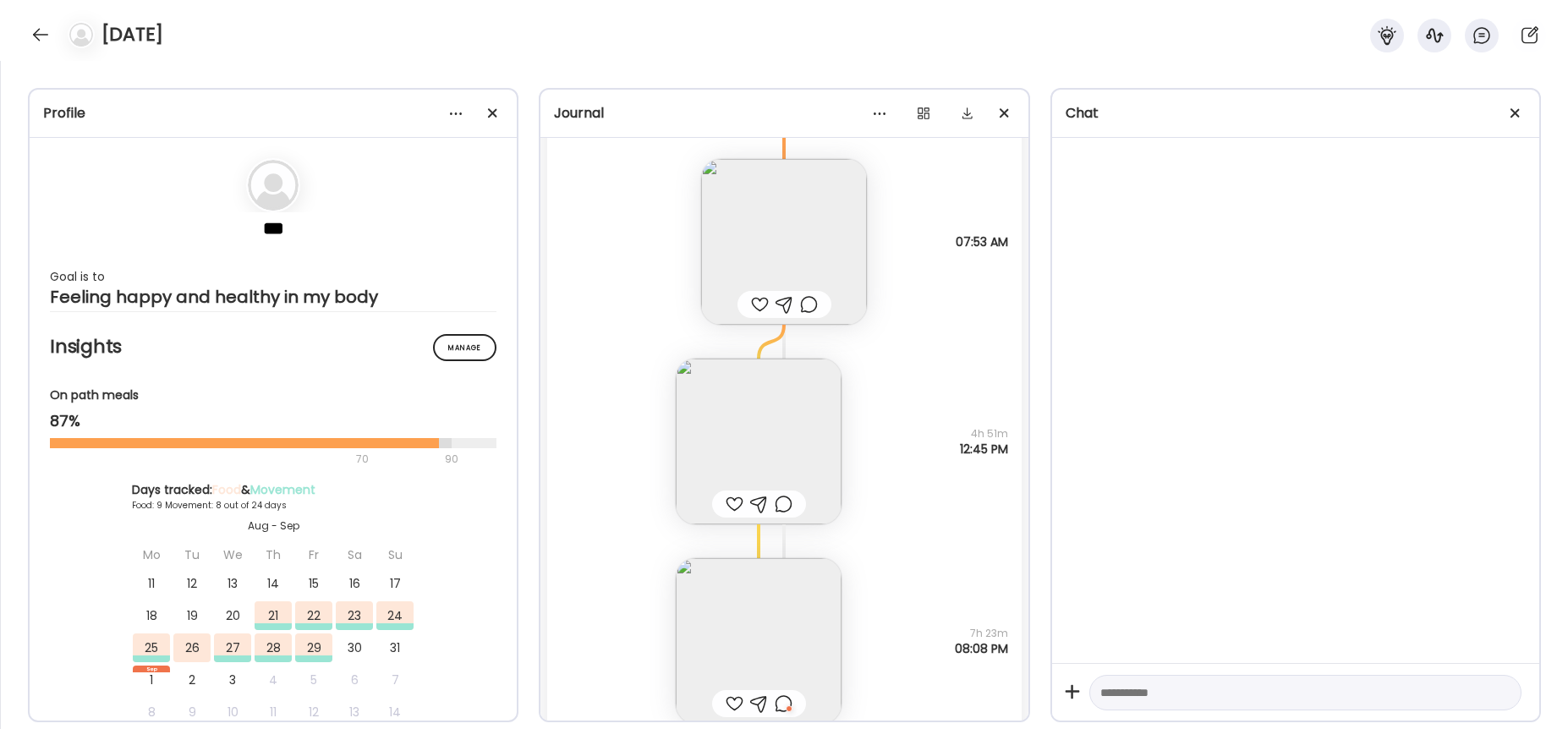
scroll to position [6686, 0]
click at [723, 440] on img at bounding box center [758, 427] width 166 height 166
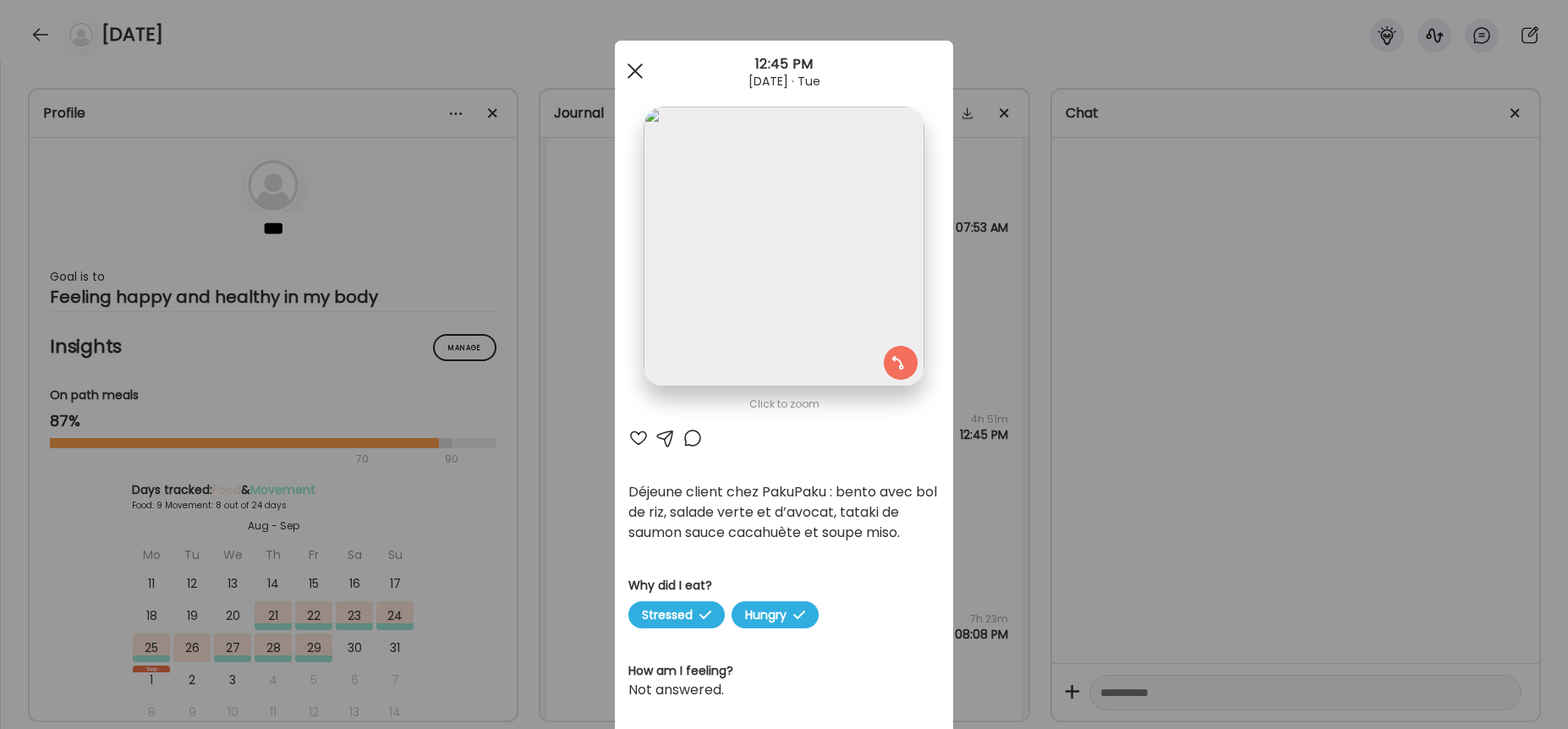
click at [627, 75] on div at bounding box center [635, 71] width 34 height 34
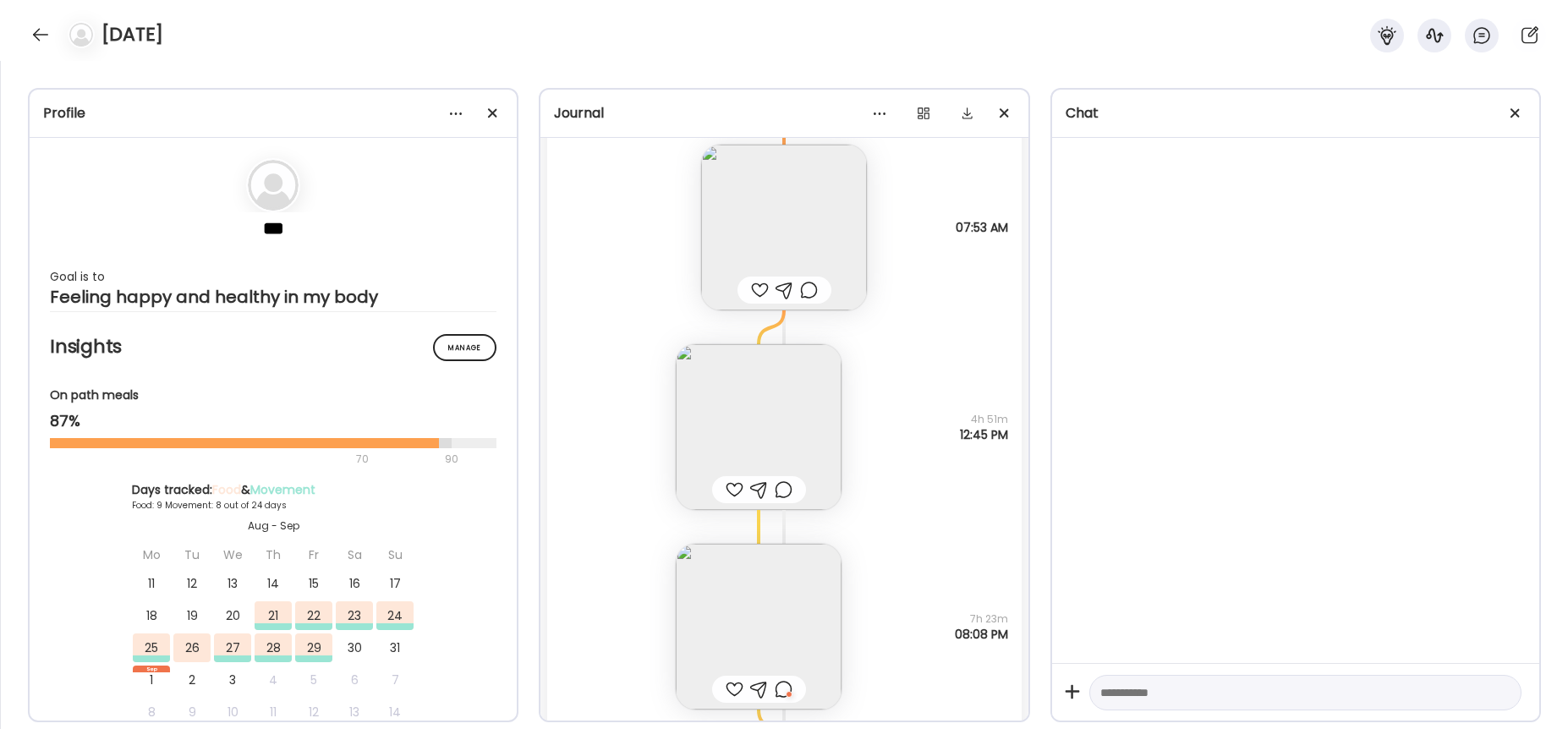
click at [742, 610] on img at bounding box center [758, 626] width 166 height 166
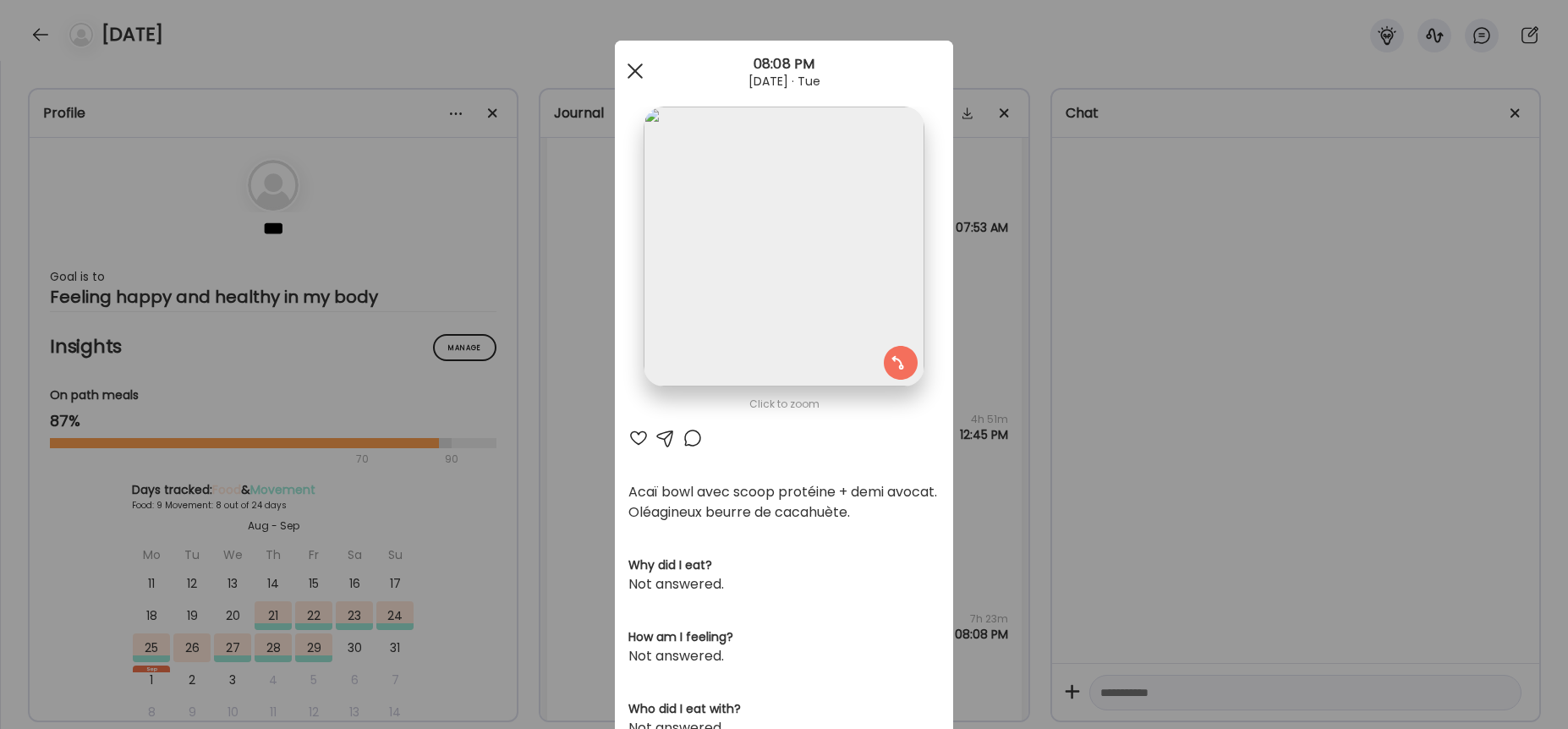
click at [626, 76] on div at bounding box center [635, 71] width 34 height 34
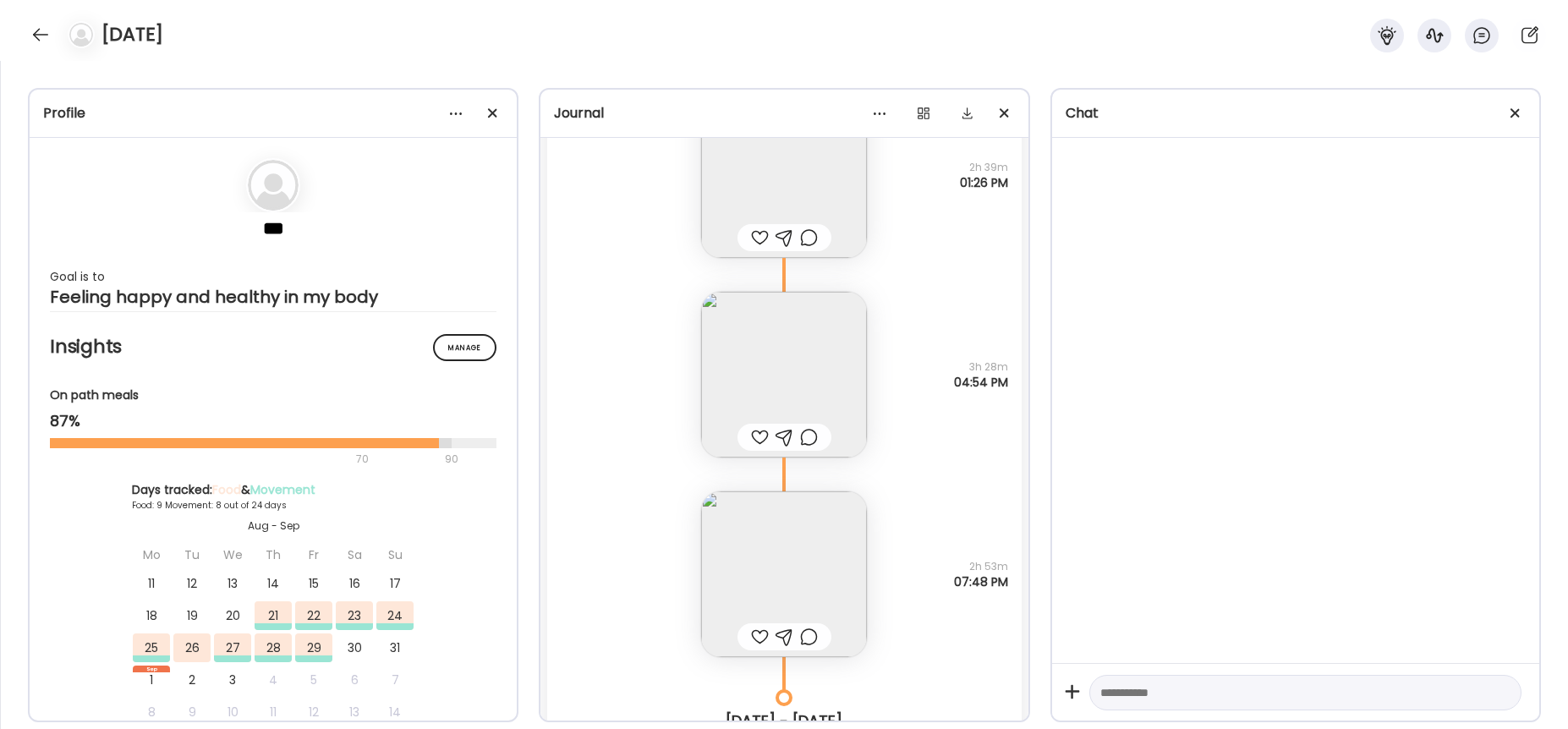
scroll to position [8056, 0]
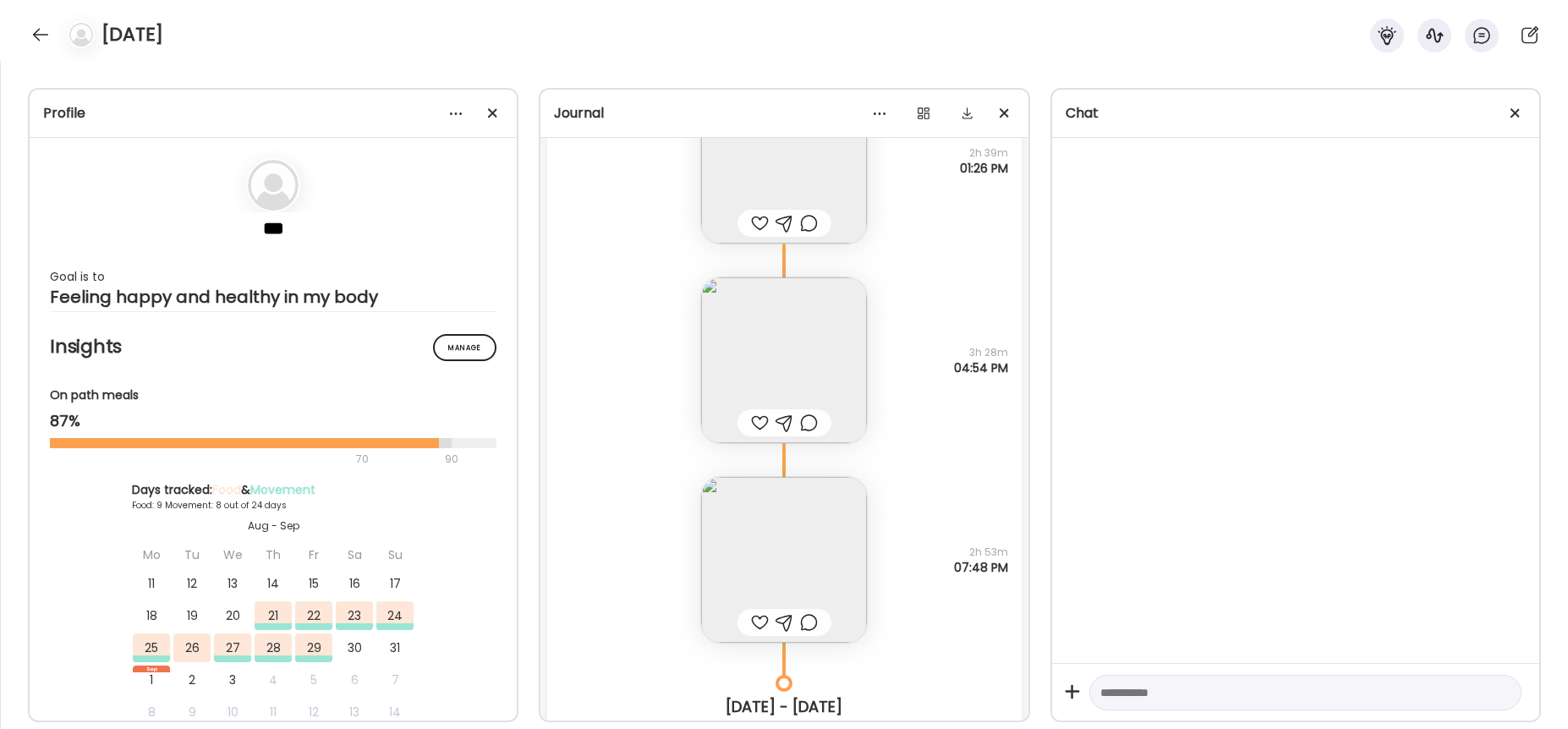
click at [800, 553] on img at bounding box center [783, 560] width 166 height 166
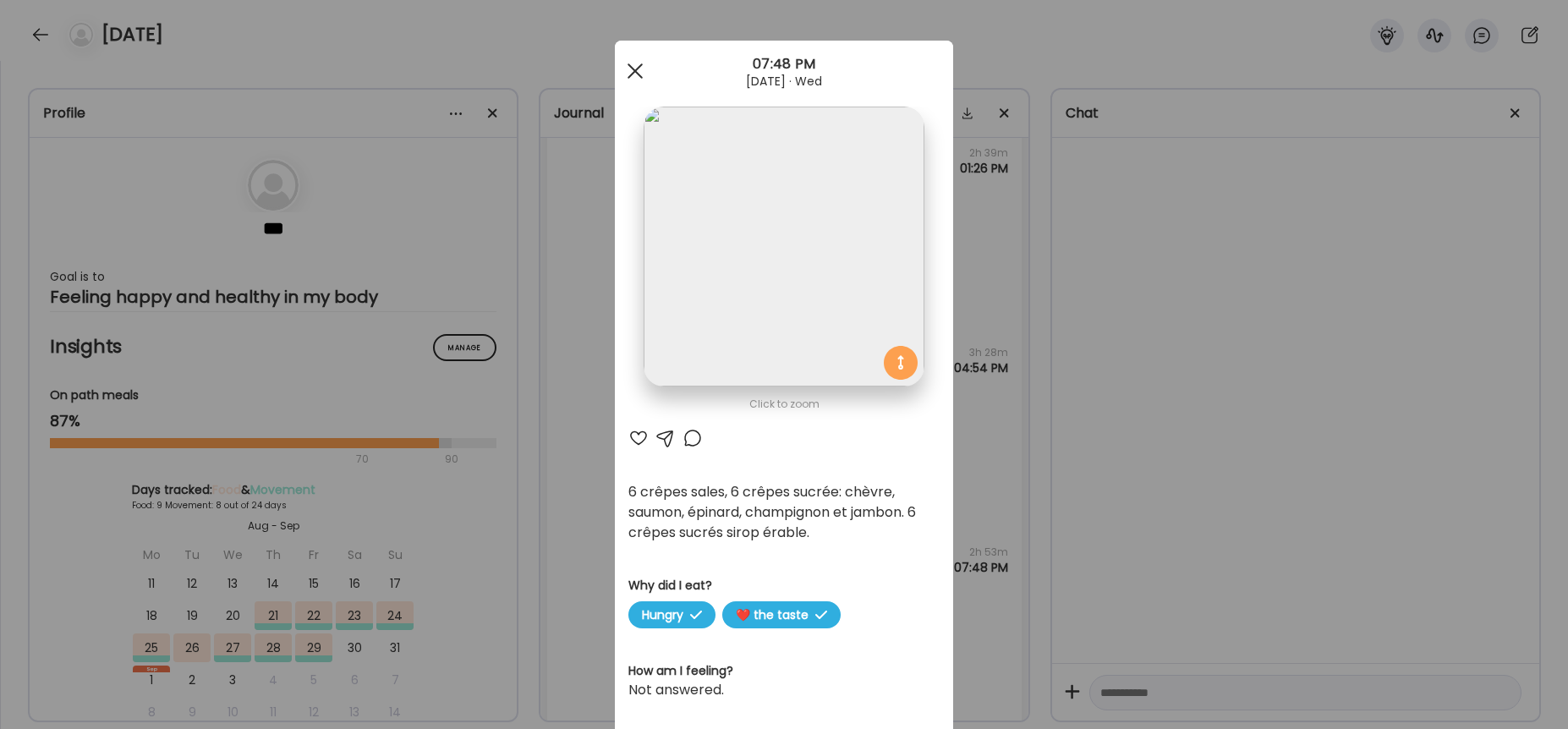
click at [640, 84] on div at bounding box center [635, 71] width 34 height 34
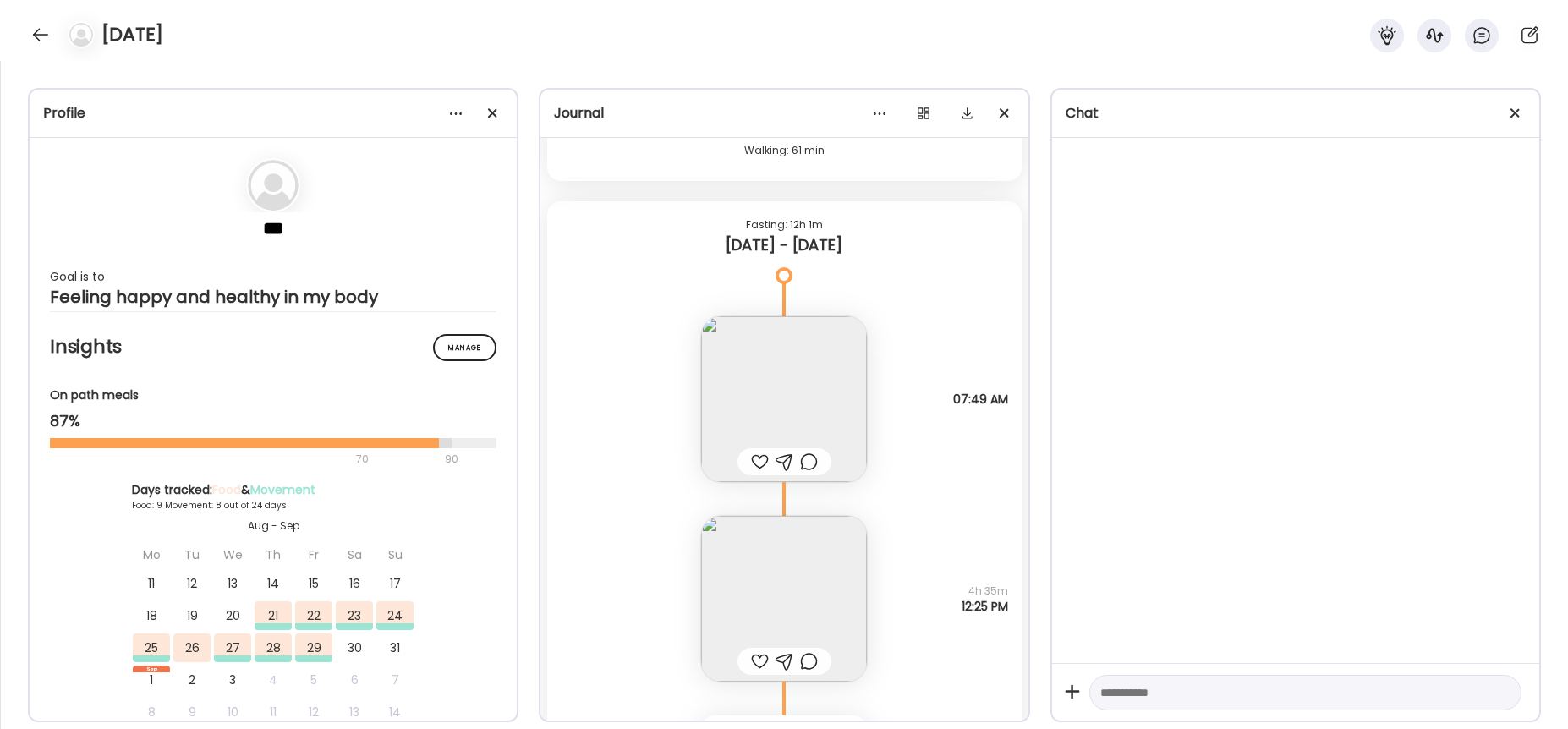
scroll to position [8696, 0]
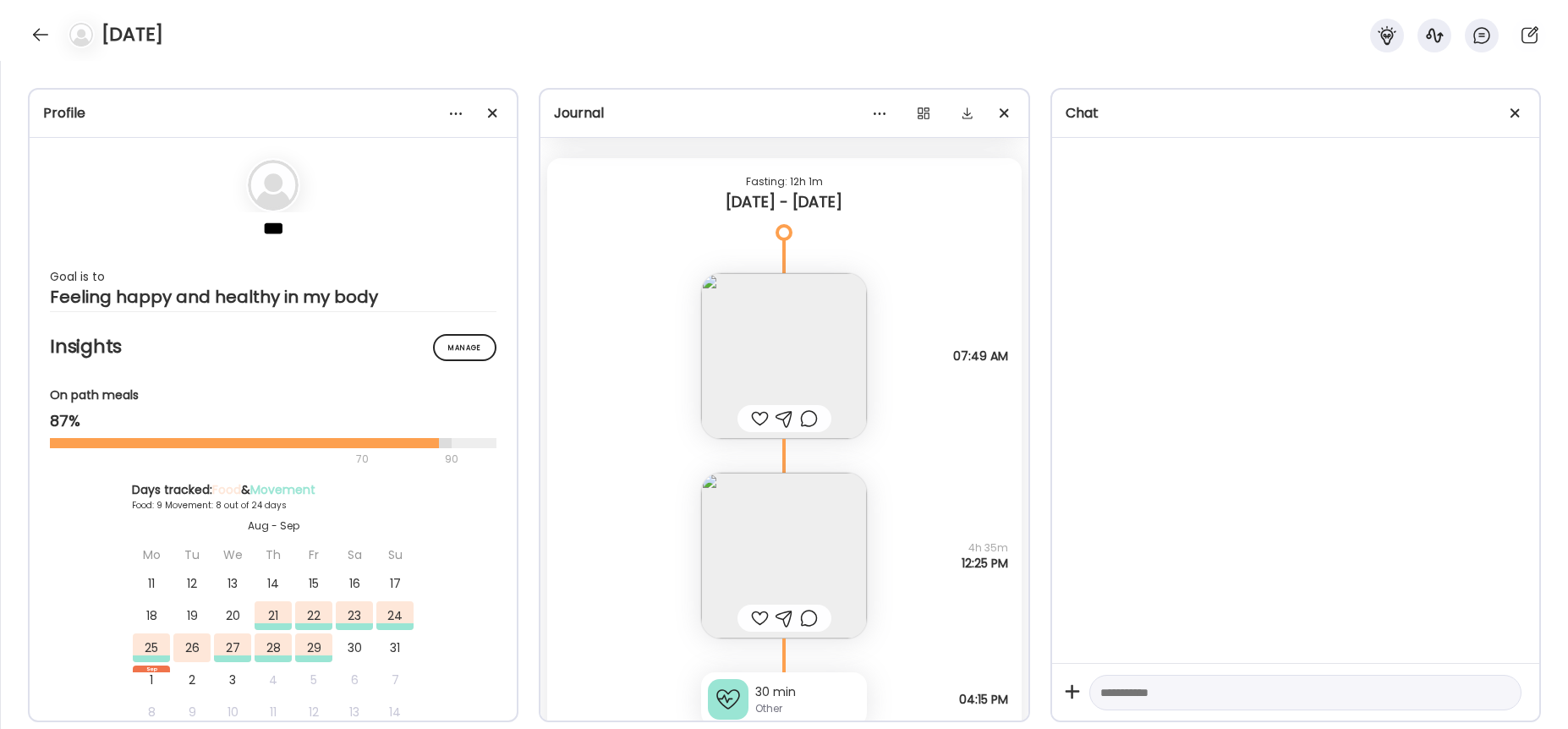
click at [780, 566] on img at bounding box center [783, 555] width 166 height 166
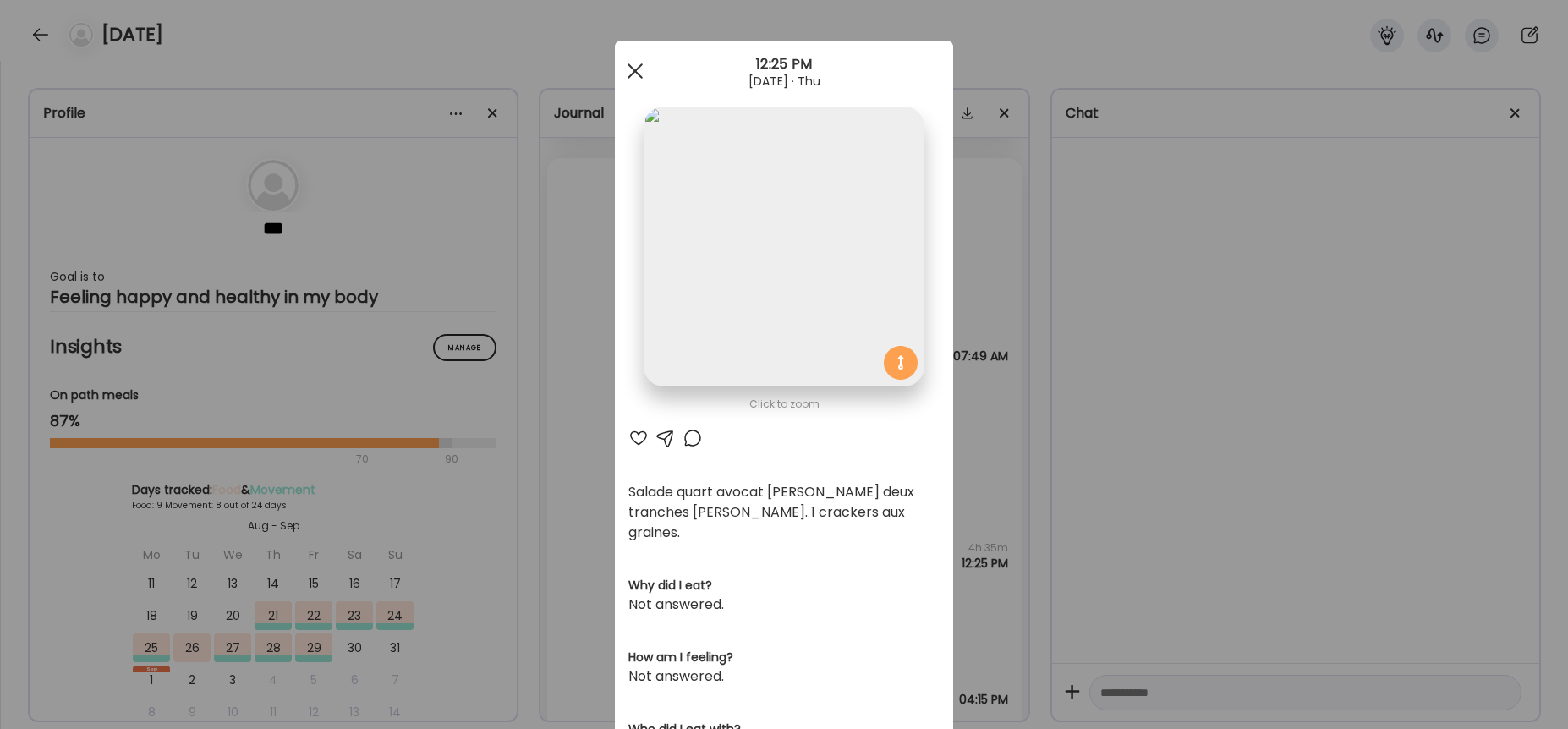
click at [618, 64] on div at bounding box center [635, 71] width 34 height 34
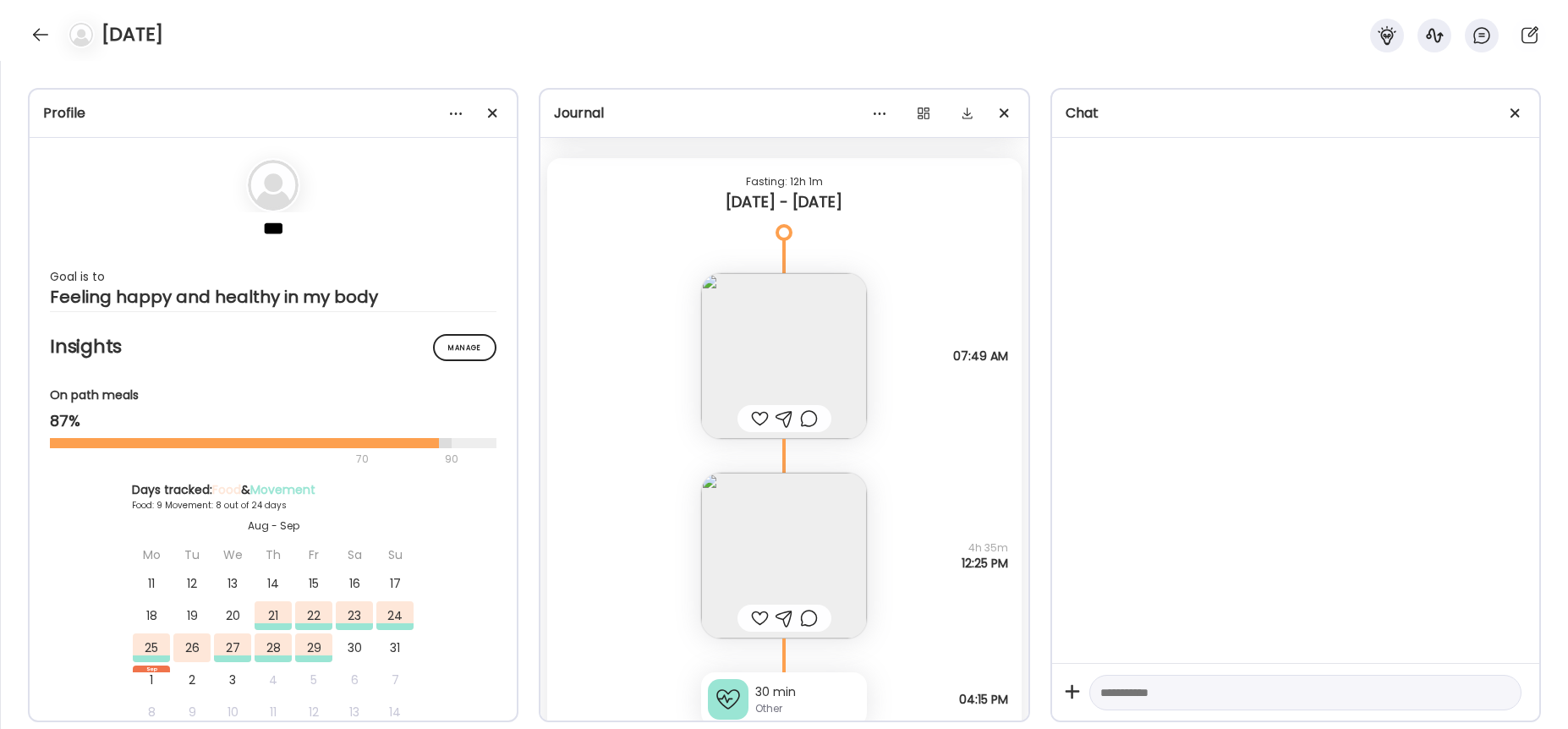
click at [745, 698] on div "30 min Other" at bounding box center [783, 700] width 166 height 54
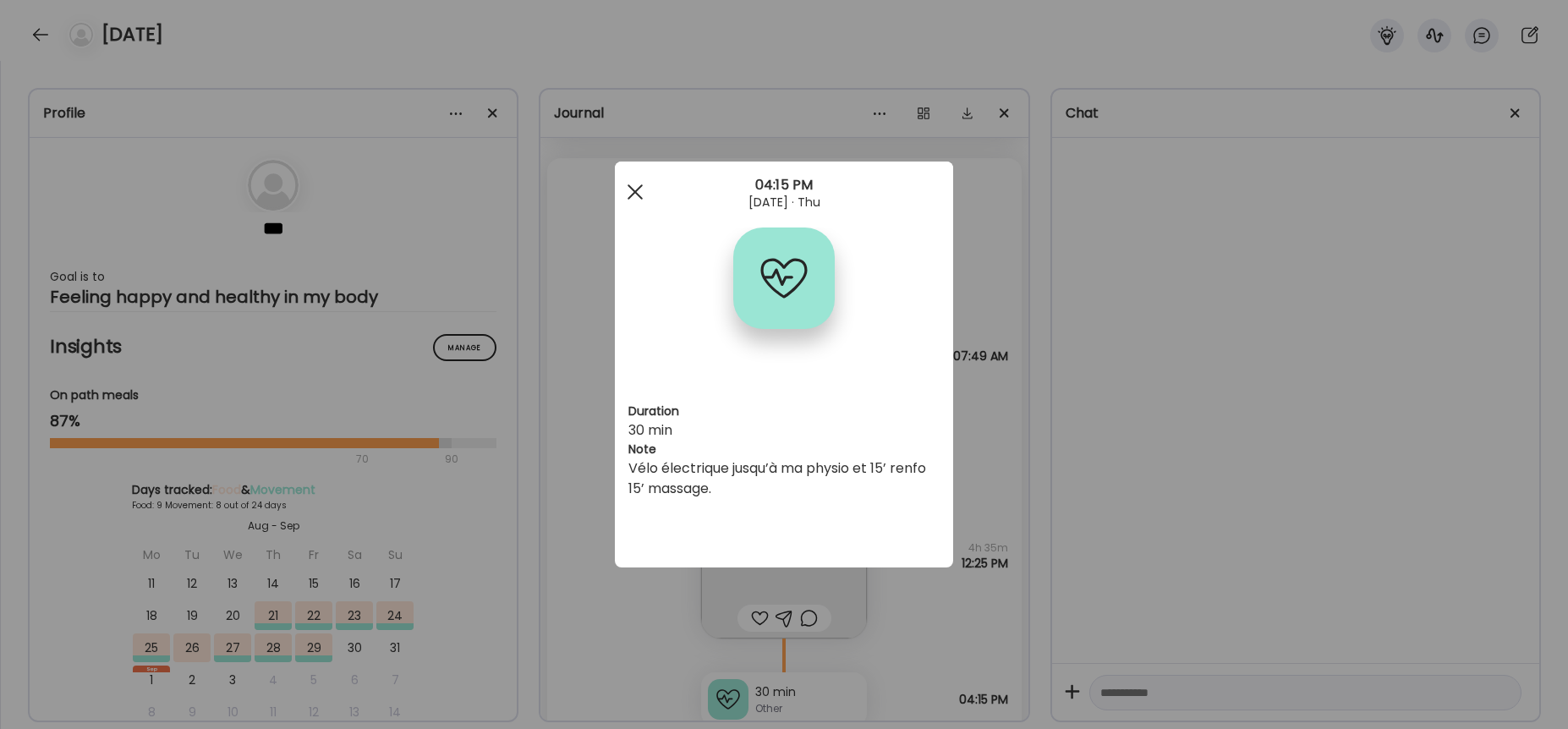
click at [640, 187] on span at bounding box center [635, 192] width 15 height 15
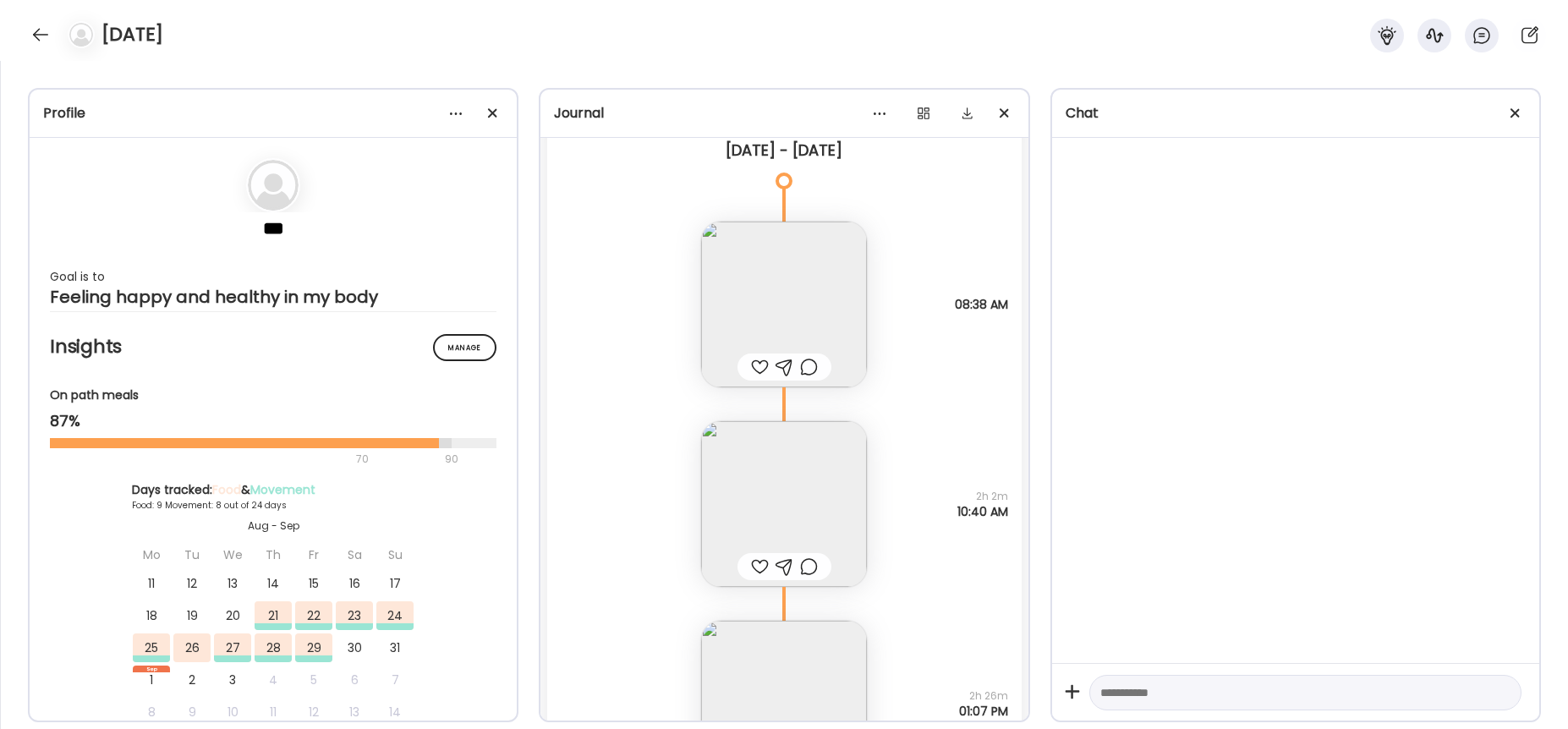
scroll to position [9900, 0]
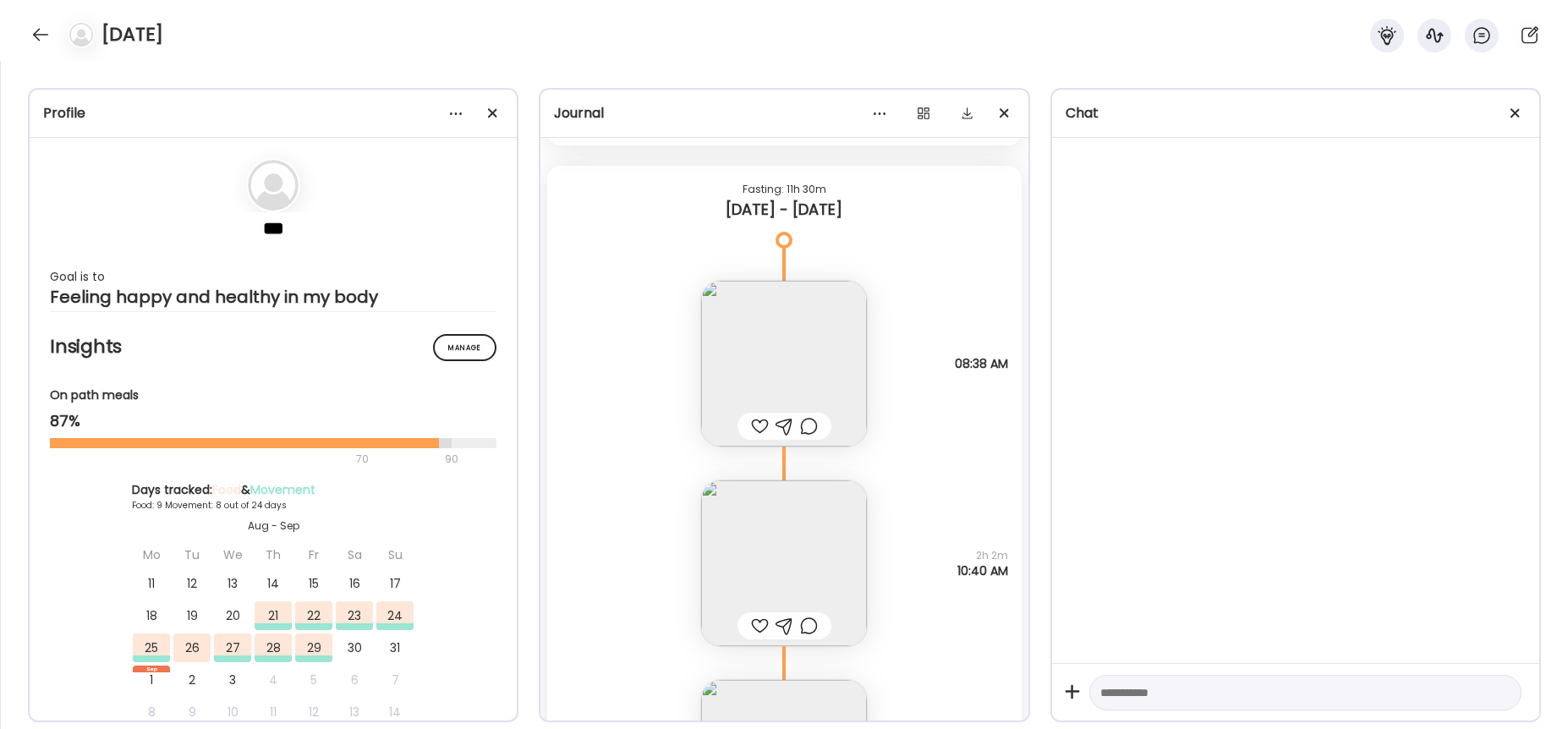
click at [794, 371] on img at bounding box center [783, 363] width 166 height 166
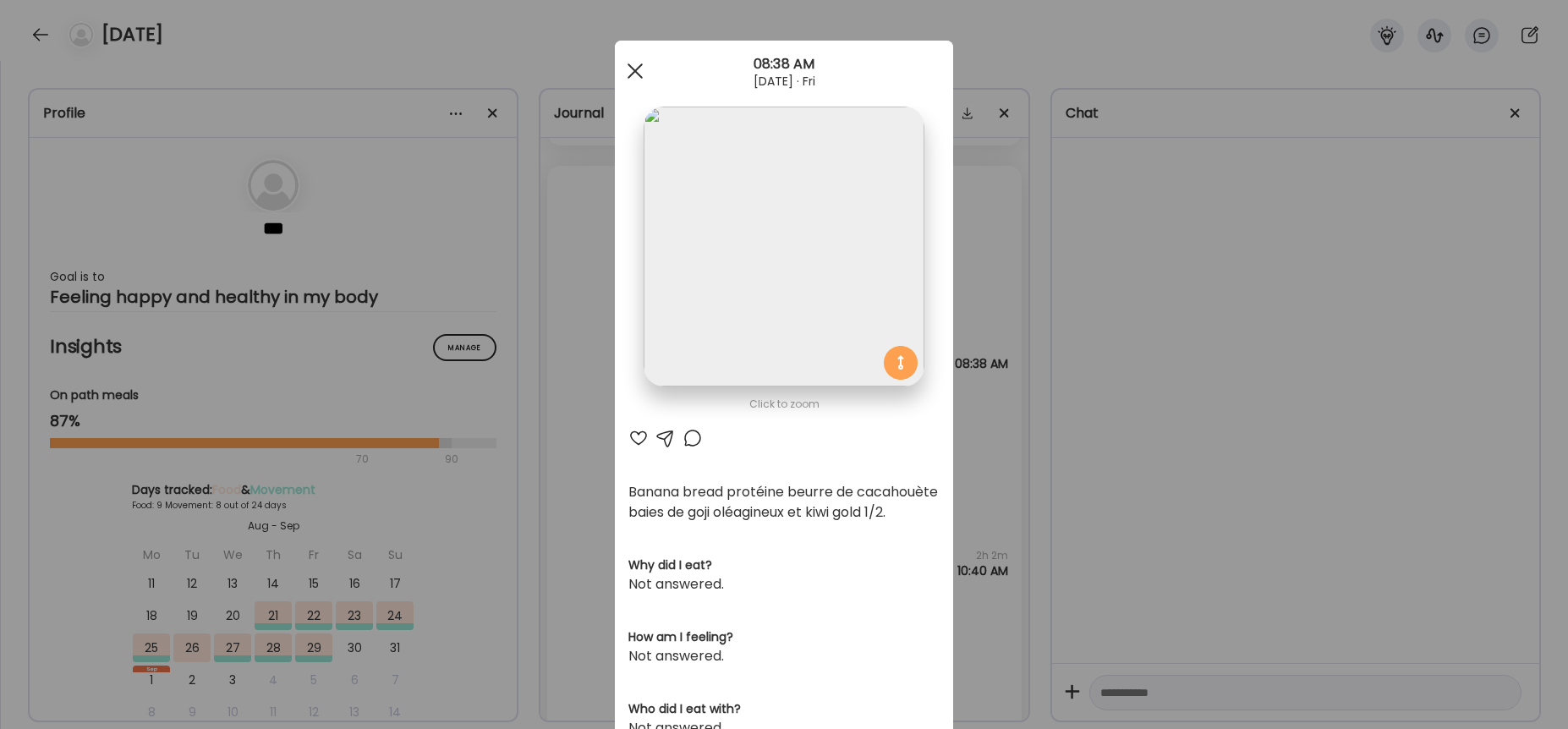
click at [630, 62] on div at bounding box center [635, 71] width 34 height 34
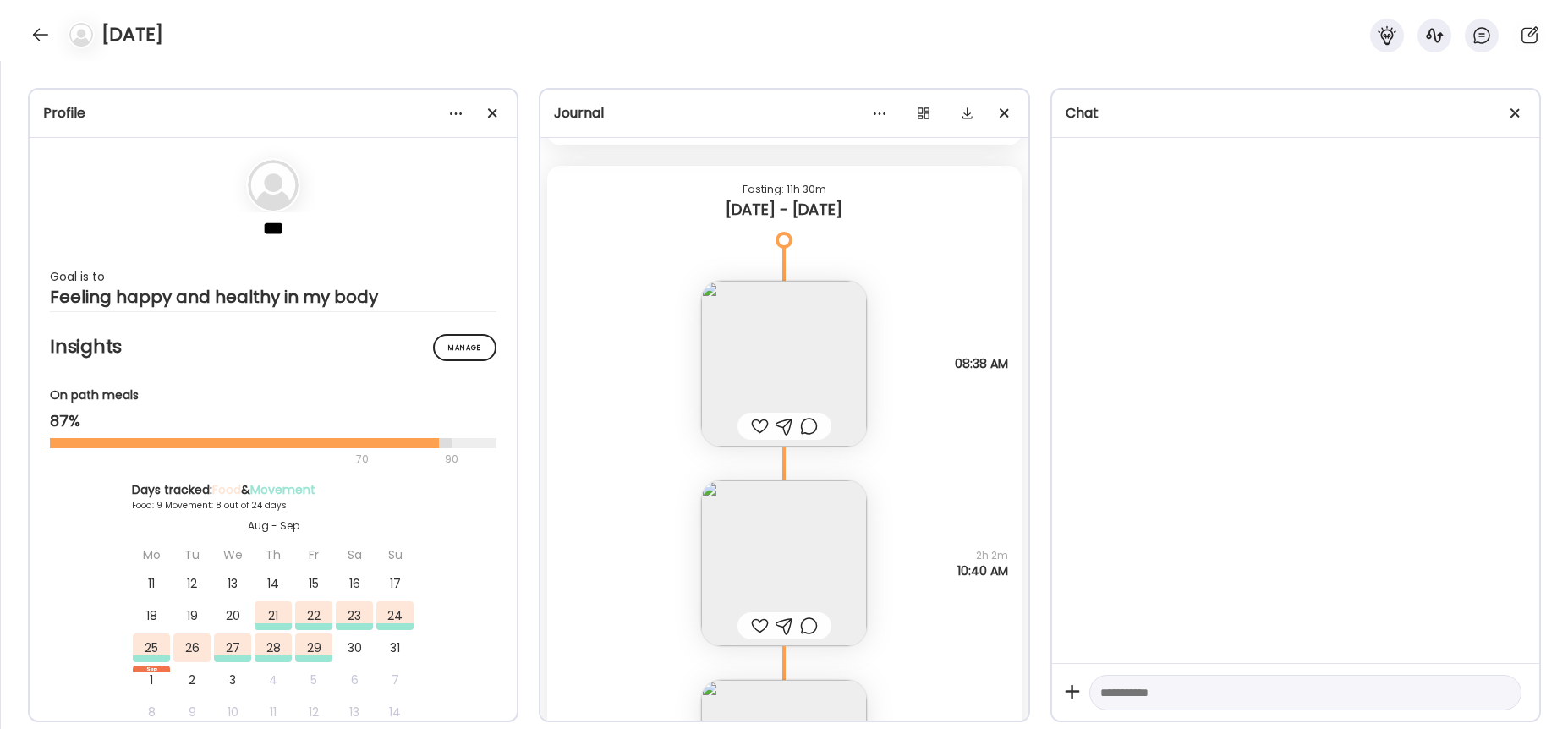
click at [808, 573] on img at bounding box center [783, 562] width 166 height 166
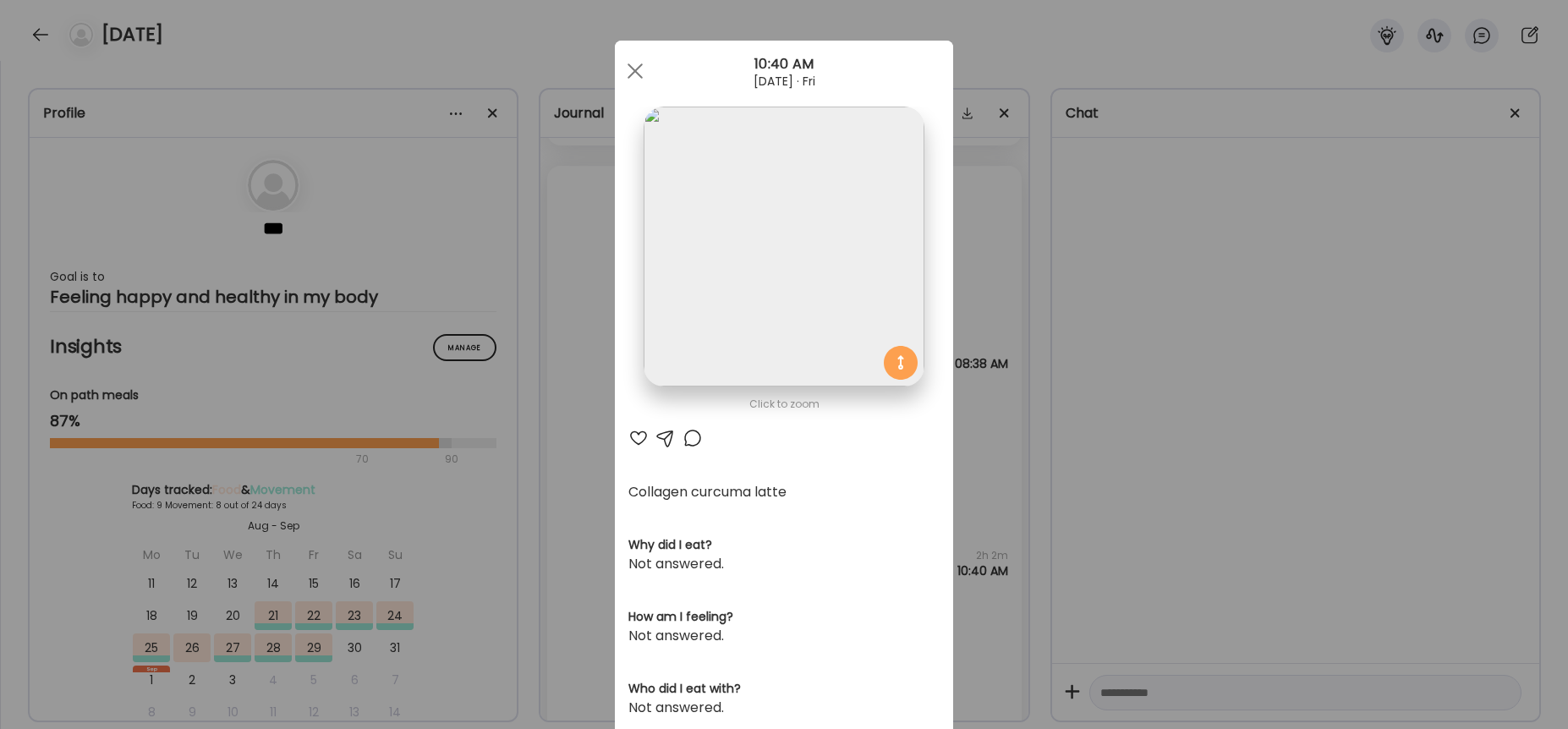
click at [629, 81] on div at bounding box center [635, 71] width 34 height 34
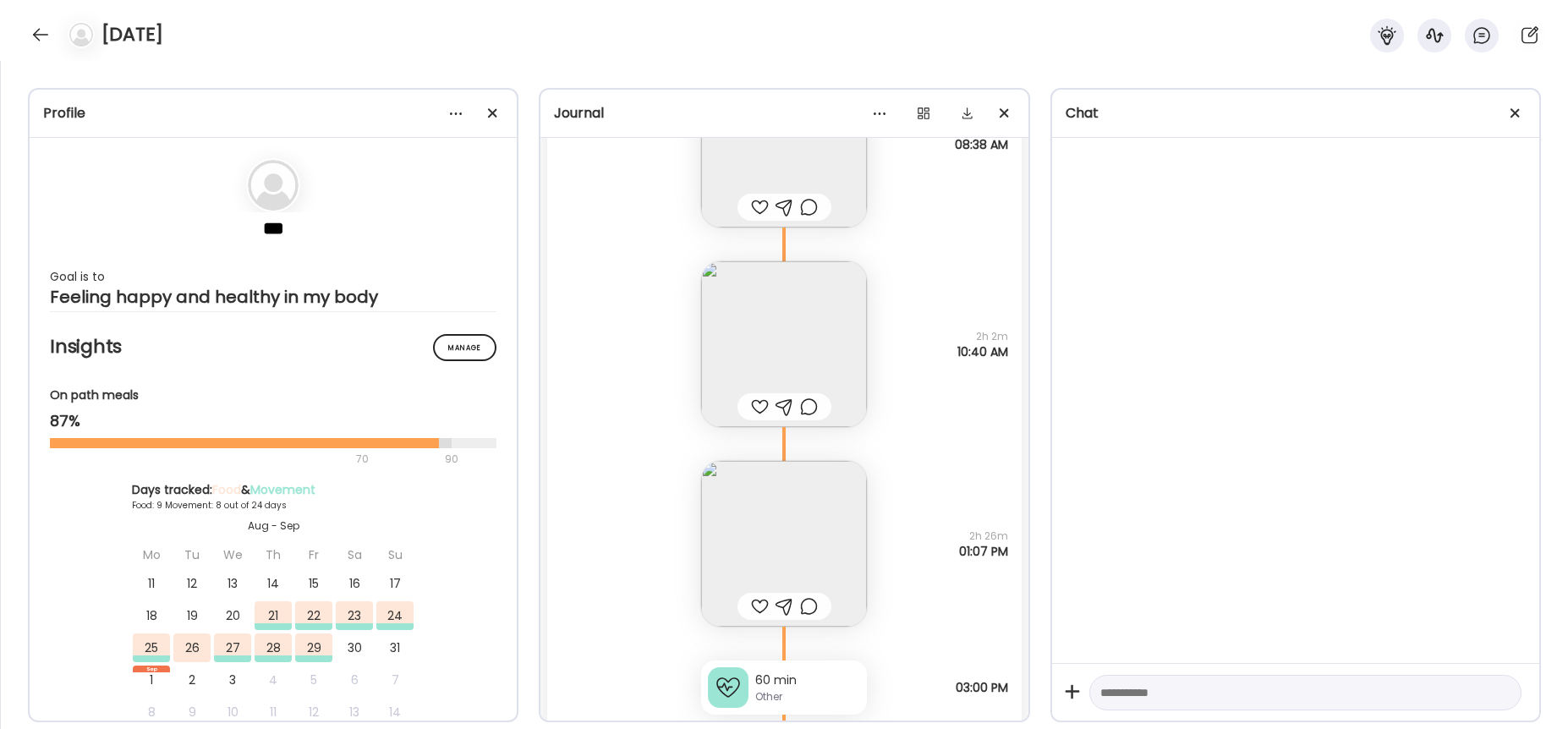
scroll to position [10124, 0]
click at [765, 535] on img at bounding box center [783, 538] width 166 height 166
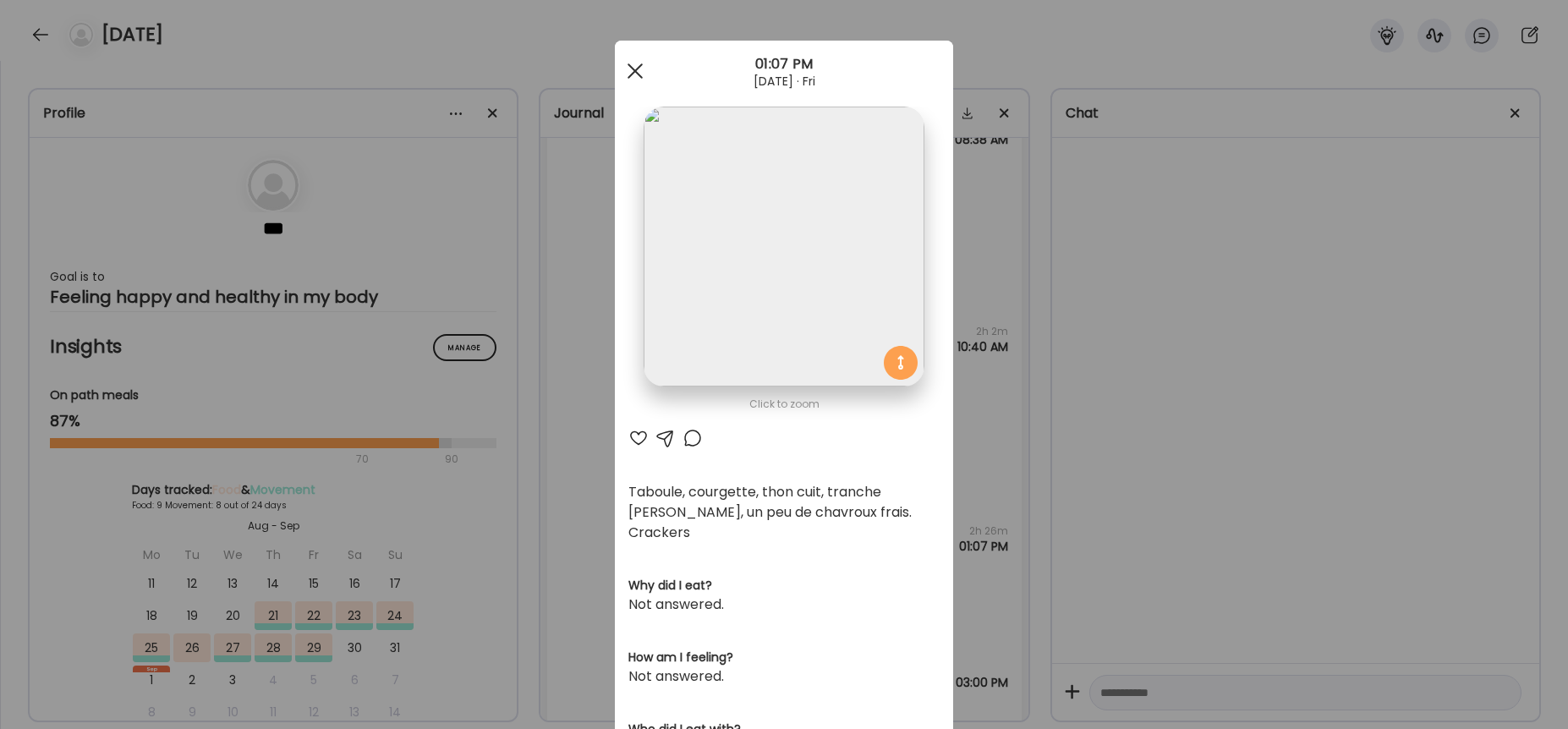
click at [628, 71] on span at bounding box center [635, 72] width 15 height 15
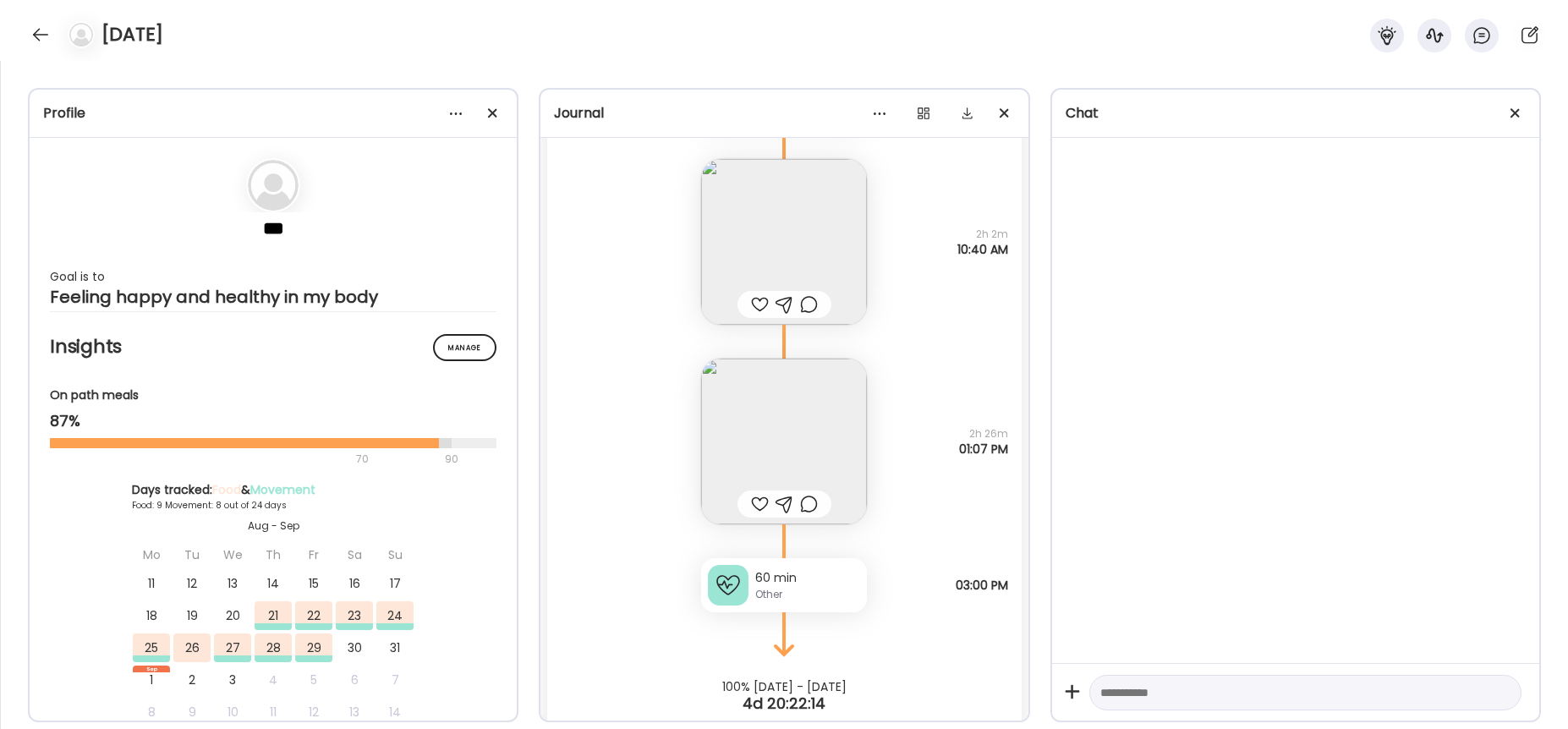
scroll to position [10254, 0]
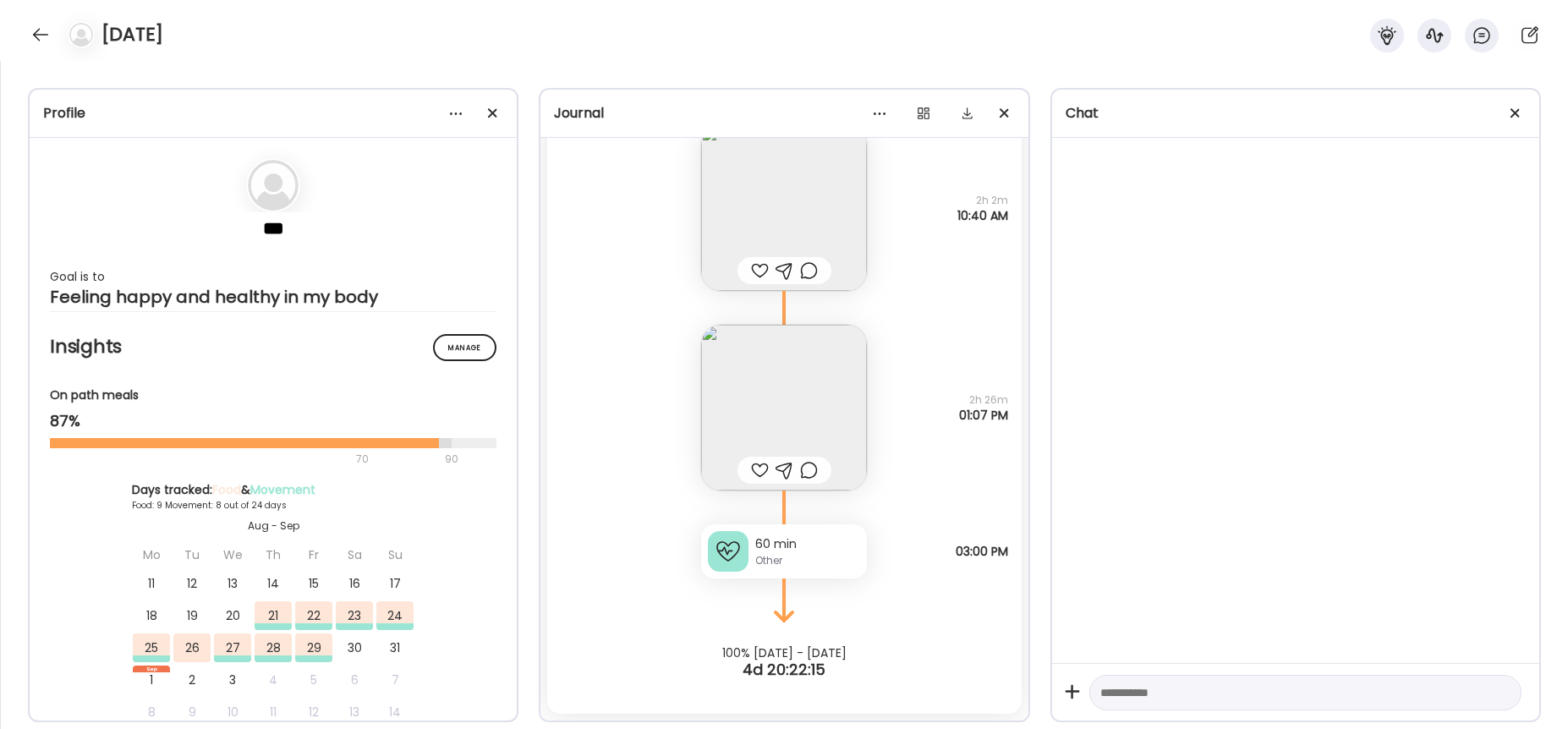
click at [799, 546] on div "60 min" at bounding box center [807, 544] width 105 height 17
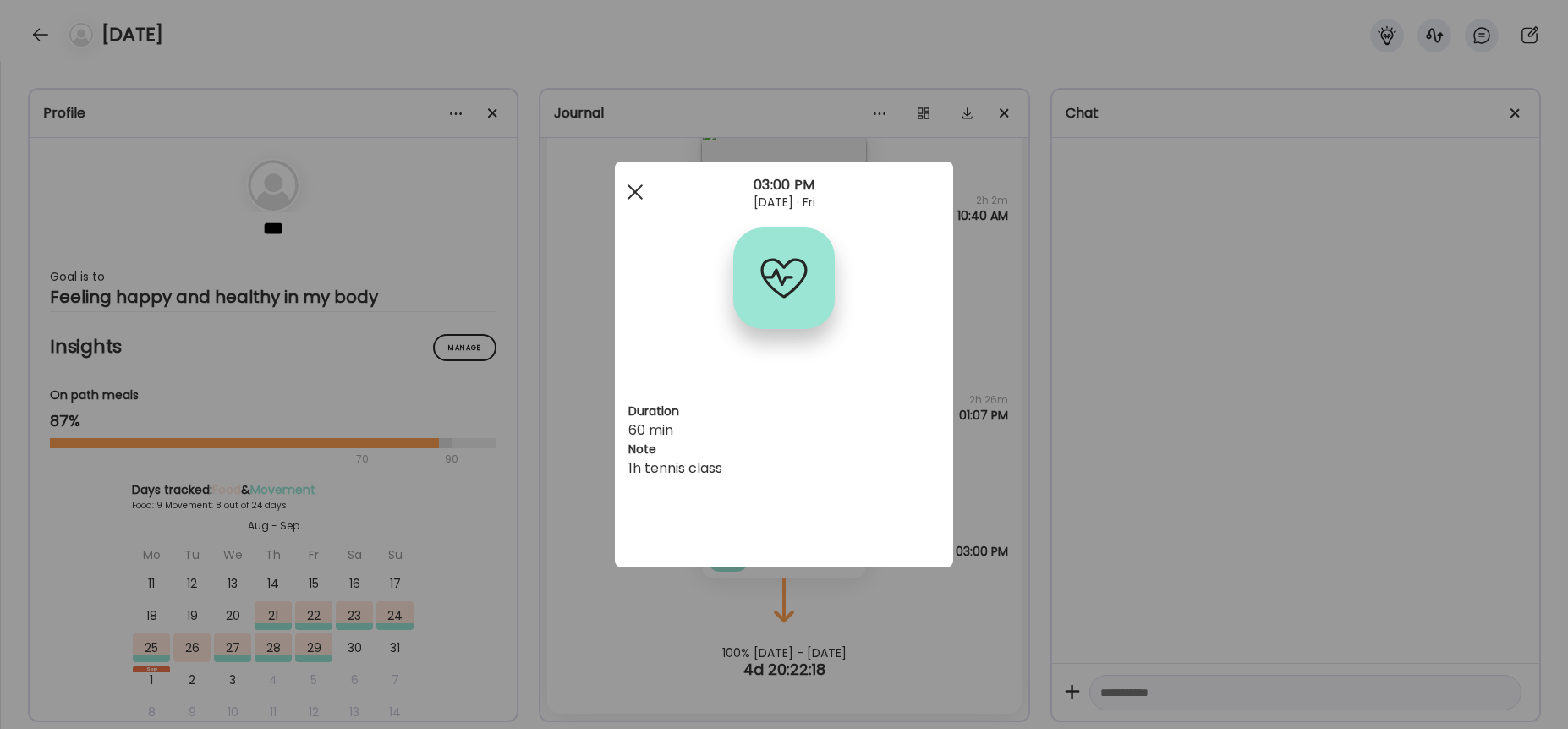
click at [642, 197] on div at bounding box center [635, 192] width 34 height 34
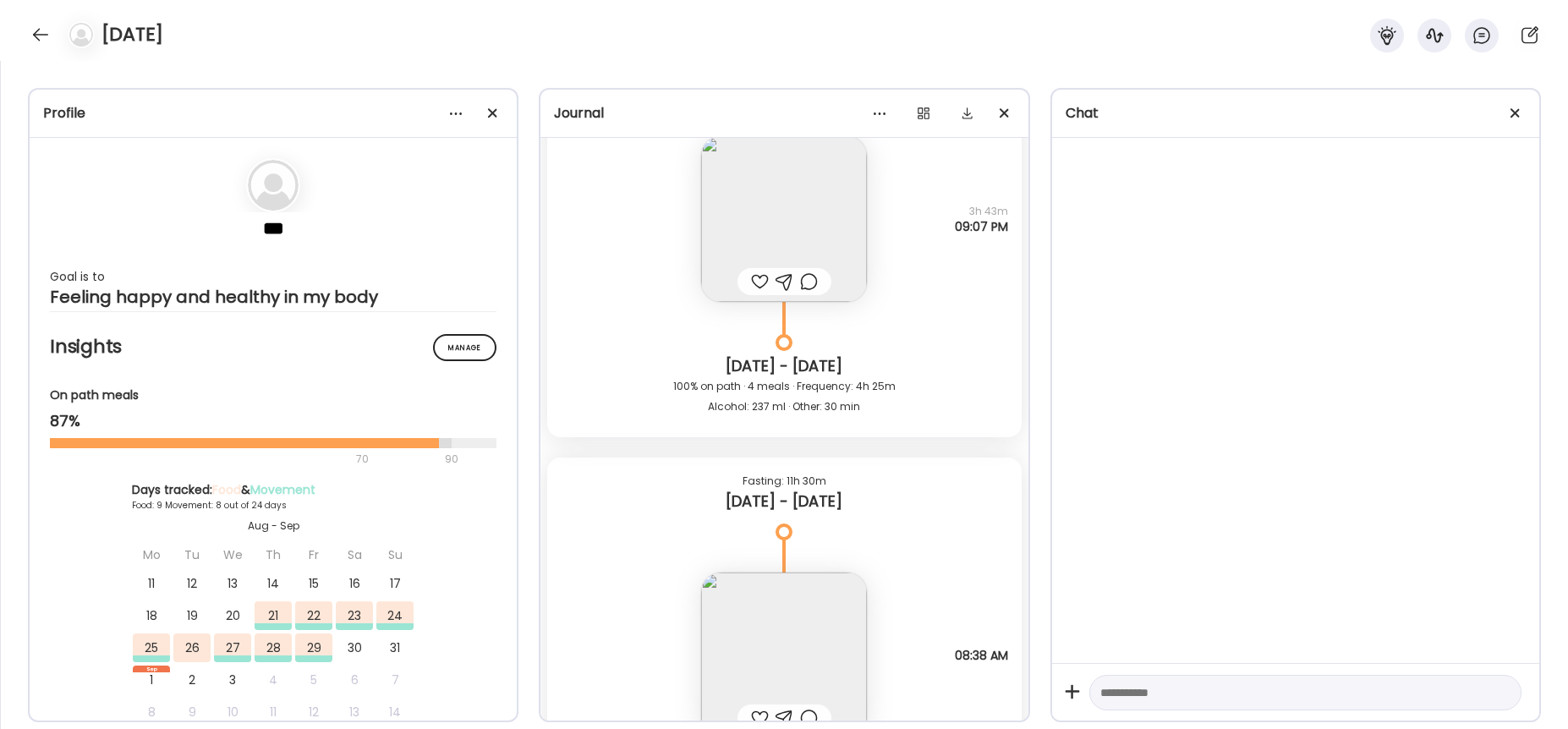
scroll to position [9527, 0]
